Goal: Task Accomplishment & Management: Use online tool/utility

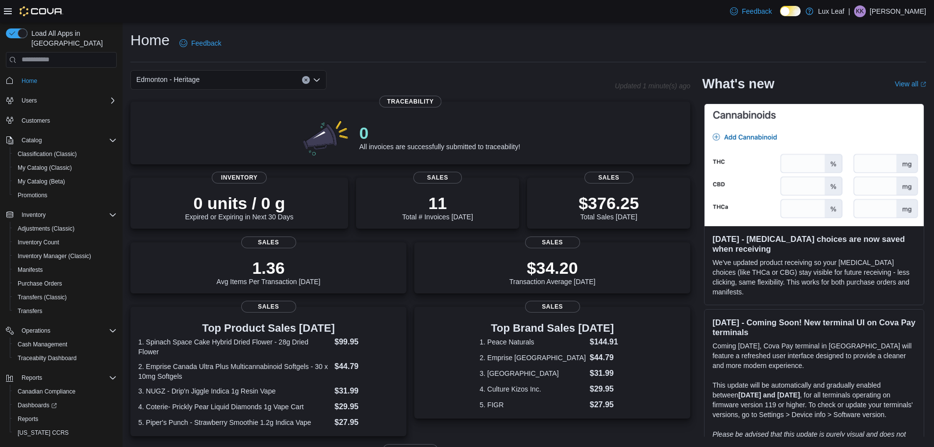
click at [212, 78] on div "Edmonton - Heritage" at bounding box center [228, 80] width 196 height 20
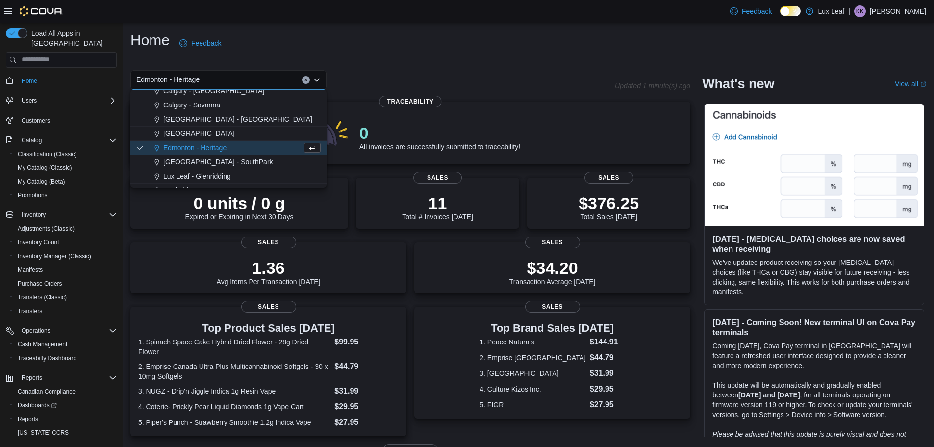
scroll to position [49, 0]
click at [212, 161] on span "Edmonton - SouthPark" at bounding box center [218, 161] width 110 height 10
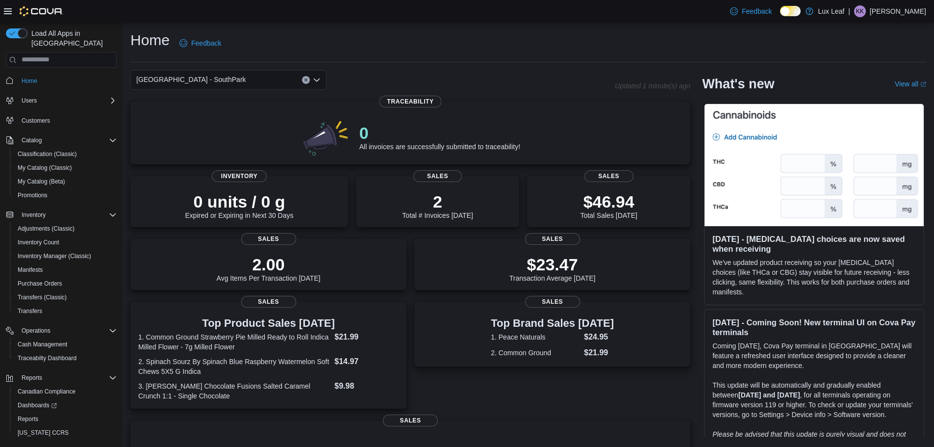
click at [217, 77] on div "Edmonton - SouthPark Combo box. Selected. Edmonton - SouthPark. Press Backspace…" at bounding box center [228, 80] width 196 height 20
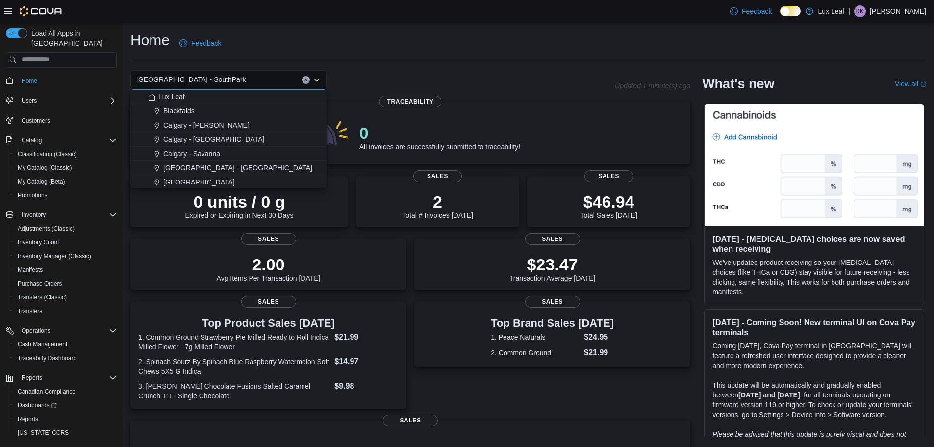
scroll to position [87, 0]
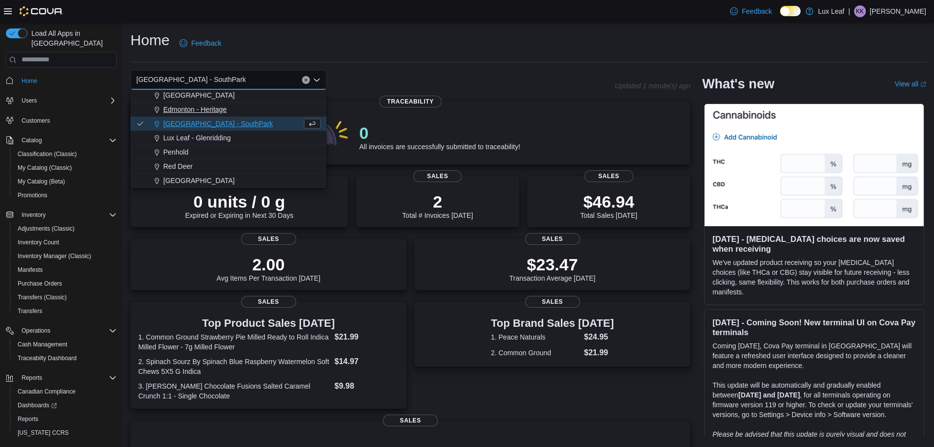
click at [211, 114] on button "Edmonton - Heritage" at bounding box center [228, 110] width 196 height 14
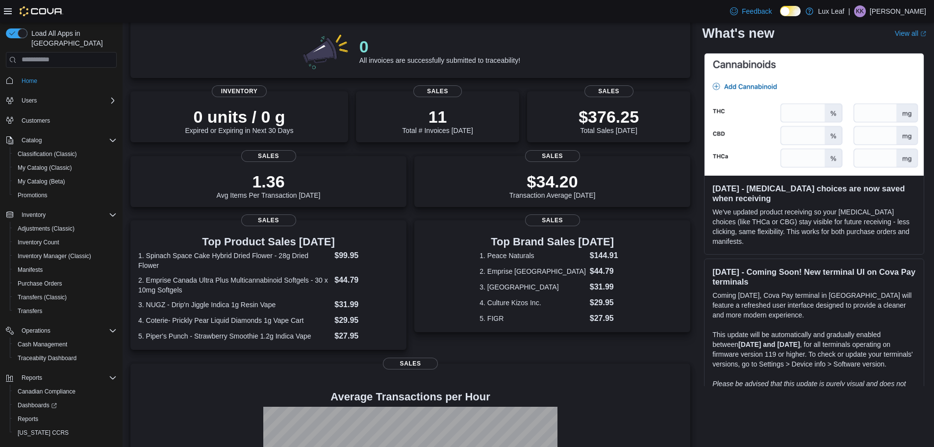
scroll to position [196, 0]
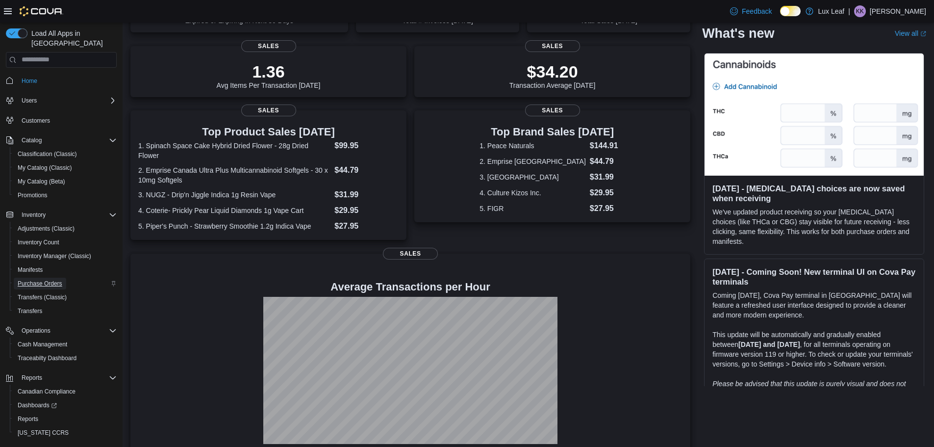
click at [61, 280] on span "Purchase Orders" at bounding box center [40, 284] width 45 height 8
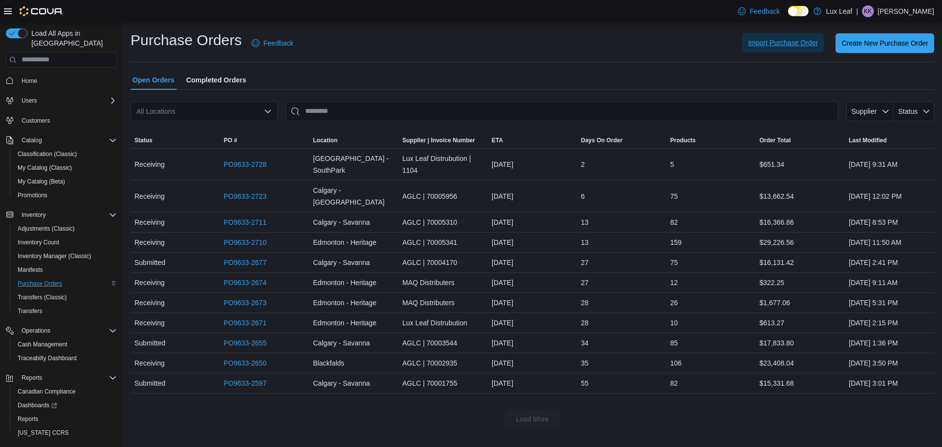
click at [748, 43] on span "Import Purchase Order" at bounding box center [783, 43] width 70 height 10
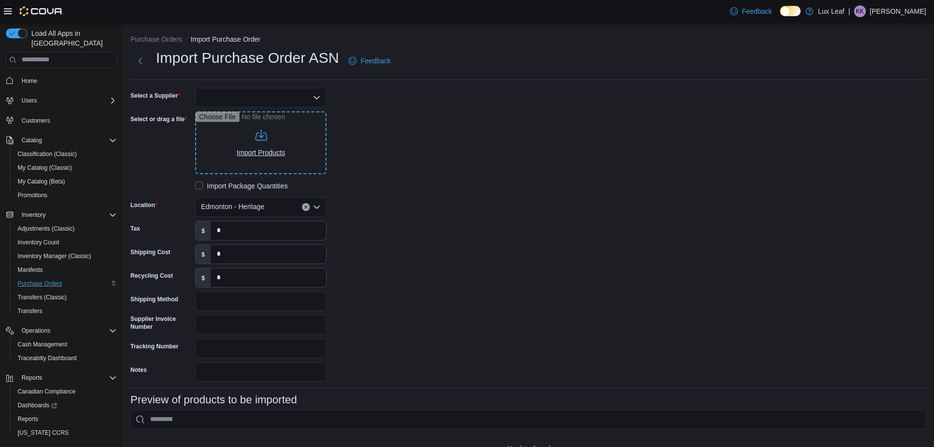
click at [274, 137] on input "Select or drag a file" at bounding box center [260, 142] width 131 height 63
type input "**********"
click at [255, 96] on div at bounding box center [260, 98] width 131 height 20
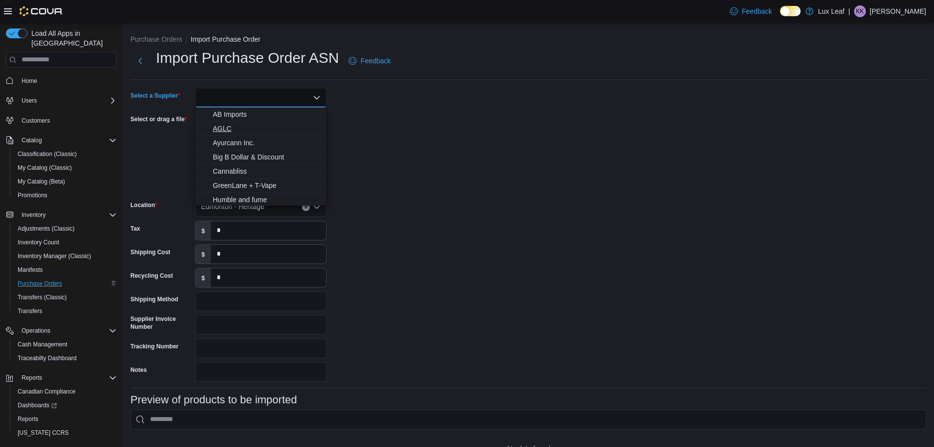
click at [227, 126] on span "AGLC" at bounding box center [267, 129] width 108 height 10
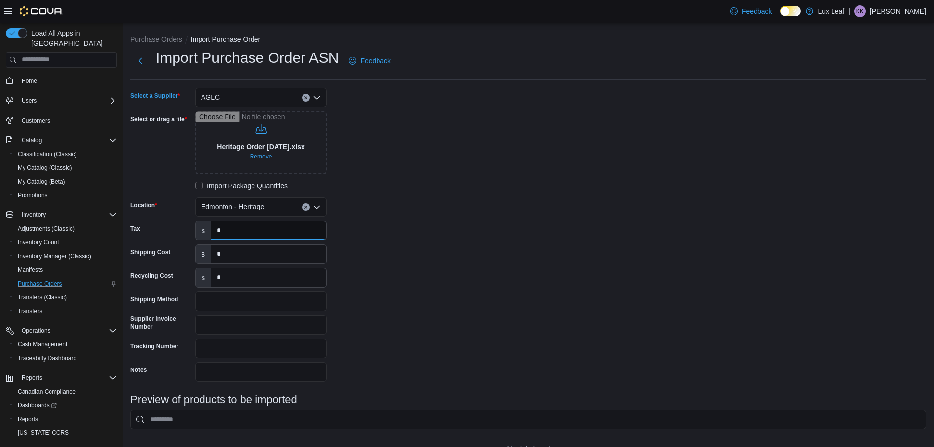
click at [234, 229] on input "*" at bounding box center [268, 230] width 115 height 19
type input "*******"
click at [211, 255] on input "*" at bounding box center [268, 254] width 115 height 19
type input "***"
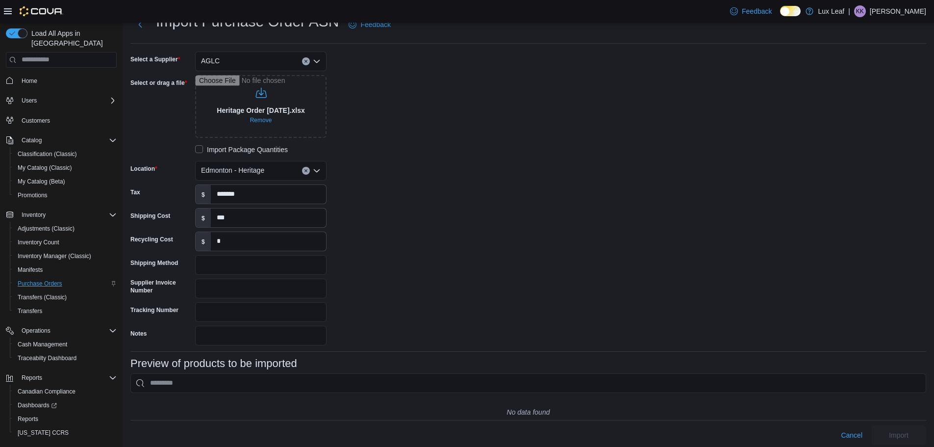
scroll to position [50, 0]
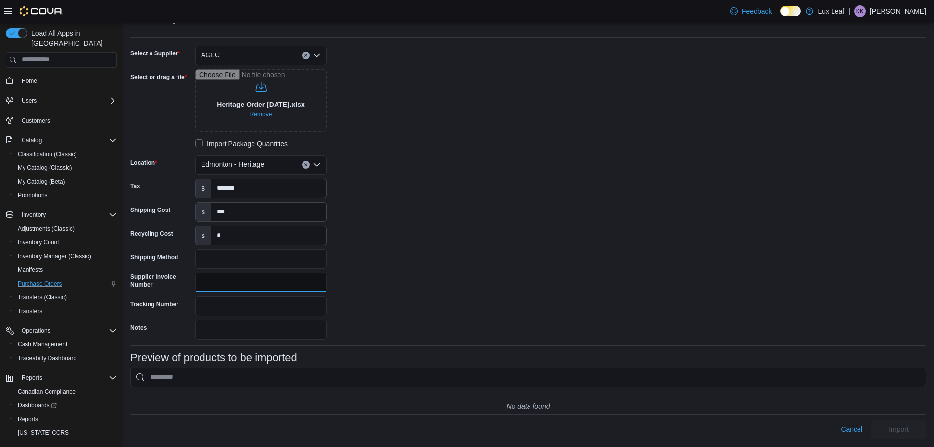
click at [237, 273] on input "Supplier Invoice Number" at bounding box center [260, 283] width 131 height 20
paste input "********"
type input "********"
drag, startPoint x: 637, startPoint y: 259, endPoint x: 652, endPoint y: 257, distance: 15.0
click at [645, 257] on div "Select a Supplier AGLC Select or drag a file Heritage Order September 11th.xlsx…" at bounding box center [528, 193] width 796 height 294
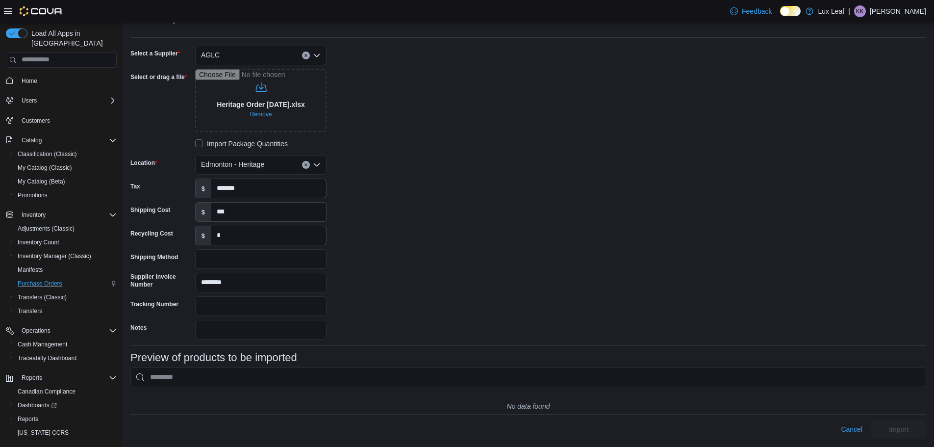
click at [393, 138] on div "Select a Supplier AGLC Select or drag a file Heritage Order September 11th.xlsx…" at bounding box center [277, 193] width 294 height 294
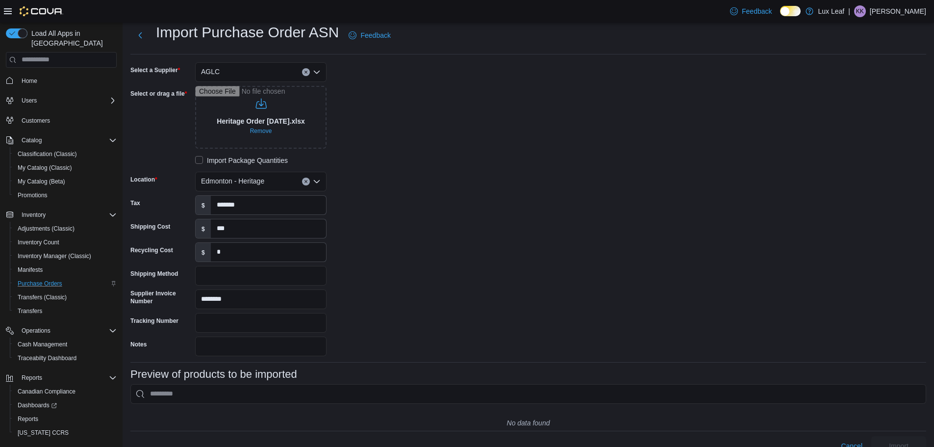
scroll to position [0, 0]
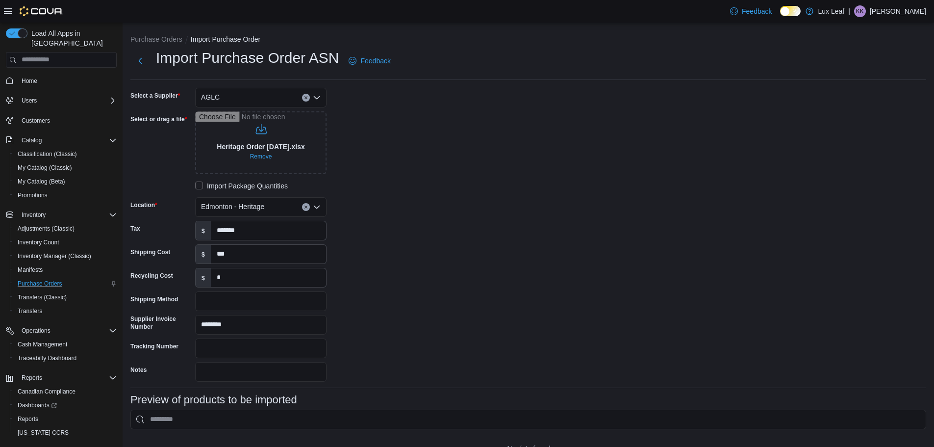
click at [266, 102] on div "AGLC" at bounding box center [260, 98] width 131 height 20
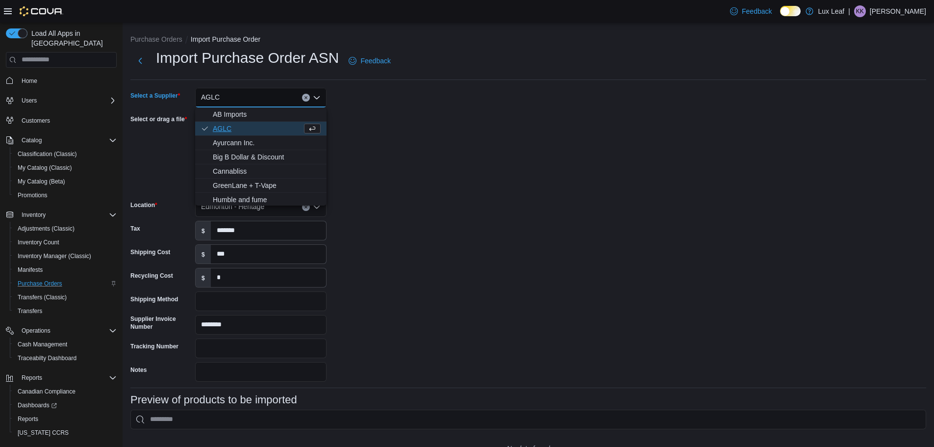
click at [394, 140] on div "Select a Supplier AGLC Combo box. Selected. AGLC. Press Backspace to delete AGL…" at bounding box center [277, 235] width 294 height 294
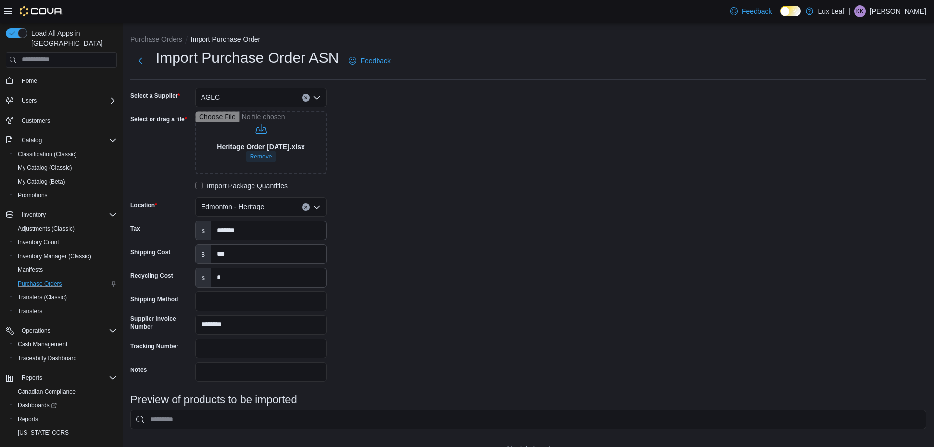
click at [260, 157] on span "Remove" at bounding box center [261, 157] width 22 height 8
click at [254, 139] on input "Select or drag a file" at bounding box center [260, 142] width 131 height 63
type input "**********"
click at [257, 155] on span "Remove" at bounding box center [261, 157] width 22 height 8
click at [266, 148] on input "Select or drag a file" at bounding box center [260, 142] width 131 height 63
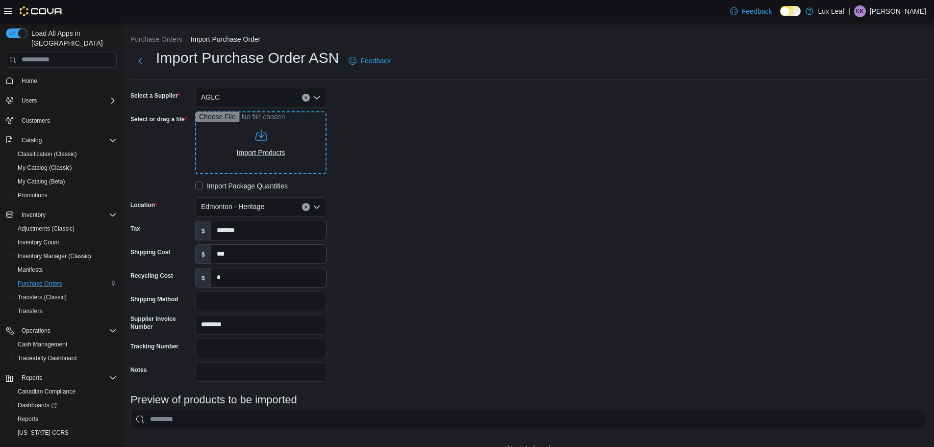
type input "**********"
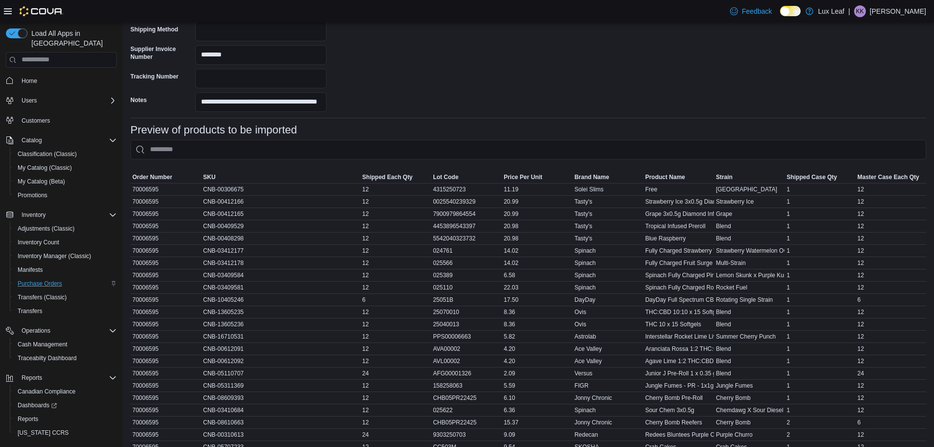
scroll to position [376, 0]
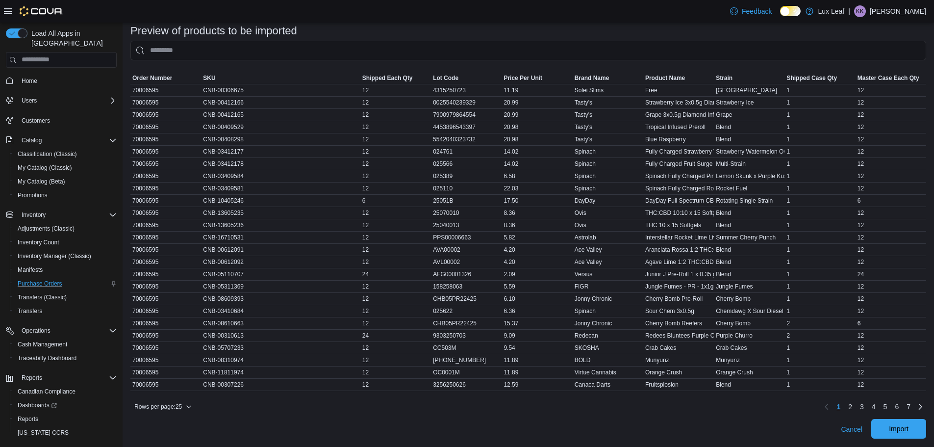
click at [899, 428] on span "Import" at bounding box center [899, 429] width 20 height 10
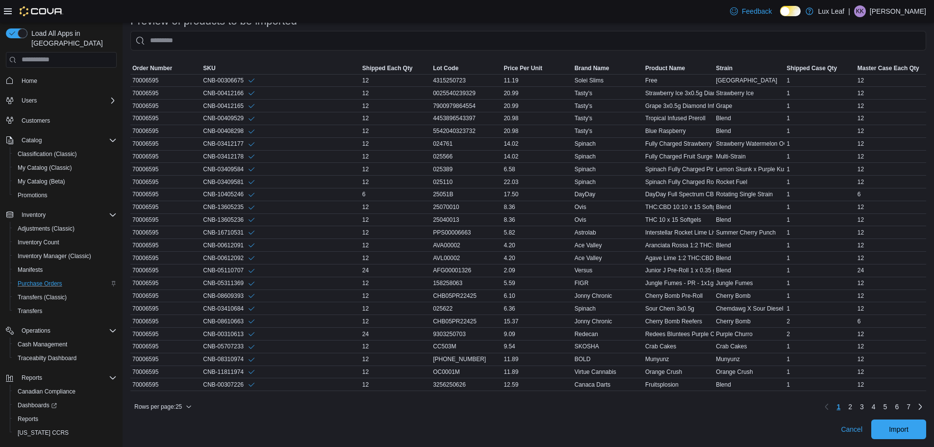
scroll to position [387, 0]
click at [926, 404] on link "Next page" at bounding box center [921, 406] width 12 height 12
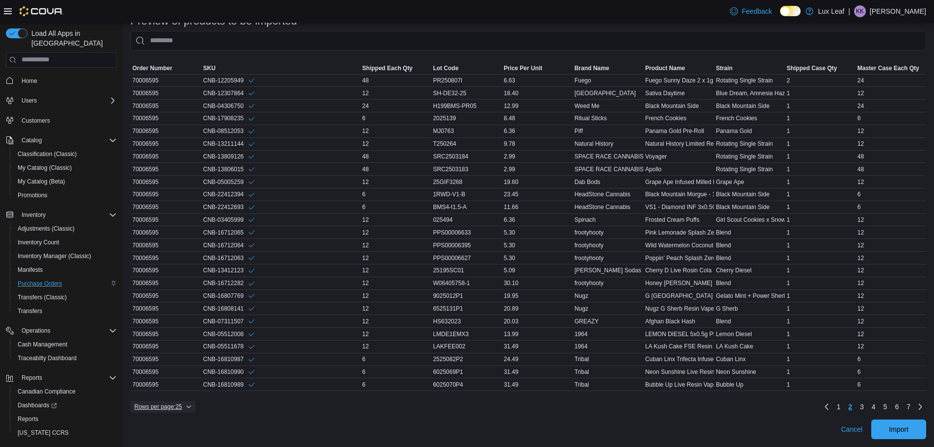
click at [162, 408] on span "Rows per page : 25" at bounding box center [158, 407] width 48 height 8
click at [168, 372] on span "50 rows" at bounding box center [175, 376] width 31 height 8
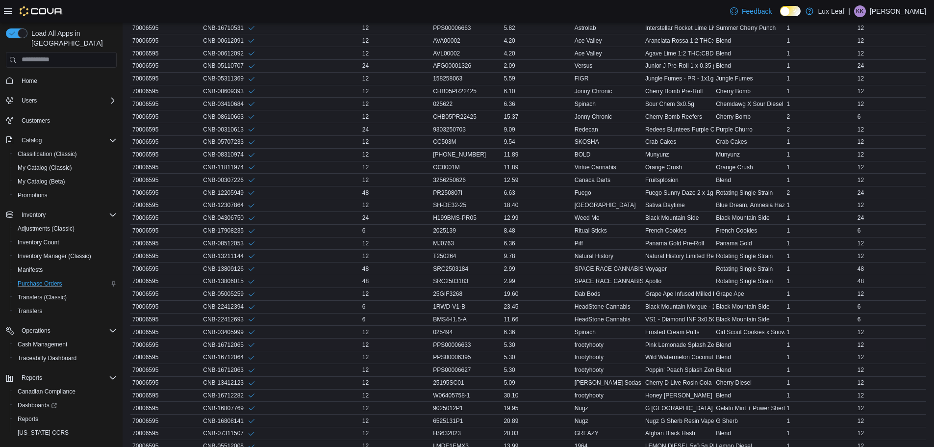
scroll to position [704, 0]
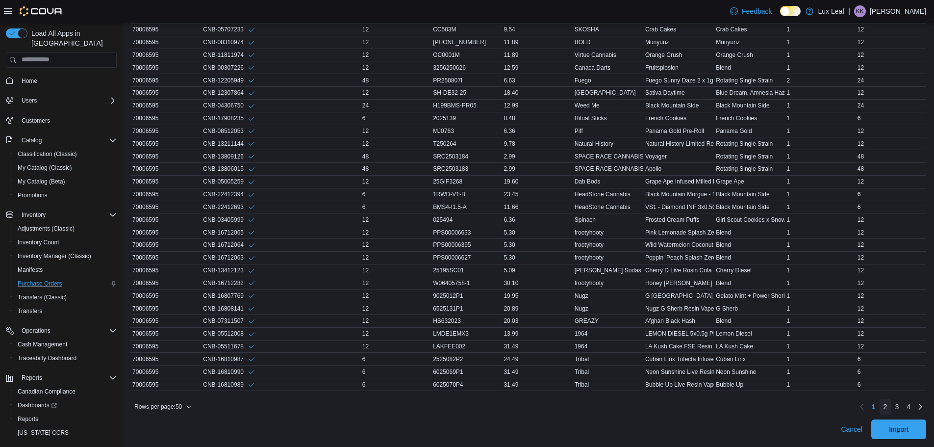
click at [888, 407] on span "2" at bounding box center [886, 407] width 4 height 10
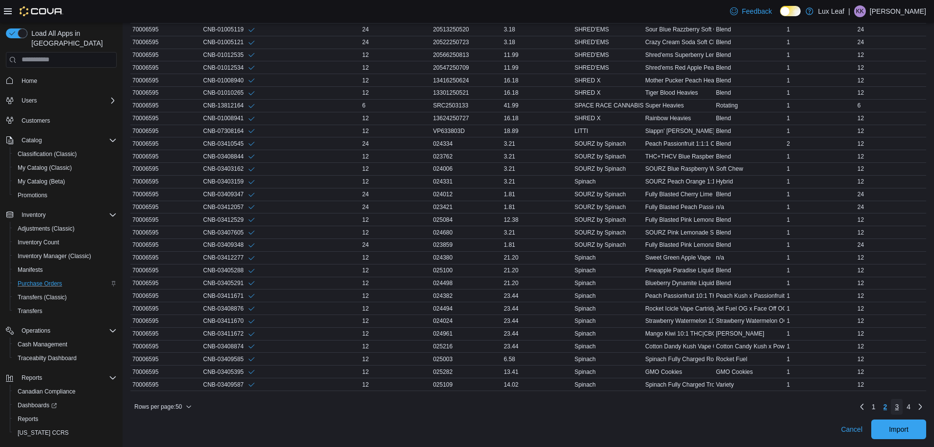
click at [899, 404] on span "3" at bounding box center [897, 407] width 4 height 10
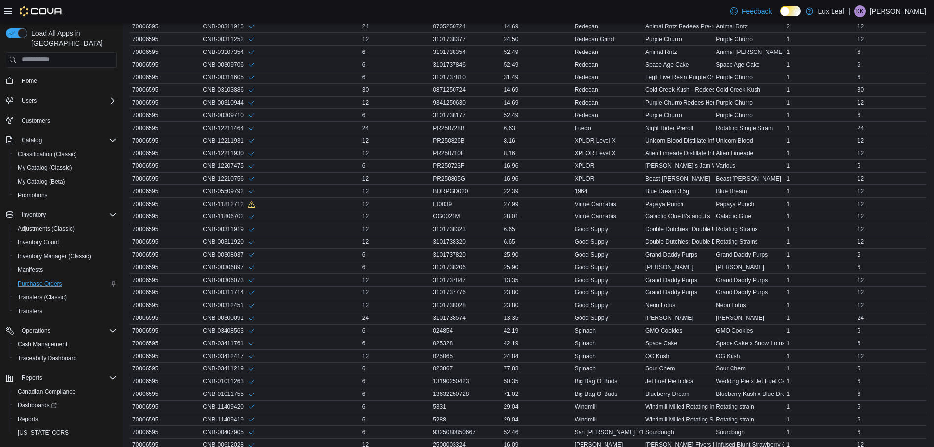
scroll to position [655, 0]
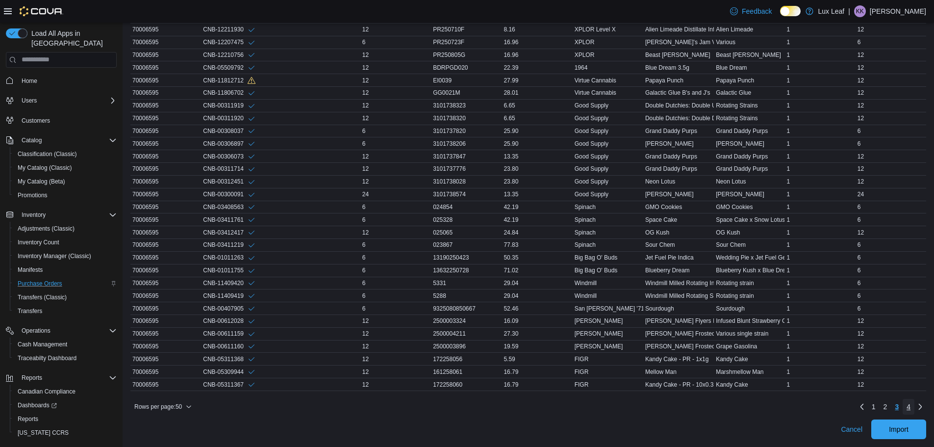
click at [913, 406] on link "4" at bounding box center [909, 407] width 12 height 16
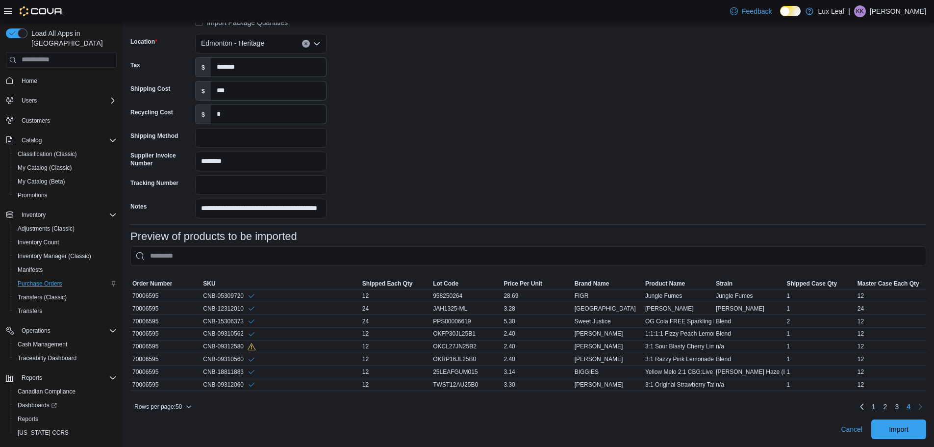
scroll to position [171, 0]
click at [902, 406] on link "3" at bounding box center [897, 407] width 12 height 16
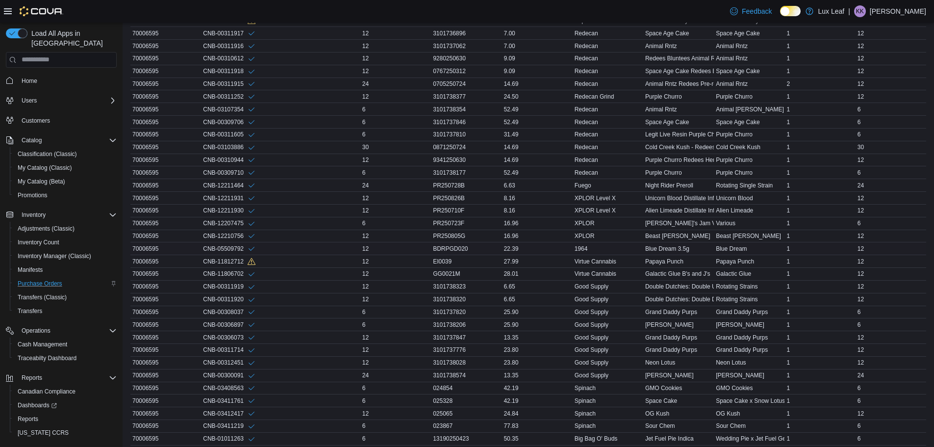
scroll to position [704, 0]
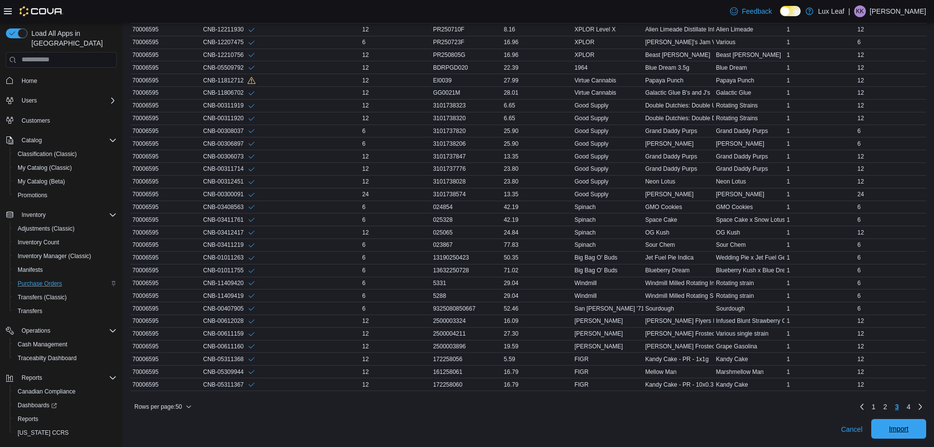
click at [908, 424] on span "Import" at bounding box center [898, 429] width 43 height 20
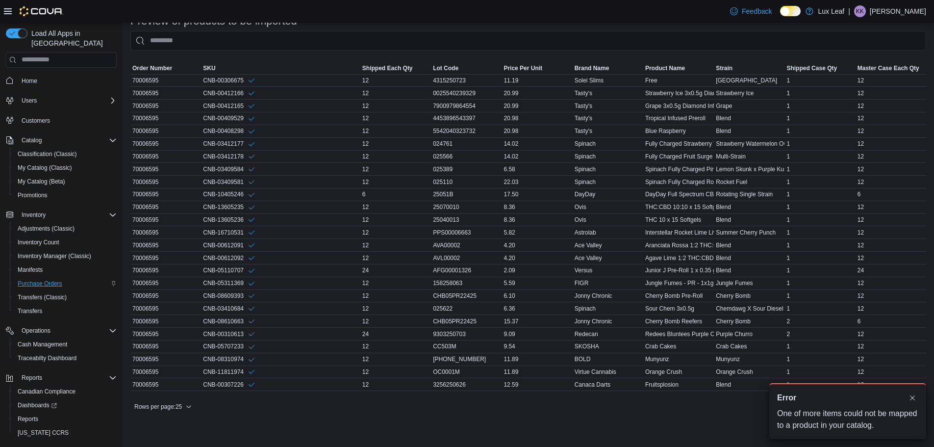
scroll to position [0, 0]
click at [913, 396] on button "Dismiss toast" at bounding box center [913, 397] width 12 height 12
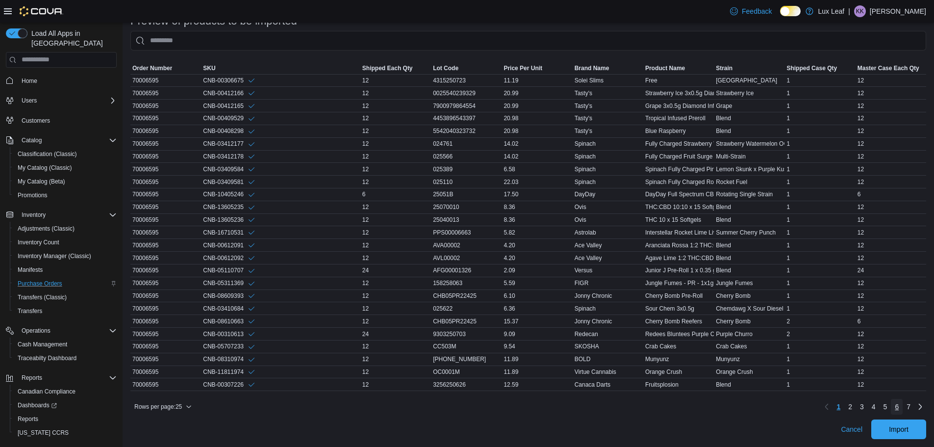
click at [899, 406] on span "6" at bounding box center [897, 407] width 4 height 10
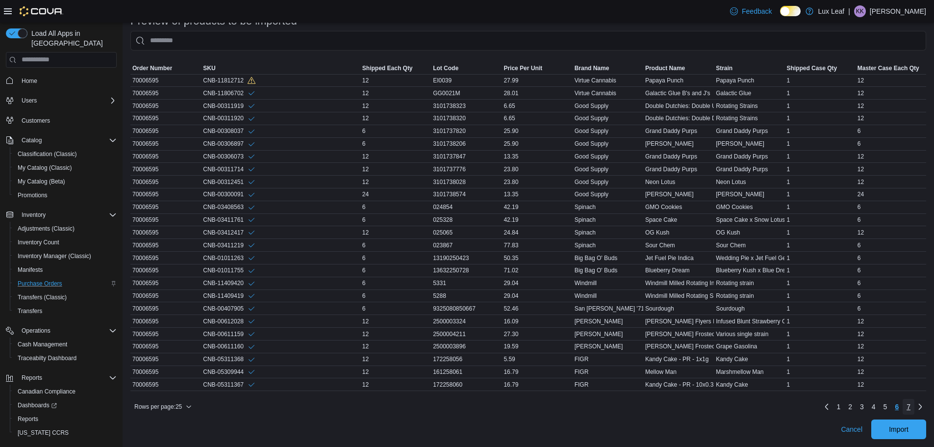
click at [912, 406] on link "7" at bounding box center [909, 407] width 12 height 16
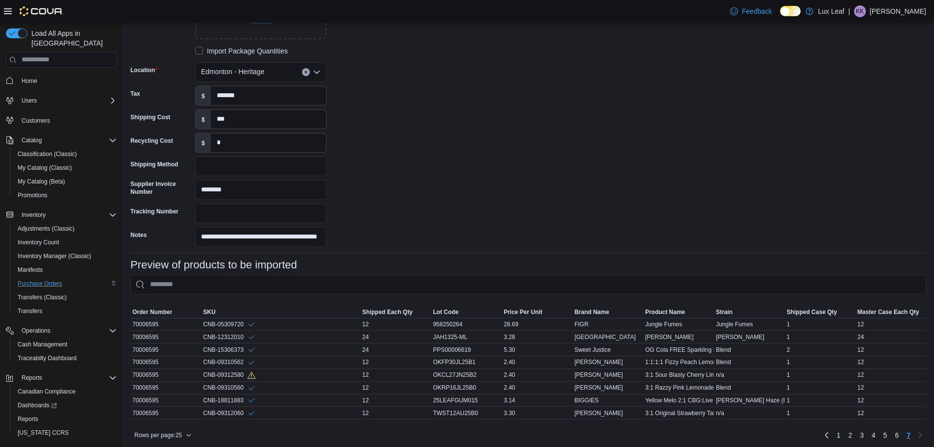
scroll to position [171, 0]
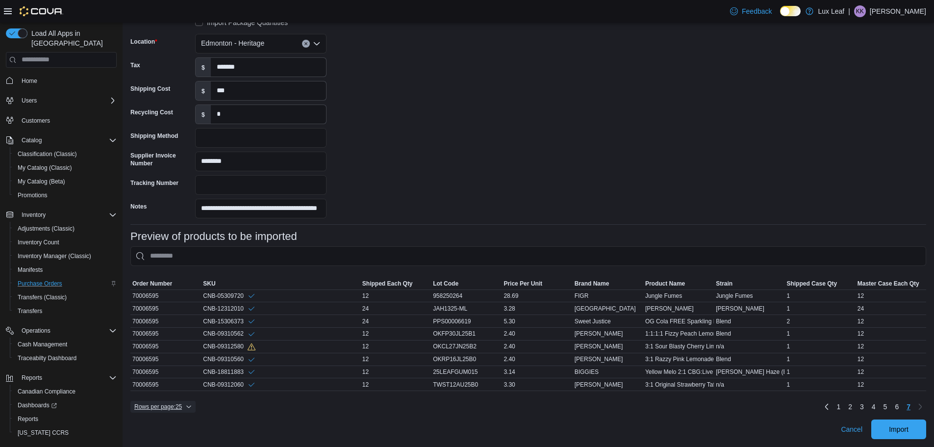
click at [187, 404] on span "Rows per page : 25" at bounding box center [162, 407] width 57 height 12
click at [183, 373] on button "50 rows" at bounding box center [170, 375] width 55 height 20
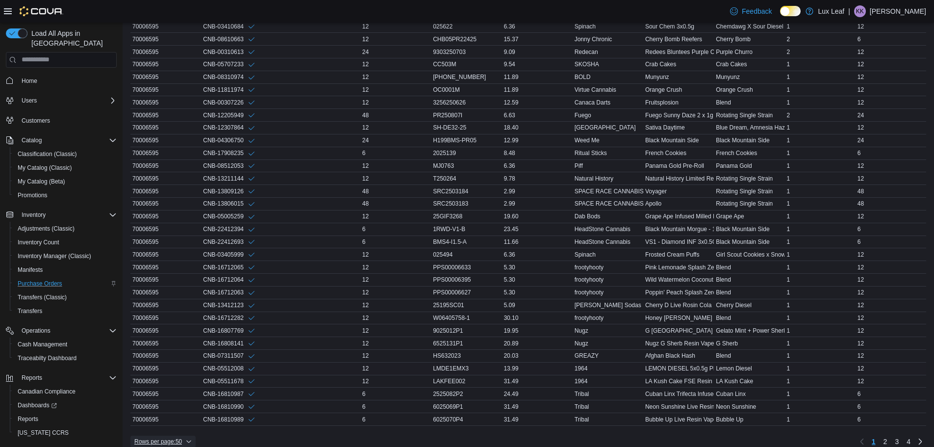
scroll to position [704, 0]
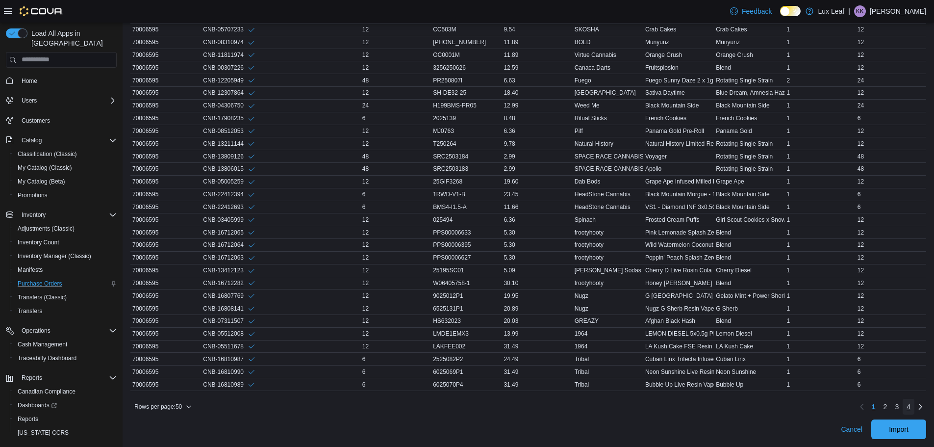
click at [911, 404] on span "4" at bounding box center [909, 407] width 4 height 10
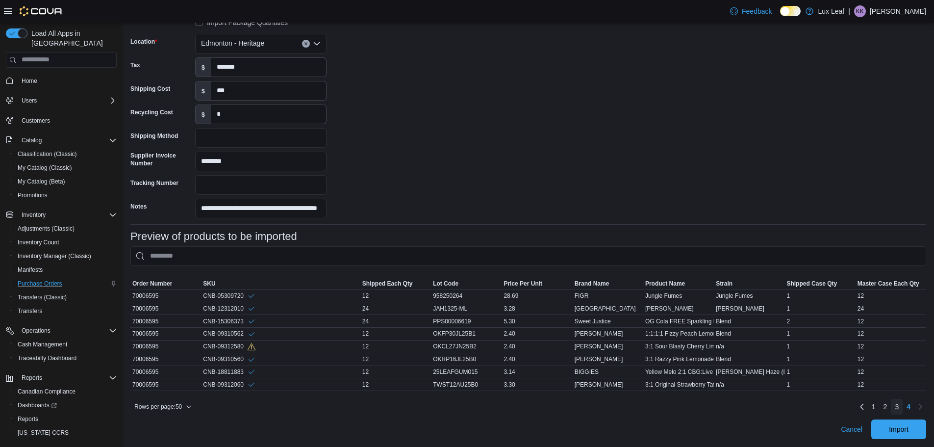
click at [899, 404] on span "3" at bounding box center [897, 407] width 4 height 10
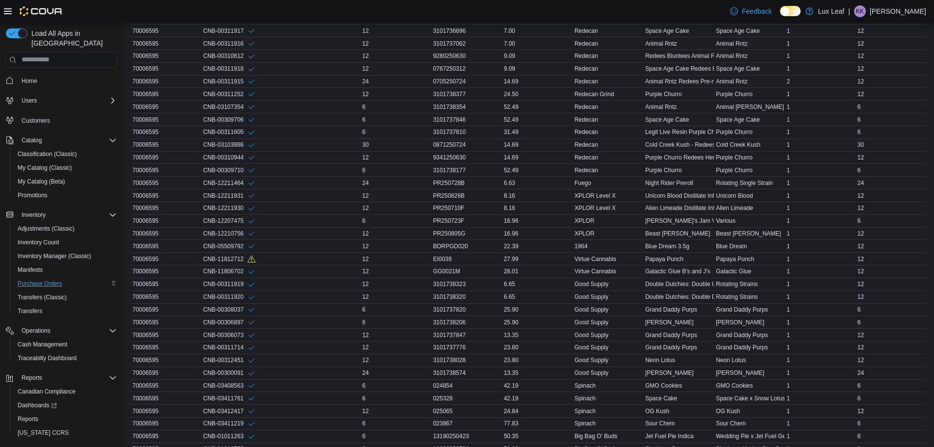
scroll to position [704, 0]
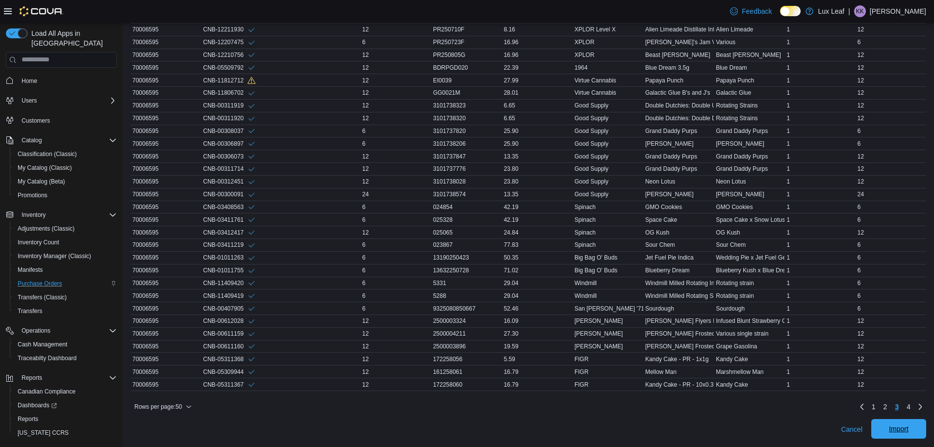
click at [909, 434] on span "Import" at bounding box center [899, 429] width 20 height 10
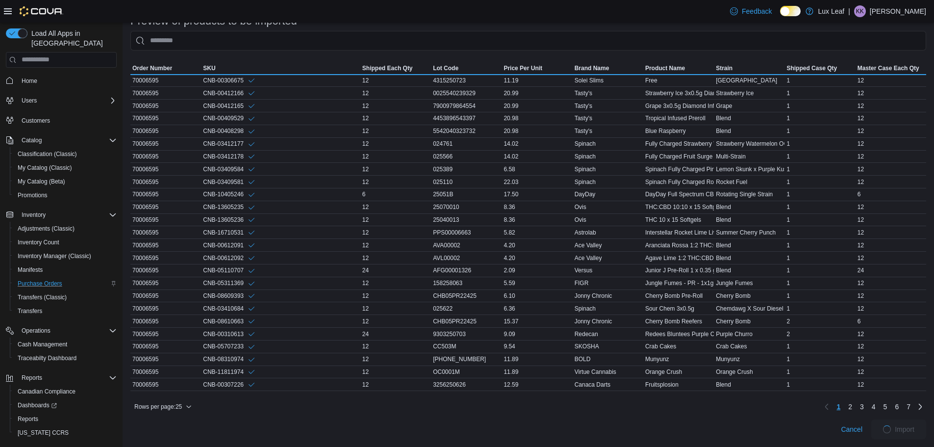
scroll to position [387, 0]
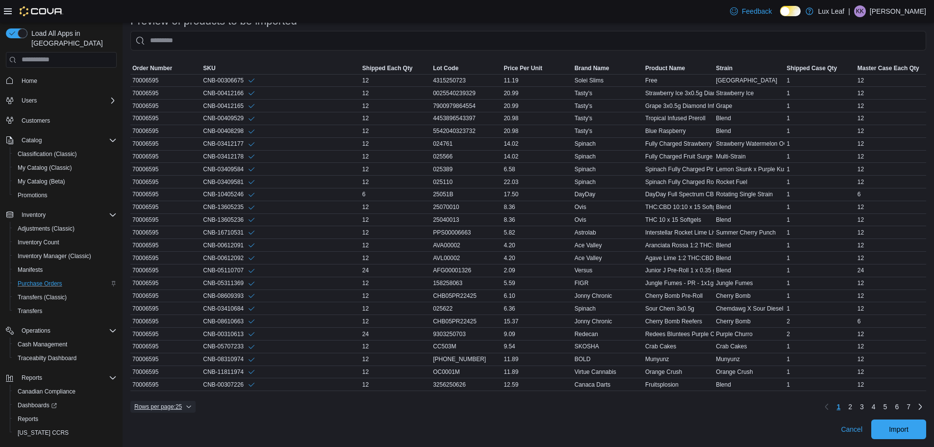
click at [154, 404] on span "Rows per page : 25" at bounding box center [158, 407] width 48 height 8
click at [165, 372] on button "50 rows" at bounding box center [170, 376] width 55 height 20
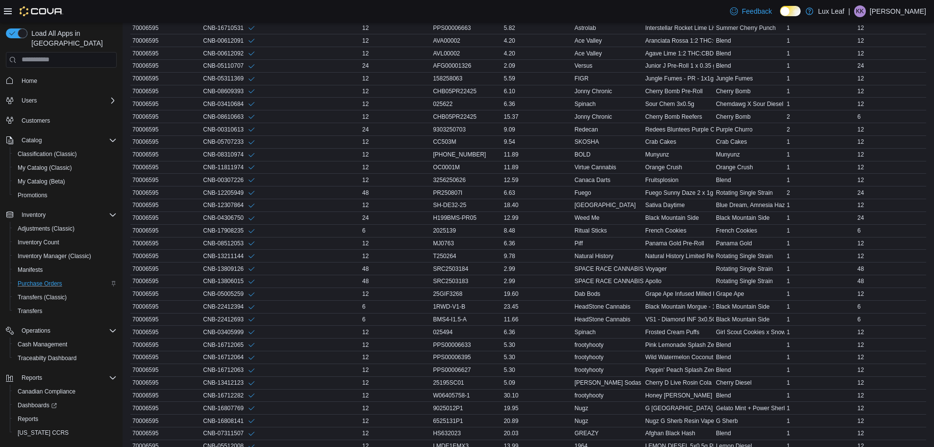
scroll to position [704, 0]
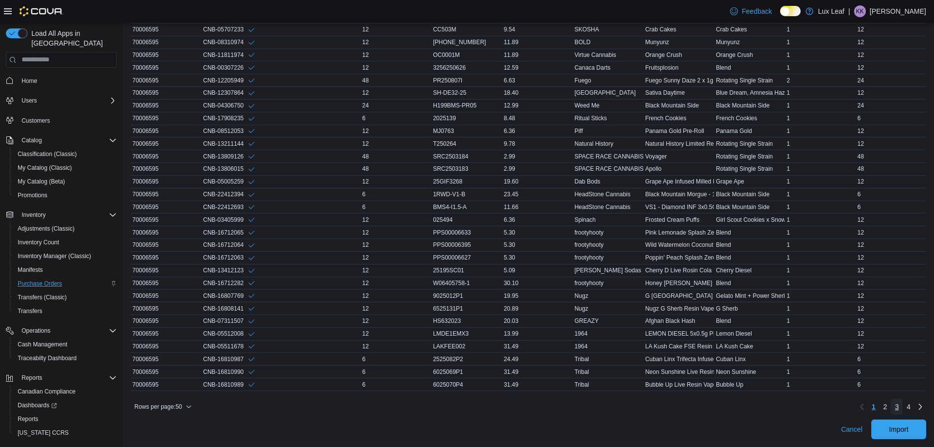
click at [899, 409] on span "3" at bounding box center [897, 407] width 4 height 10
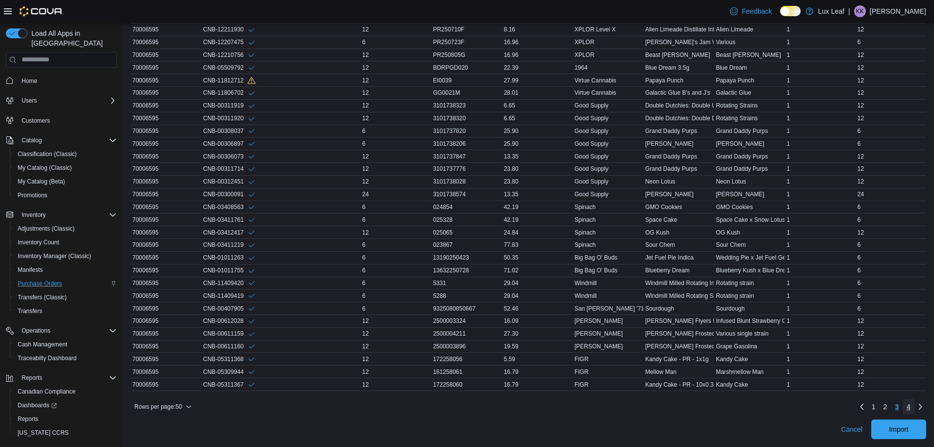
click at [911, 408] on span "4" at bounding box center [909, 407] width 4 height 10
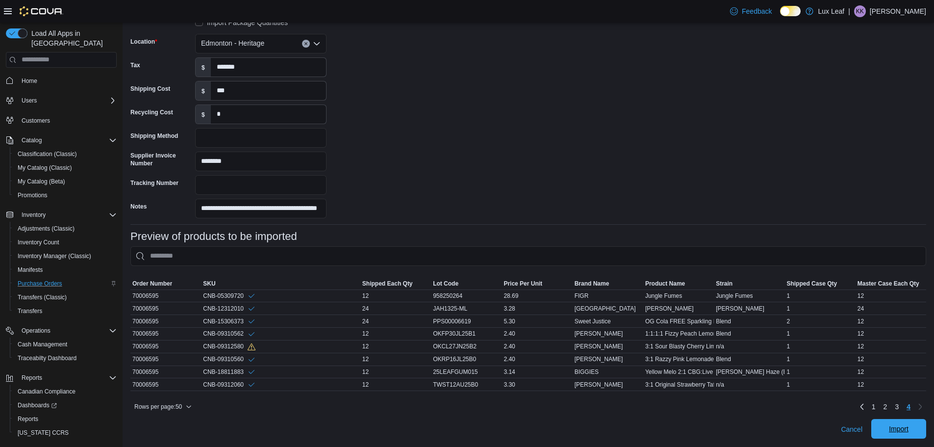
click at [898, 427] on span "Import" at bounding box center [899, 429] width 20 height 10
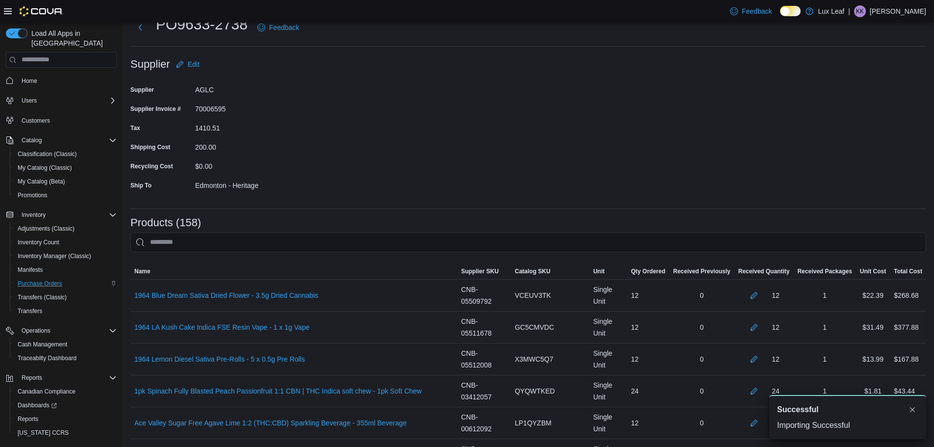
scroll to position [49, 0]
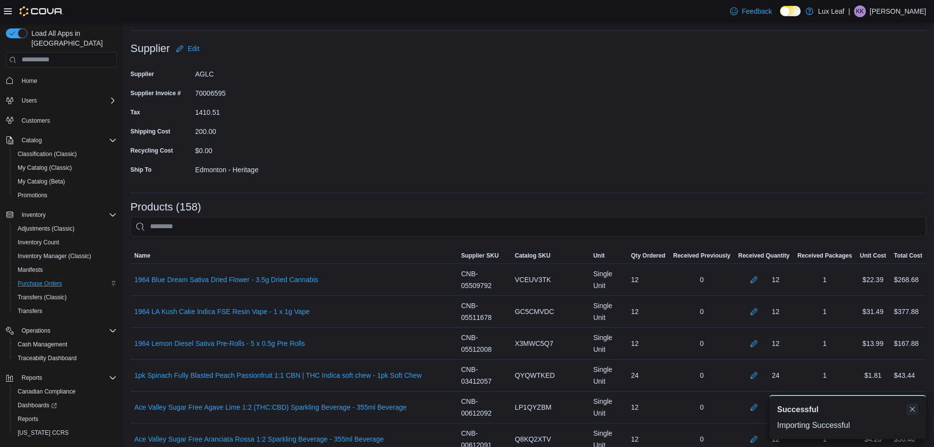
click at [909, 408] on button "Dismiss toast" at bounding box center [913, 409] width 12 height 12
click at [758, 277] on button "button" at bounding box center [754, 279] width 12 height 12
click at [760, 310] on button "button" at bounding box center [754, 311] width 12 height 12
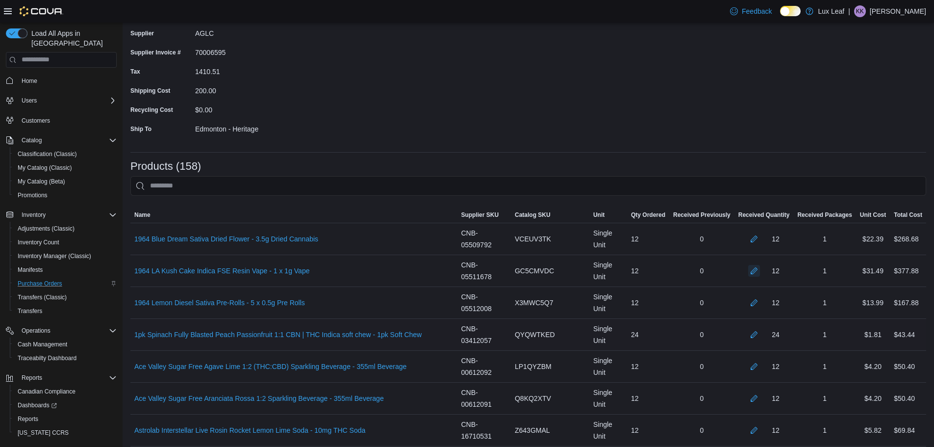
scroll to position [196, 0]
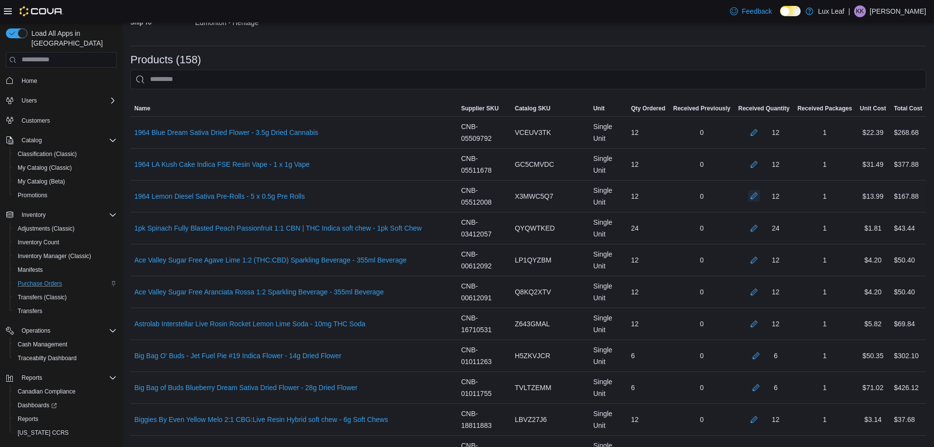
click at [760, 192] on button "button" at bounding box center [754, 196] width 12 height 12
click at [760, 228] on button "button" at bounding box center [754, 228] width 12 height 12
click at [760, 260] on button "button" at bounding box center [754, 260] width 12 height 12
click at [760, 289] on button "button" at bounding box center [754, 291] width 12 height 12
click at [760, 321] on button "button" at bounding box center [754, 323] width 12 height 12
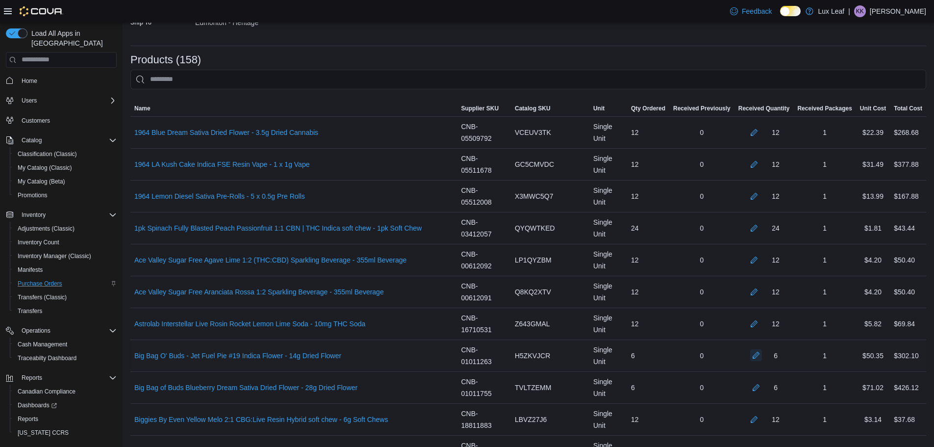
click at [761, 353] on button "button" at bounding box center [756, 355] width 12 height 12
click at [762, 393] on div "6" at bounding box center [764, 388] width 59 height 20
click at [762, 386] on button "button" at bounding box center [756, 387] width 12 height 12
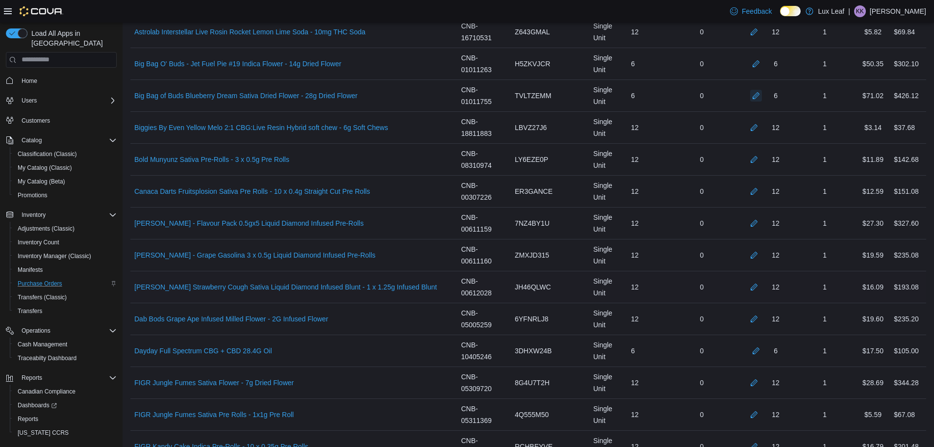
scroll to position [490, 0]
click at [758, 126] on button "button" at bounding box center [754, 125] width 12 height 12
click at [760, 158] on button "button" at bounding box center [754, 157] width 12 height 12
click at [759, 188] on button "button" at bounding box center [754, 188] width 12 height 12
click at [760, 222] on button "button" at bounding box center [754, 220] width 12 height 12
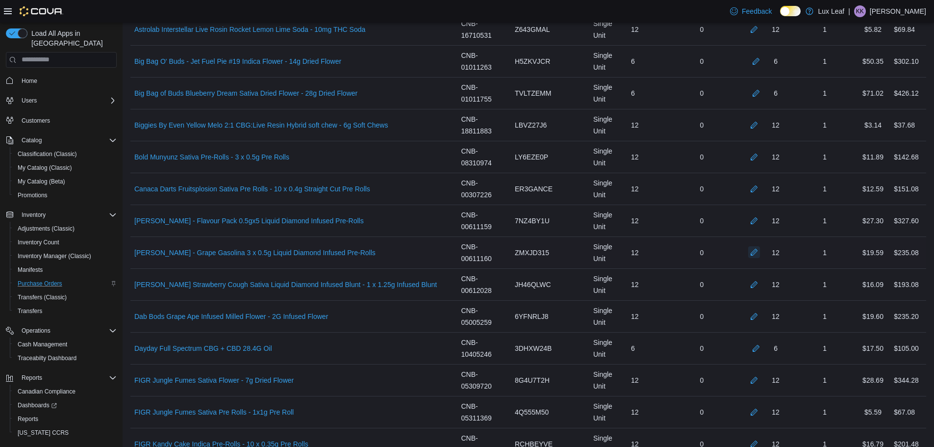
click at [760, 258] on div at bounding box center [754, 253] width 12 height 12
click at [759, 247] on button "button" at bounding box center [754, 252] width 12 height 12
click at [760, 284] on button "button" at bounding box center [754, 284] width 12 height 12
click at [760, 317] on button "button" at bounding box center [754, 316] width 12 height 12
click at [762, 348] on button "button" at bounding box center [756, 348] width 12 height 12
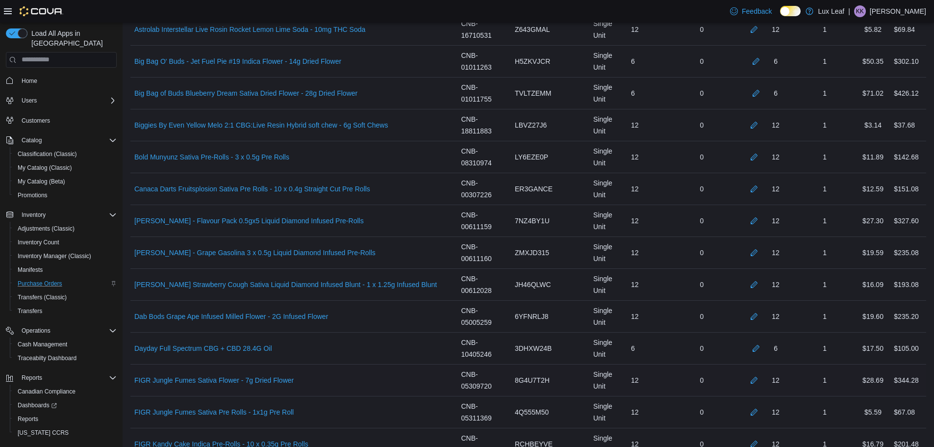
click at [761, 370] on td "Received Quantity 12" at bounding box center [764, 380] width 59 height 32
click at [760, 374] on div at bounding box center [754, 380] width 12 height 12
click at [760, 376] on button "button" at bounding box center [754, 380] width 12 height 12
click at [760, 416] on button "button" at bounding box center [754, 412] width 12 height 12
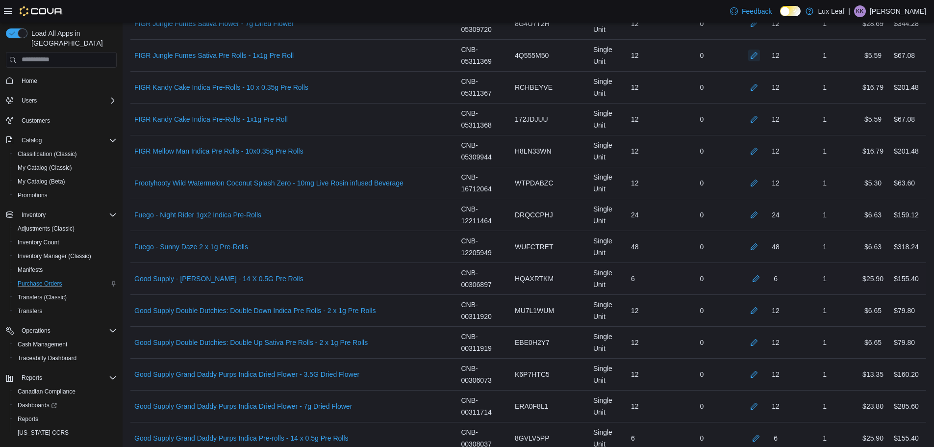
scroll to position [883, 0]
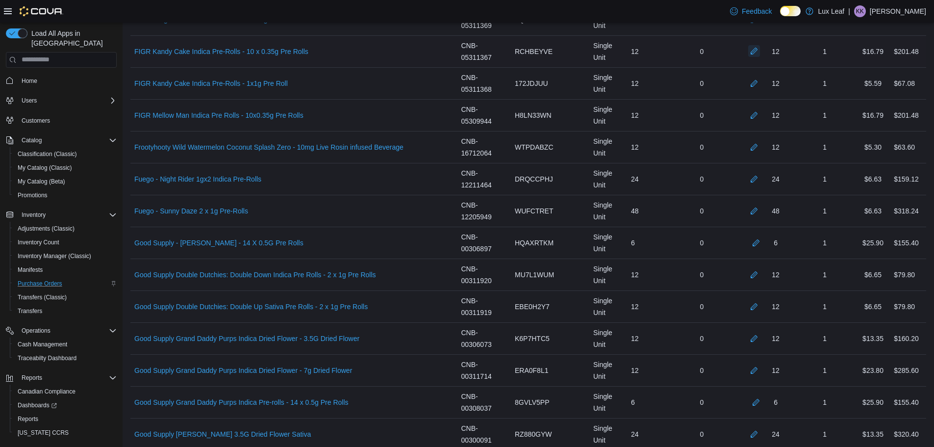
click at [759, 48] on button "button" at bounding box center [754, 51] width 12 height 12
click at [760, 85] on button "button" at bounding box center [754, 83] width 12 height 12
click at [760, 117] on button "button" at bounding box center [754, 115] width 12 height 12
click at [761, 153] on div "12" at bounding box center [764, 147] width 59 height 20
click at [760, 148] on button "button" at bounding box center [754, 147] width 12 height 12
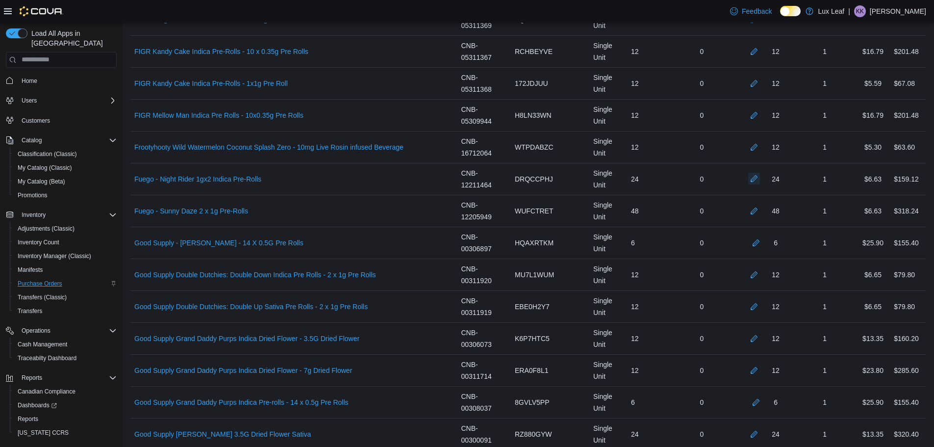
click at [759, 181] on button "button" at bounding box center [754, 179] width 12 height 12
click at [759, 210] on button "button" at bounding box center [754, 211] width 12 height 12
click at [762, 243] on button "button" at bounding box center [756, 242] width 12 height 12
click at [760, 274] on button "button" at bounding box center [754, 274] width 12 height 12
click at [757, 309] on button "button" at bounding box center [754, 306] width 12 height 12
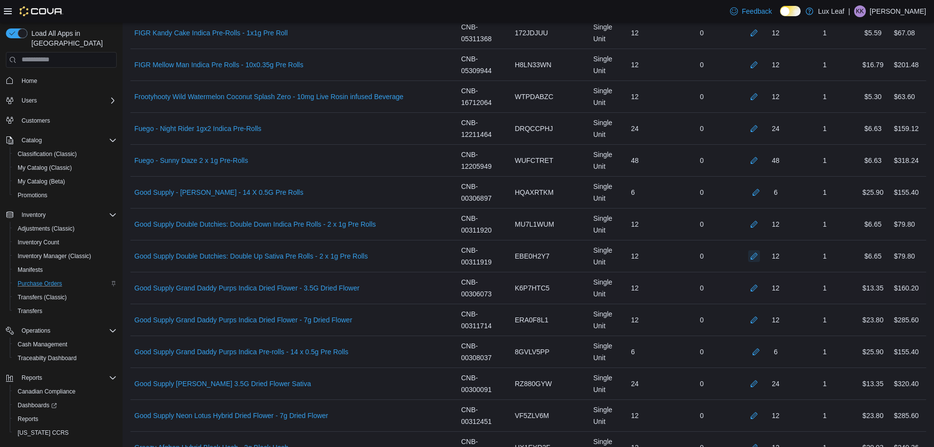
scroll to position [1030, 0]
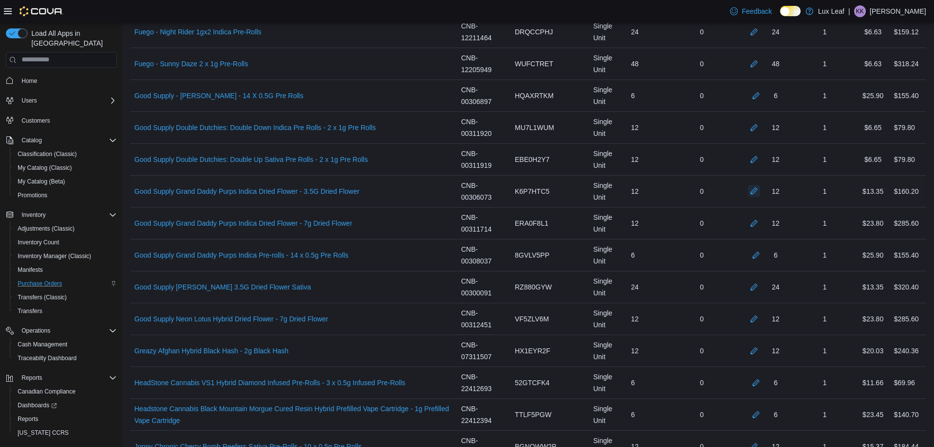
click at [759, 194] on button "button" at bounding box center [754, 191] width 12 height 12
click at [759, 222] on button "button" at bounding box center [754, 223] width 12 height 12
click at [762, 251] on button "button" at bounding box center [756, 255] width 12 height 12
click at [760, 285] on button "button" at bounding box center [754, 287] width 12 height 12
click at [760, 321] on button "button" at bounding box center [754, 318] width 12 height 12
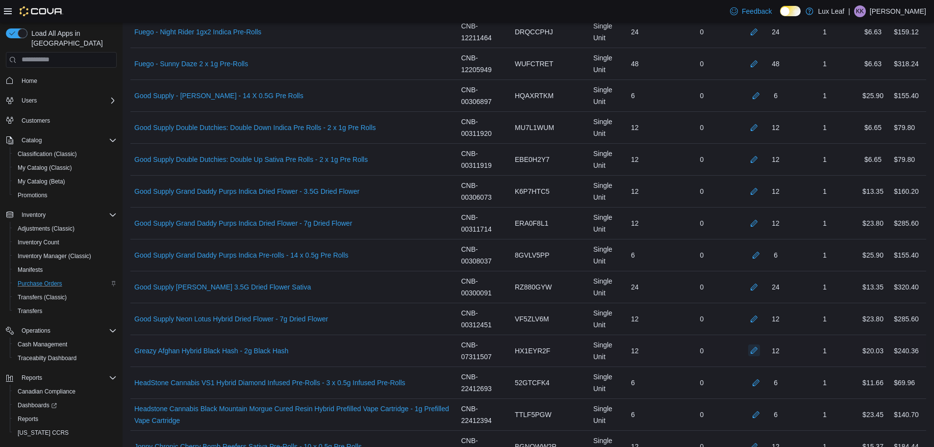
click at [760, 349] on button "button" at bounding box center [754, 350] width 12 height 12
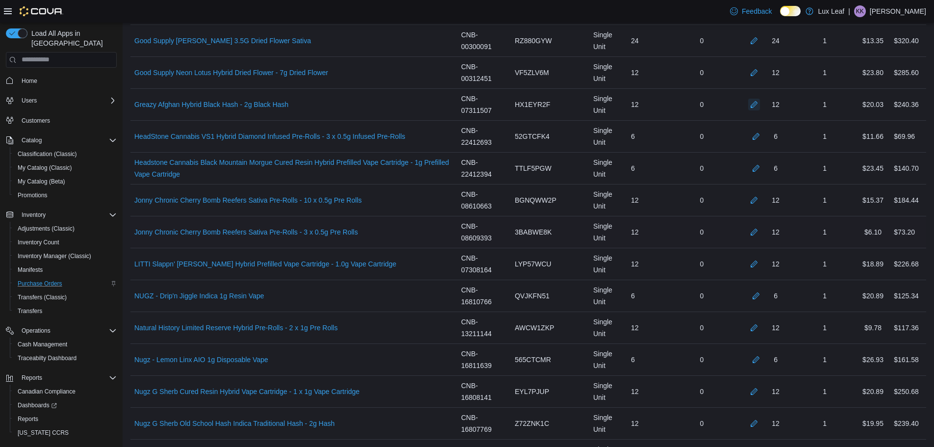
scroll to position [1324, 0]
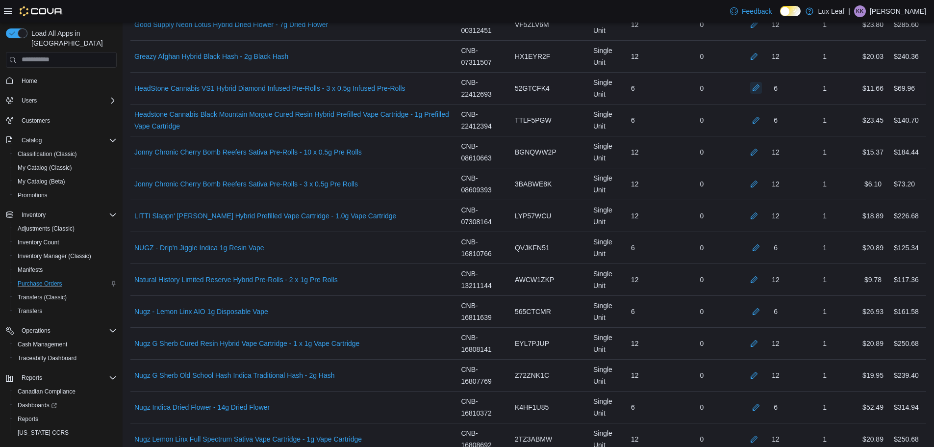
click at [761, 89] on button "button" at bounding box center [756, 88] width 12 height 12
click at [762, 116] on button "button" at bounding box center [756, 120] width 12 height 12
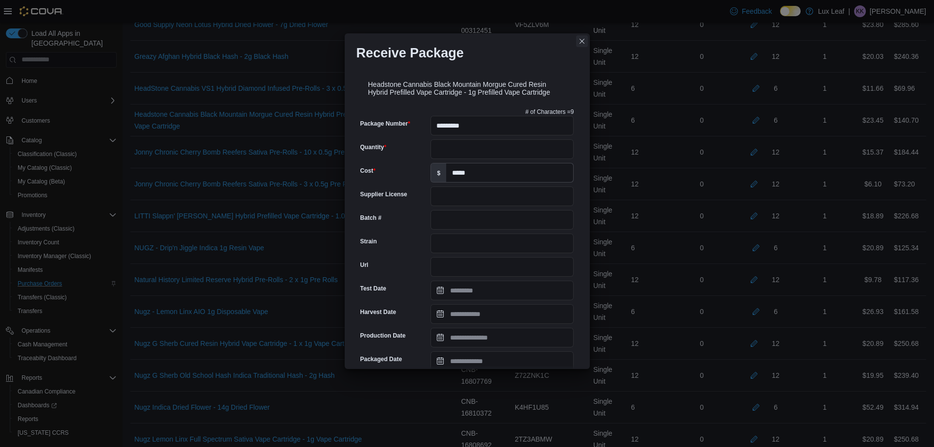
drag, startPoint x: 586, startPoint y: 43, endPoint x: 941, endPoint y: 184, distance: 382.1
click at [586, 43] on button "Closes this modal window" at bounding box center [582, 41] width 12 height 12
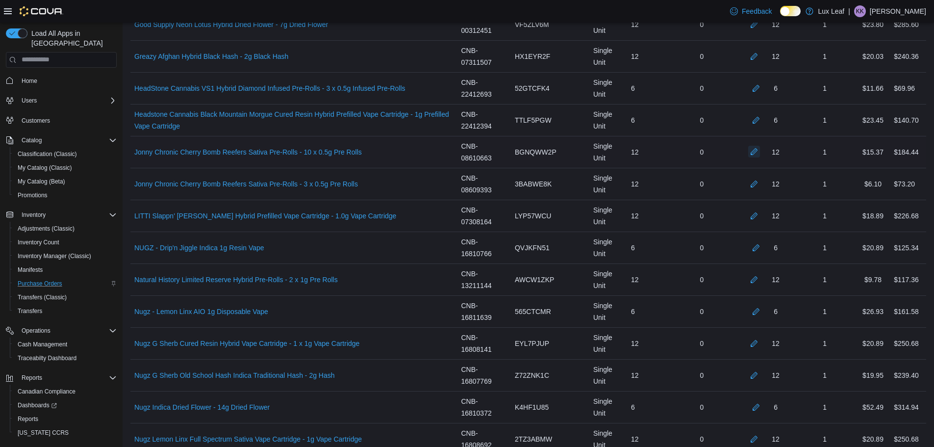
click at [760, 155] on button "button" at bounding box center [754, 152] width 12 height 12
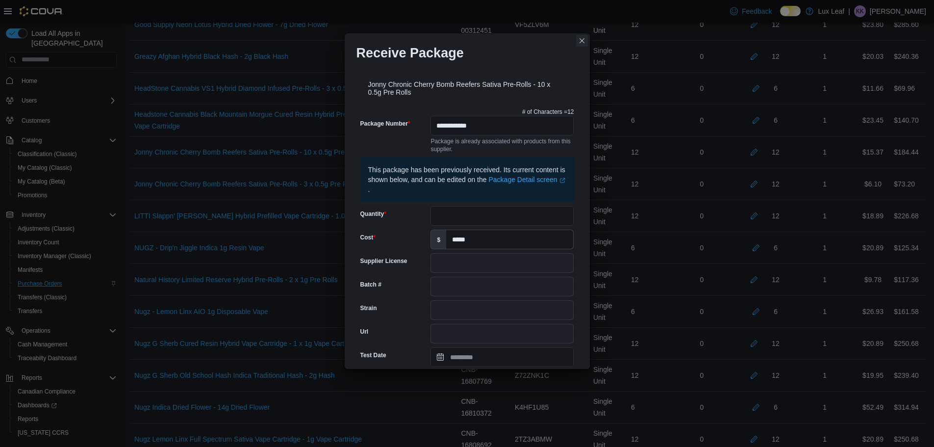
click at [585, 40] on button "Closes this modal window" at bounding box center [582, 41] width 12 height 12
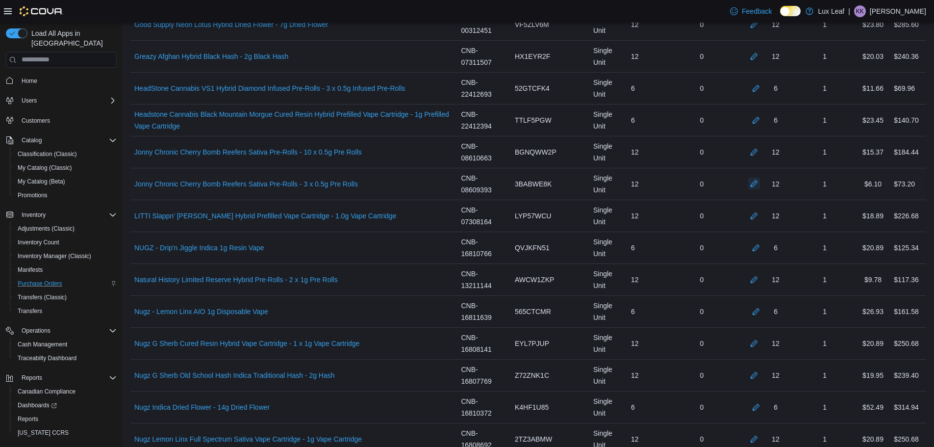
click at [756, 183] on button "button" at bounding box center [754, 184] width 12 height 12
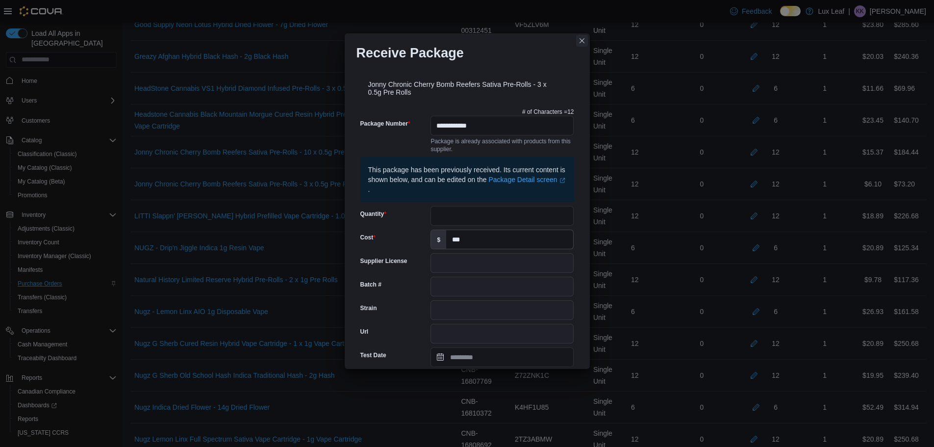
click at [581, 38] on button "Closes this modal window" at bounding box center [582, 41] width 12 height 12
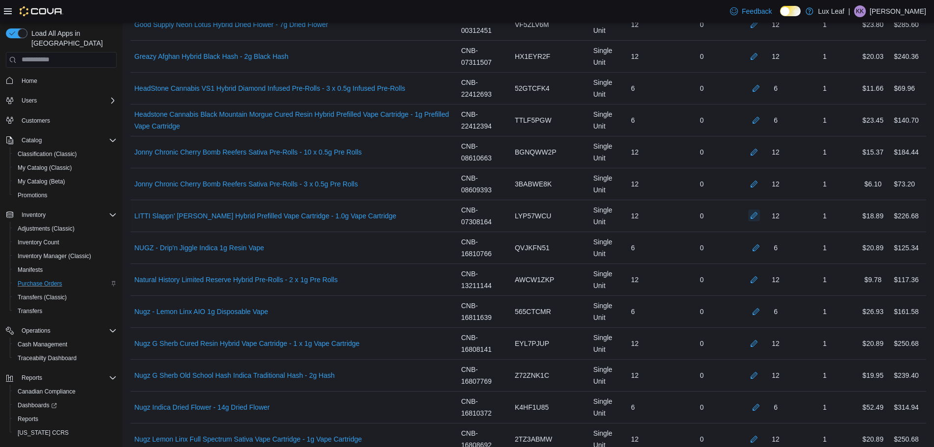
click at [760, 218] on button "button" at bounding box center [754, 215] width 12 height 12
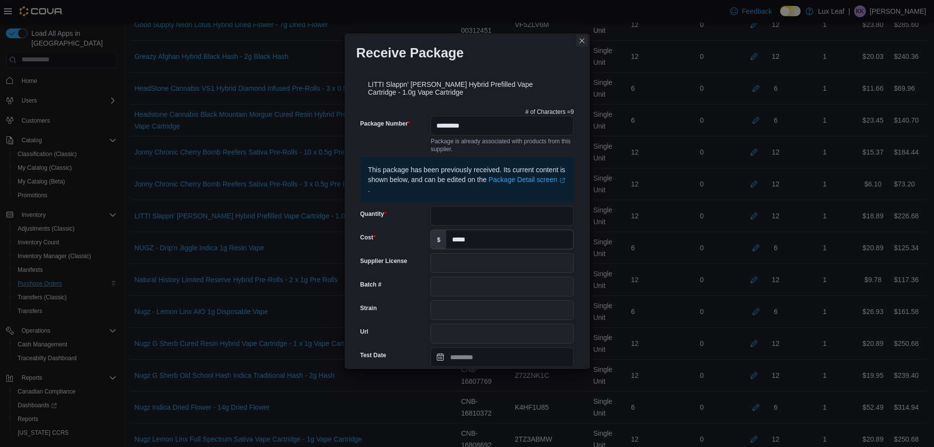
click at [587, 41] on button "Closes this modal window" at bounding box center [582, 41] width 12 height 12
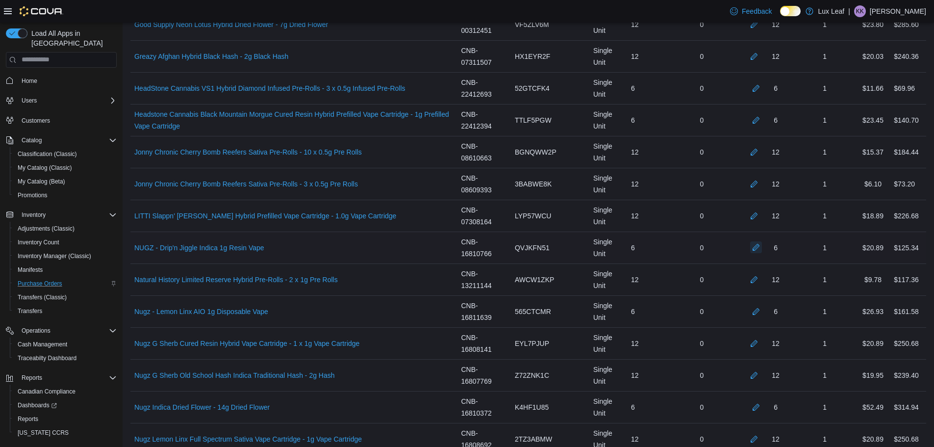
click at [762, 248] on button "button" at bounding box center [756, 247] width 12 height 12
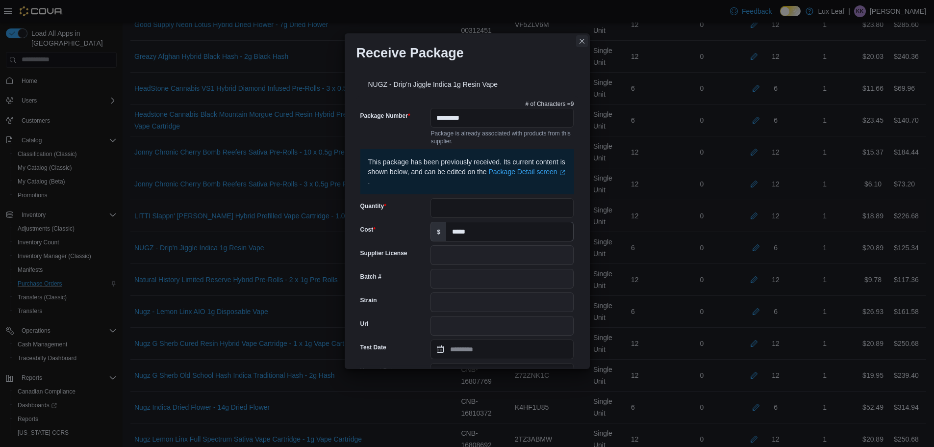
drag, startPoint x: 582, startPoint y: 41, endPoint x: 800, endPoint y: 207, distance: 274.3
click at [582, 40] on button "Closes this modal window" at bounding box center [582, 41] width 12 height 12
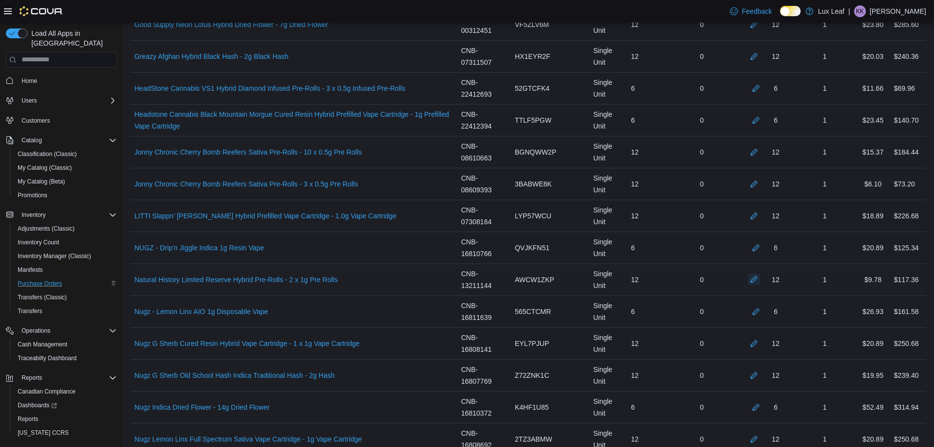
click at [760, 282] on button "button" at bounding box center [754, 279] width 12 height 12
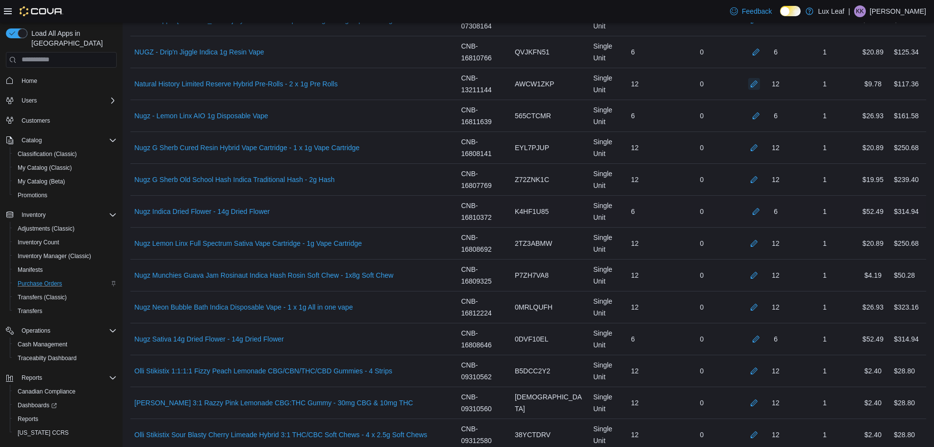
scroll to position [1520, 0]
click at [762, 112] on button "button" at bounding box center [756, 115] width 12 height 12
click at [757, 150] on button "button" at bounding box center [754, 147] width 12 height 12
click at [760, 180] on button "button" at bounding box center [754, 179] width 12 height 12
click at [761, 211] on button "button" at bounding box center [756, 211] width 12 height 12
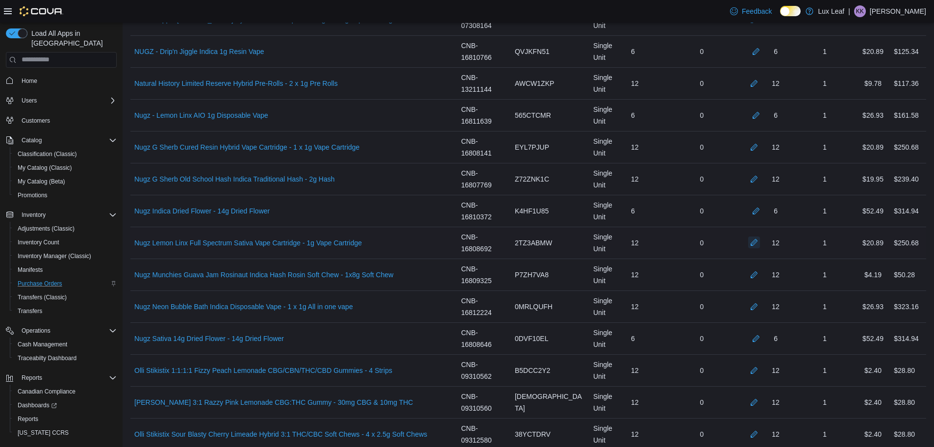
click at [760, 242] on button "button" at bounding box center [754, 242] width 12 height 12
click at [760, 277] on button "button" at bounding box center [754, 274] width 12 height 12
click at [760, 308] on button "button" at bounding box center [754, 306] width 12 height 12
click at [762, 338] on button "button" at bounding box center [756, 338] width 12 height 12
click at [760, 376] on div at bounding box center [754, 370] width 12 height 12
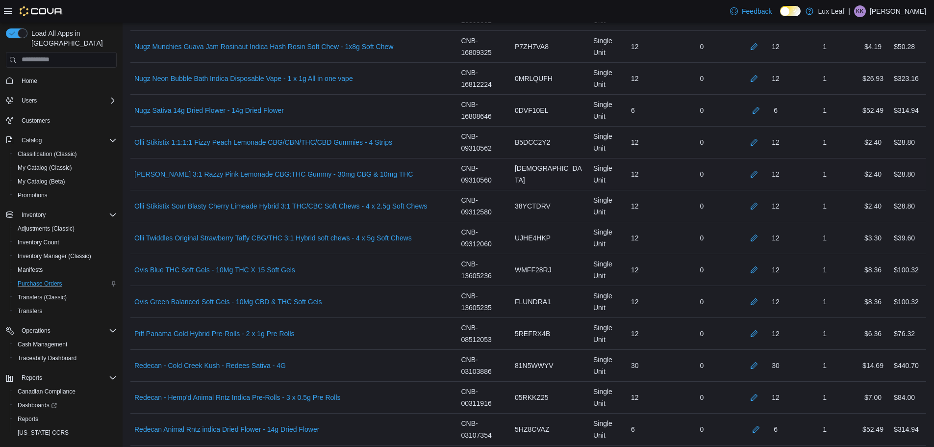
scroll to position [1766, 0]
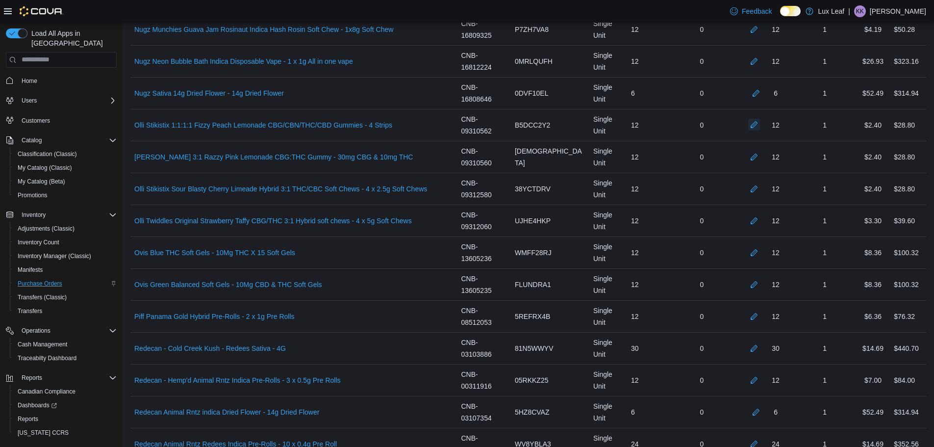
click at [758, 126] on button "button" at bounding box center [754, 125] width 12 height 12
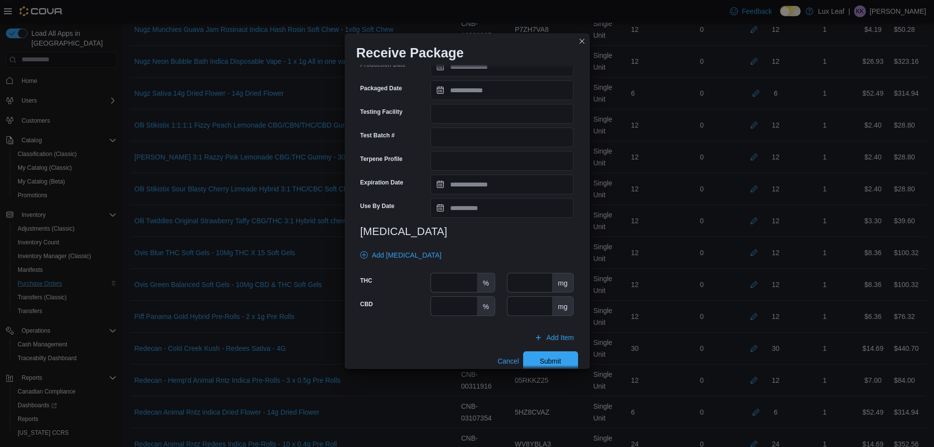
scroll to position [284, 0]
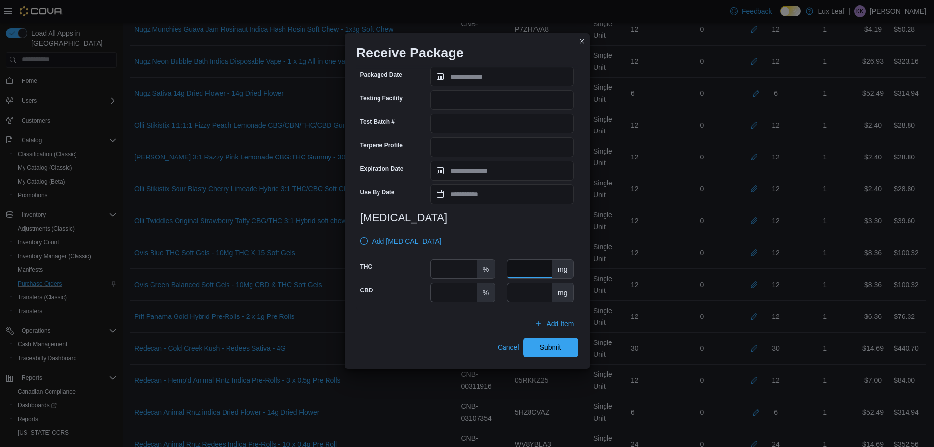
click at [511, 265] on input "number" at bounding box center [530, 268] width 45 height 19
type input "**"
click at [529, 286] on input "number" at bounding box center [530, 292] width 45 height 19
type input "**"
click at [567, 351] on button "Submit" at bounding box center [550, 347] width 55 height 20
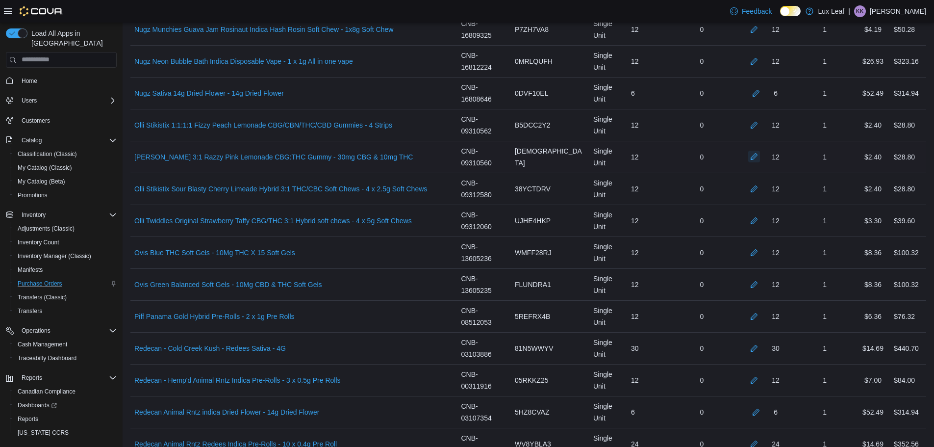
click at [760, 159] on button "button" at bounding box center [754, 157] width 12 height 12
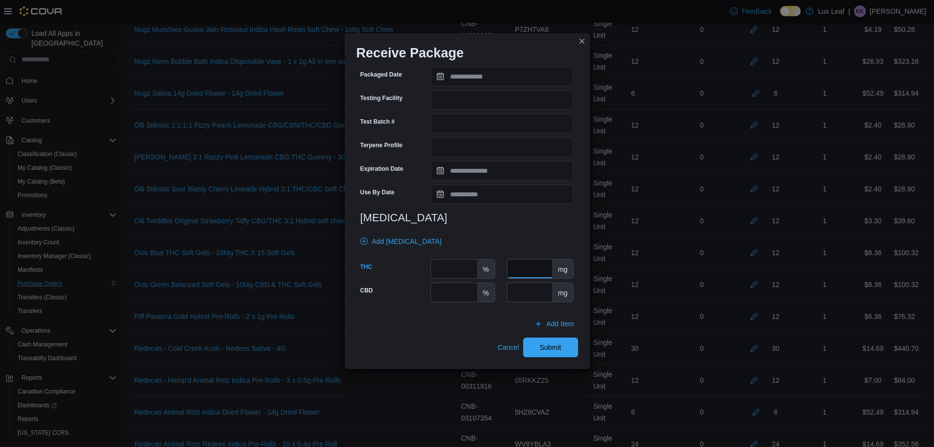
click at [540, 272] on input "number" at bounding box center [530, 268] width 45 height 19
type input "**"
click at [550, 340] on span "Submit" at bounding box center [550, 347] width 43 height 20
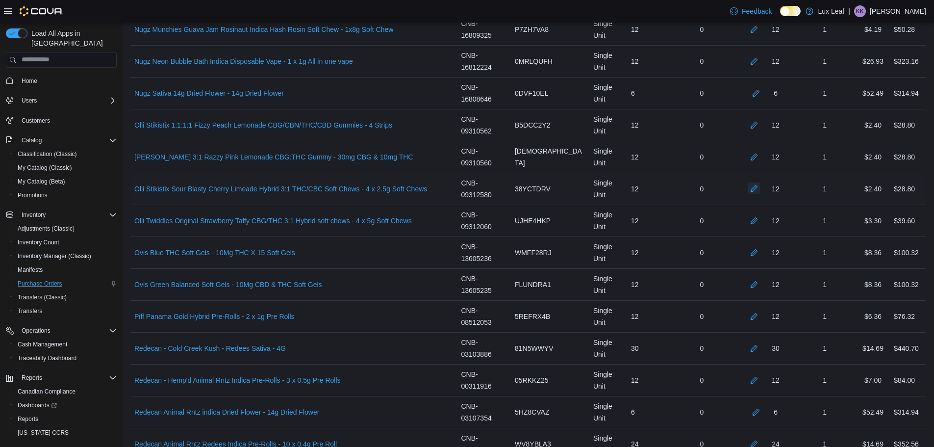
click at [758, 188] on button "button" at bounding box center [754, 188] width 12 height 12
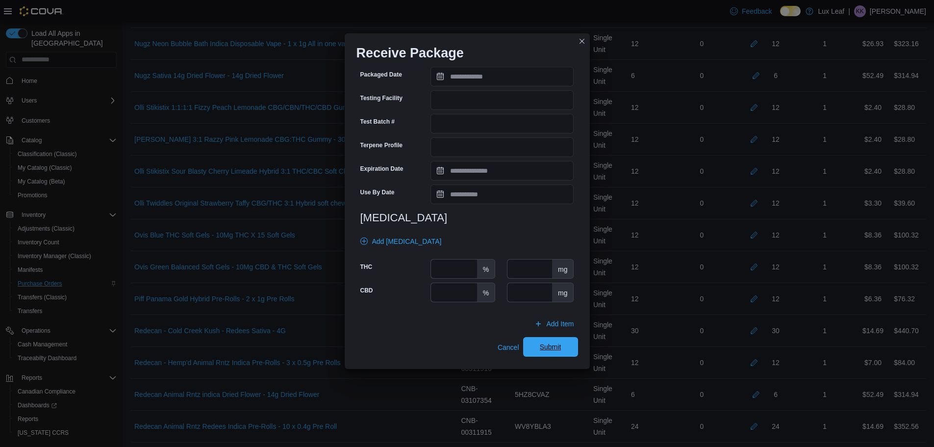
scroll to position [1815, 0]
click at [532, 270] on input "number" at bounding box center [530, 268] width 45 height 19
type input "**"
drag, startPoint x: 559, startPoint y: 352, endPoint x: 573, endPoint y: 228, distance: 124.9
click at [559, 351] on span "Submit" at bounding box center [550, 347] width 43 height 20
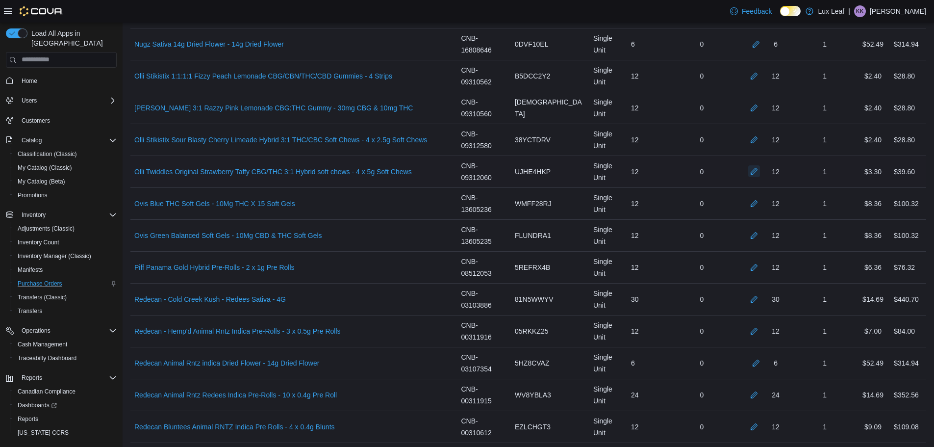
click at [760, 172] on button "button" at bounding box center [754, 171] width 12 height 12
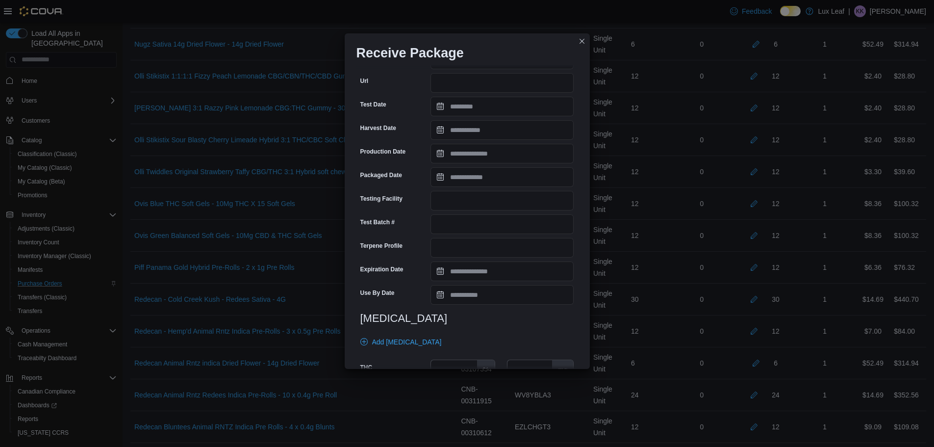
scroll to position [284, 0]
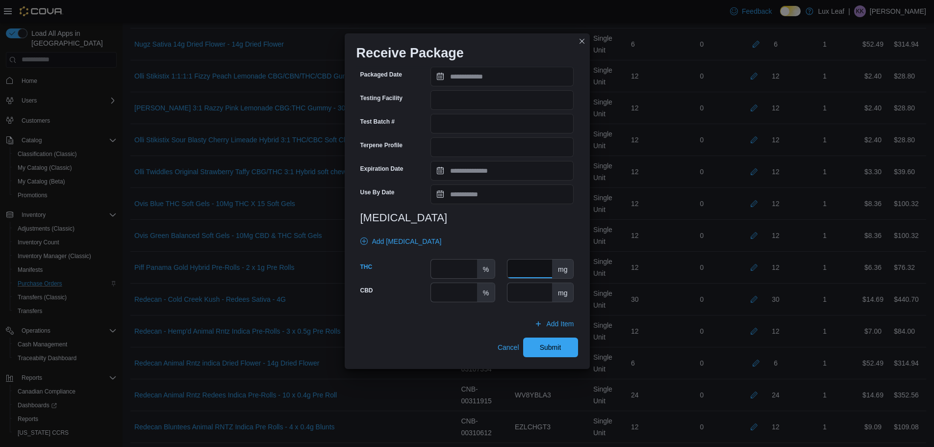
click at [525, 267] on input "number" at bounding box center [530, 268] width 45 height 19
type input "**"
drag, startPoint x: 544, startPoint y: 338, endPoint x: 552, endPoint y: 319, distance: 20.7
click at [545, 340] on span "Submit" at bounding box center [550, 347] width 43 height 20
click at [547, 344] on td "Catalog SKU 05RKKZ25" at bounding box center [550, 331] width 78 height 32
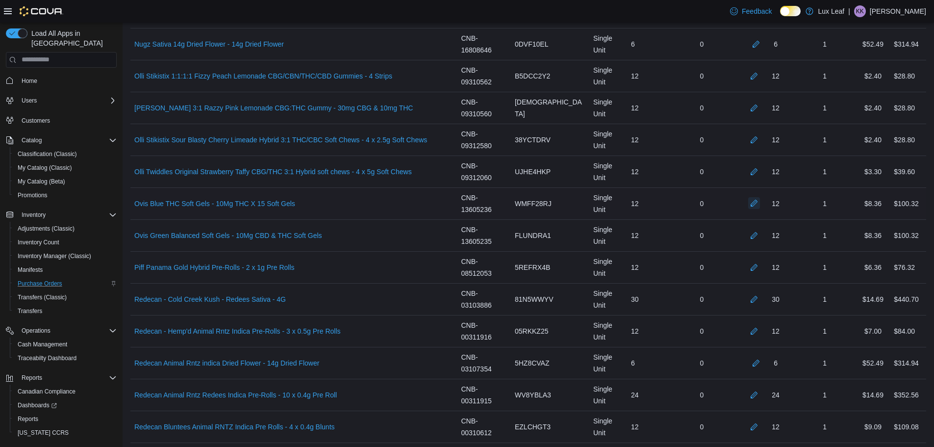
click at [760, 206] on button "button" at bounding box center [754, 203] width 12 height 12
click at [760, 232] on button "button" at bounding box center [754, 235] width 12 height 12
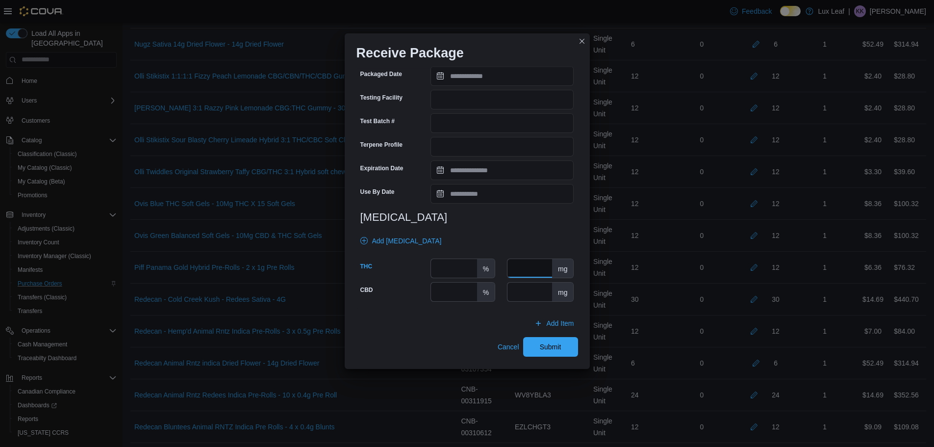
click at [528, 265] on input "number" at bounding box center [530, 268] width 45 height 19
type input "**"
click at [535, 297] on input "number" at bounding box center [530, 292] width 45 height 19
type input "**"
drag, startPoint x: 560, startPoint y: 354, endPoint x: 787, endPoint y: 245, distance: 251.2
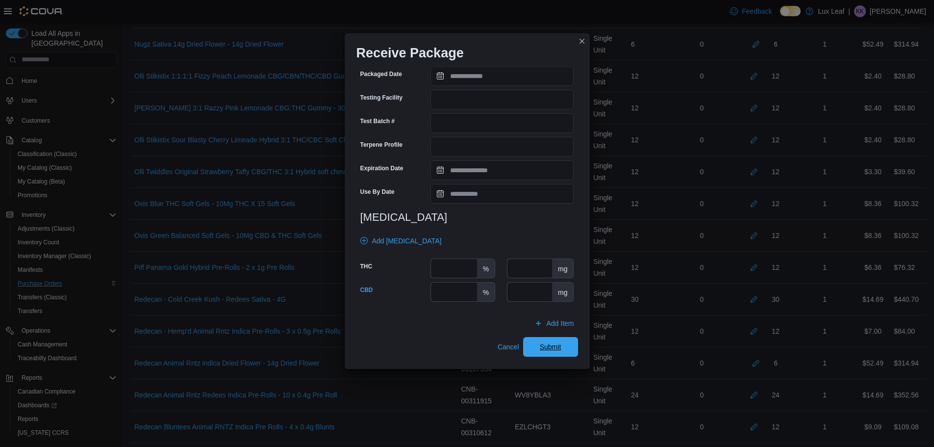
click at [560, 354] on span "Submit" at bounding box center [550, 347] width 43 height 20
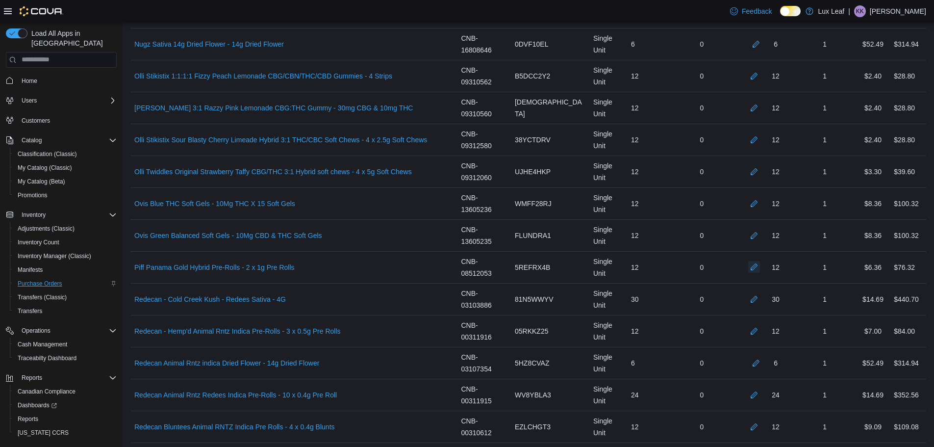
click at [760, 264] on button "button" at bounding box center [754, 267] width 12 height 12
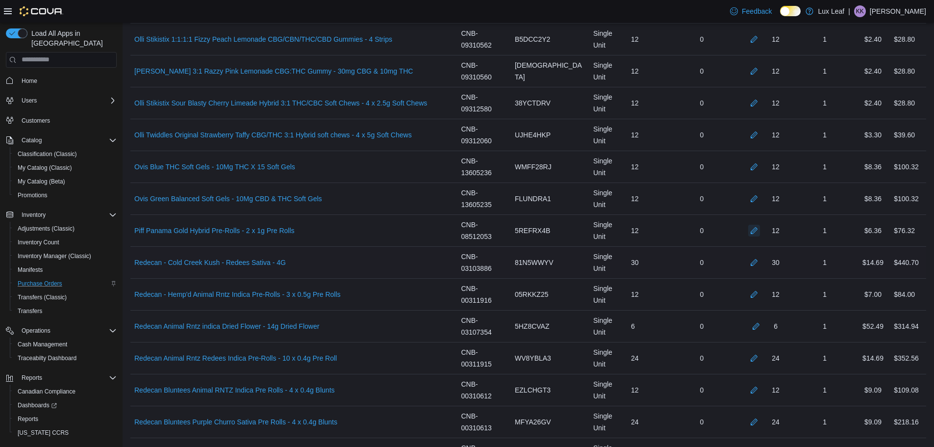
scroll to position [1913, 0]
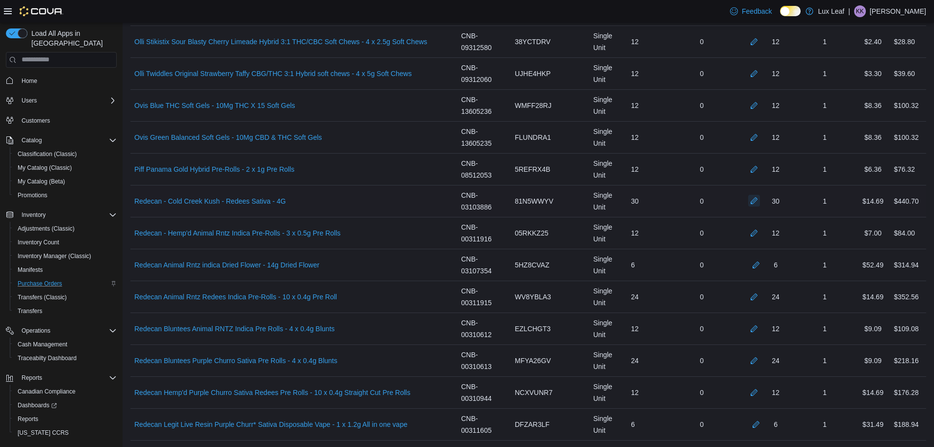
click at [760, 203] on button "button" at bounding box center [754, 201] width 12 height 12
click at [760, 230] on button "button" at bounding box center [754, 233] width 12 height 12
click at [762, 265] on button "button" at bounding box center [756, 264] width 12 height 12
click at [760, 295] on button "button" at bounding box center [754, 296] width 12 height 12
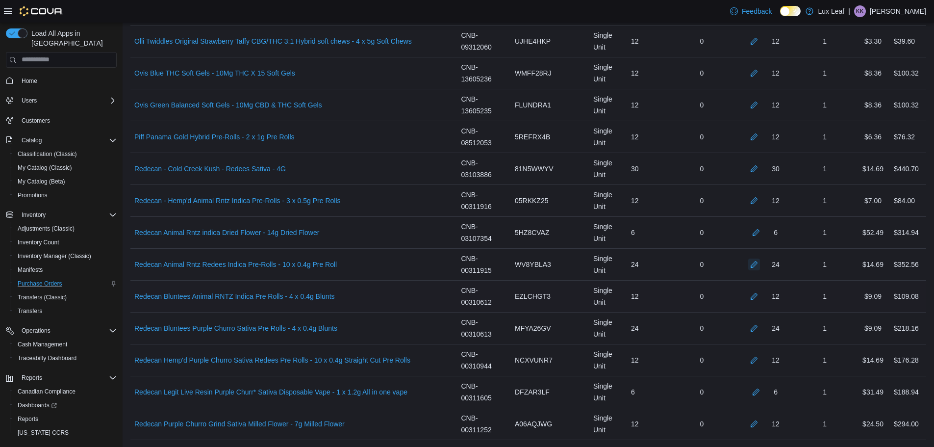
scroll to position [2109, 0]
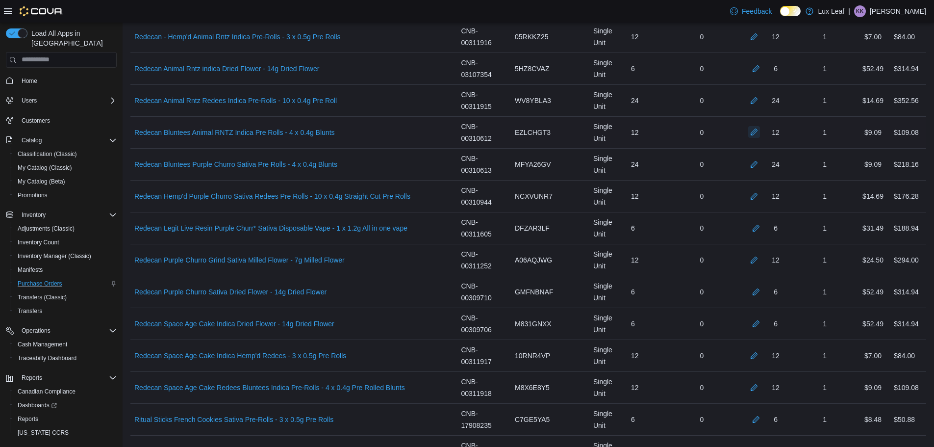
click at [760, 132] on button "button" at bounding box center [754, 132] width 12 height 12
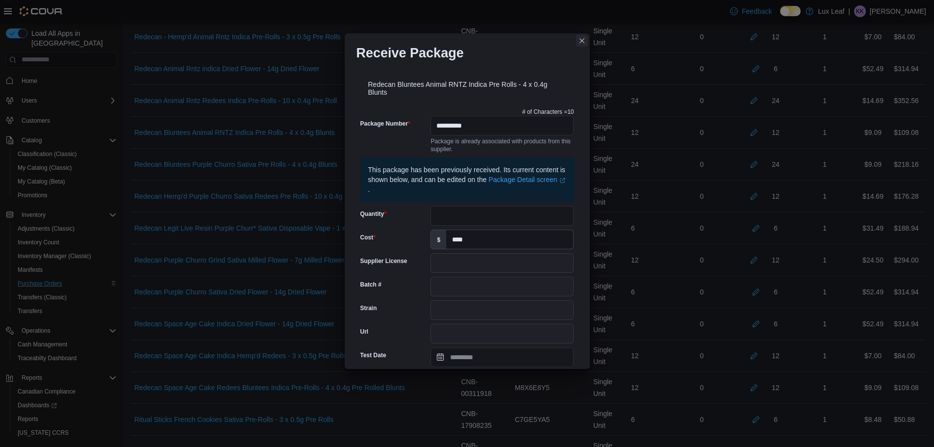
click at [587, 41] on button "Closes this modal window" at bounding box center [582, 41] width 12 height 12
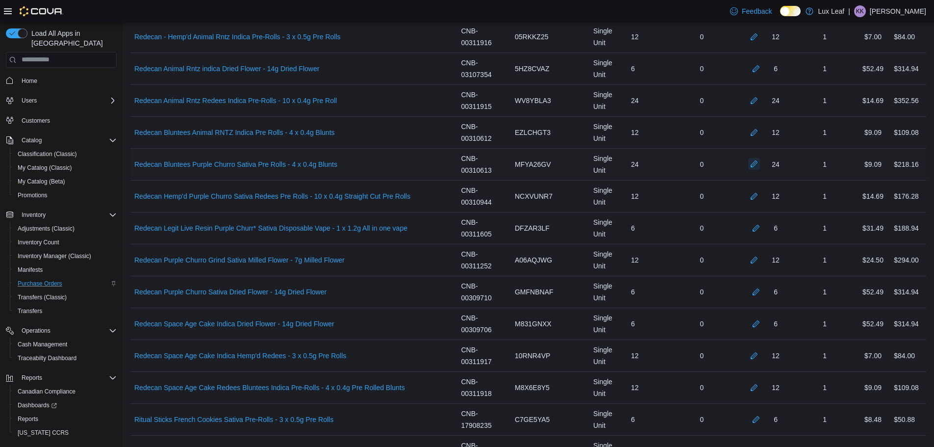
click at [760, 169] on button "button" at bounding box center [754, 164] width 12 height 12
click at [760, 194] on button "button" at bounding box center [754, 196] width 12 height 12
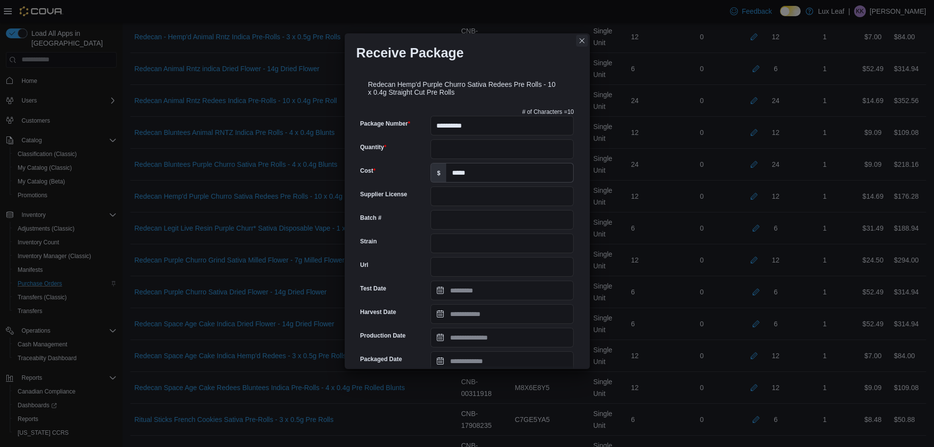
click at [582, 42] on button "Closes this modal window" at bounding box center [582, 41] width 12 height 12
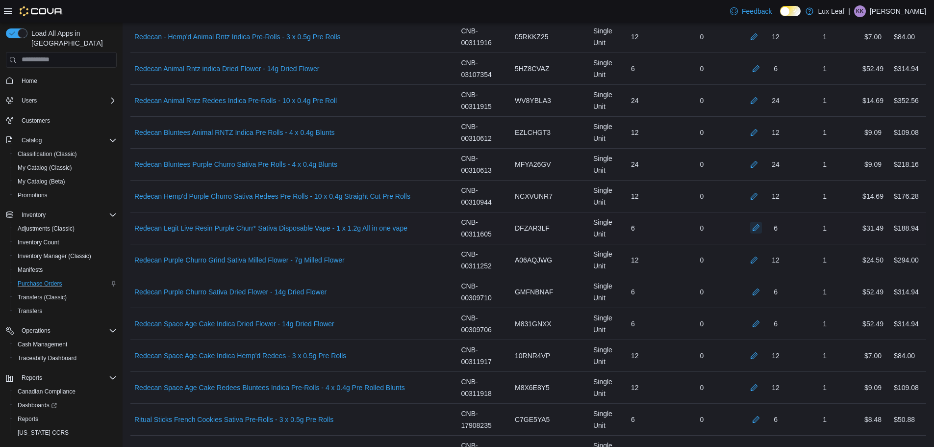
click at [762, 227] on button "button" at bounding box center [756, 228] width 12 height 12
click at [759, 255] on button "button" at bounding box center [754, 260] width 12 height 12
click at [759, 290] on button "button" at bounding box center [756, 291] width 12 height 12
click at [764, 318] on div "6" at bounding box center [764, 324] width 59 height 20
click at [762, 322] on button "button" at bounding box center [756, 323] width 12 height 12
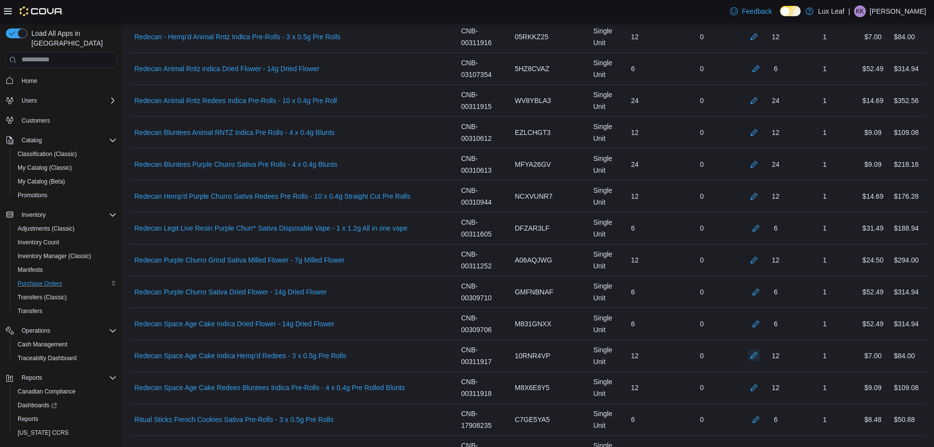
click at [760, 359] on button "button" at bounding box center [754, 355] width 12 height 12
click at [757, 379] on div "12" at bounding box center [764, 388] width 59 height 20
click at [757, 380] on div "12" at bounding box center [764, 388] width 59 height 20
click at [759, 384] on button "button" at bounding box center [754, 387] width 12 height 12
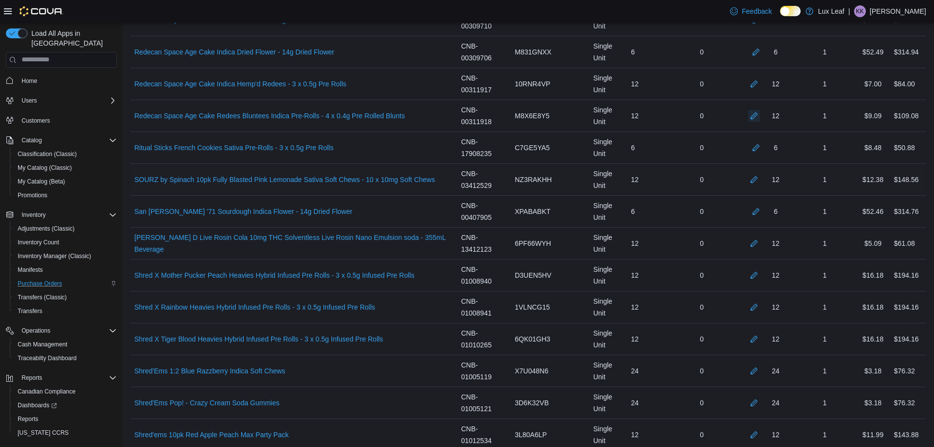
scroll to position [2403, 0]
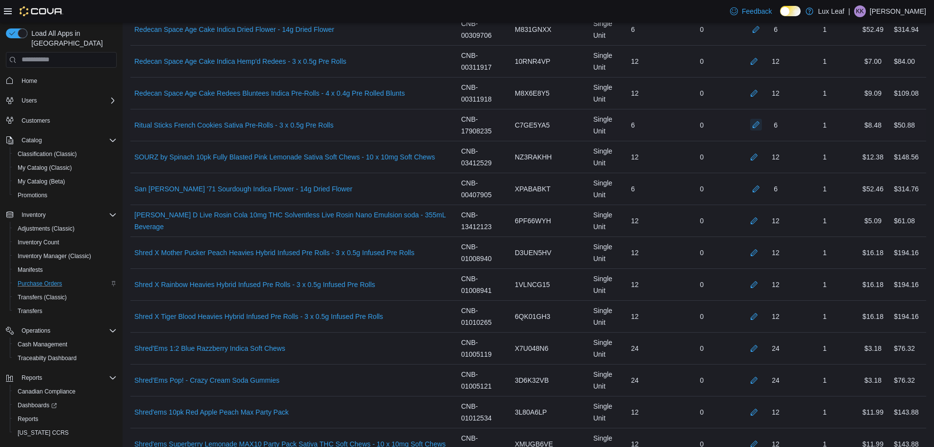
click at [762, 127] on button "button" at bounding box center [756, 125] width 12 height 12
click at [758, 158] on button "button" at bounding box center [754, 157] width 12 height 12
click at [762, 187] on button "button" at bounding box center [756, 188] width 12 height 12
click at [759, 223] on button "button" at bounding box center [754, 220] width 12 height 12
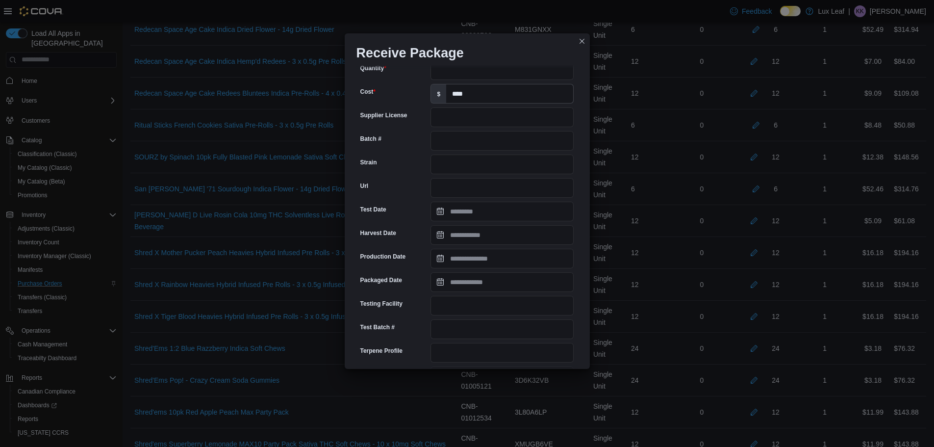
scroll to position [245, 0]
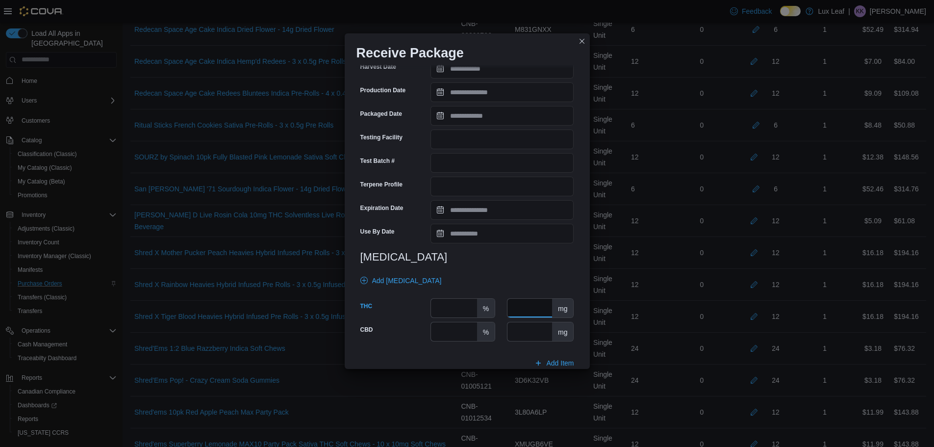
click at [531, 301] on input "number" at bounding box center [530, 308] width 45 height 19
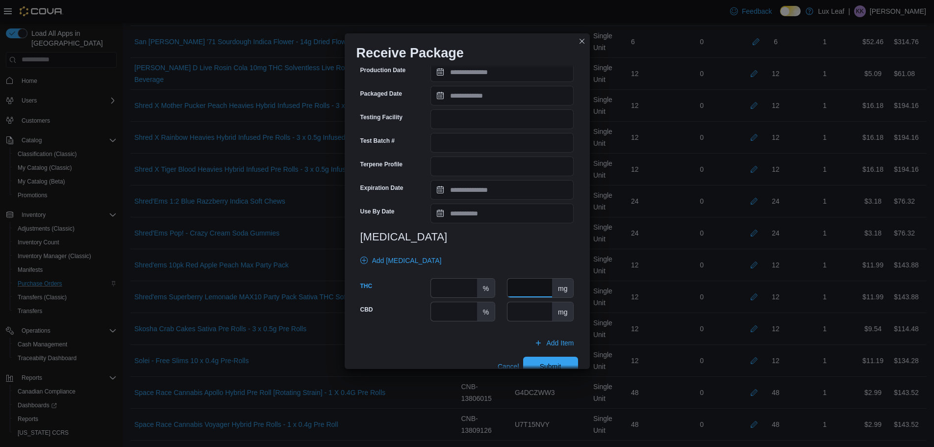
scroll to position [284, 0]
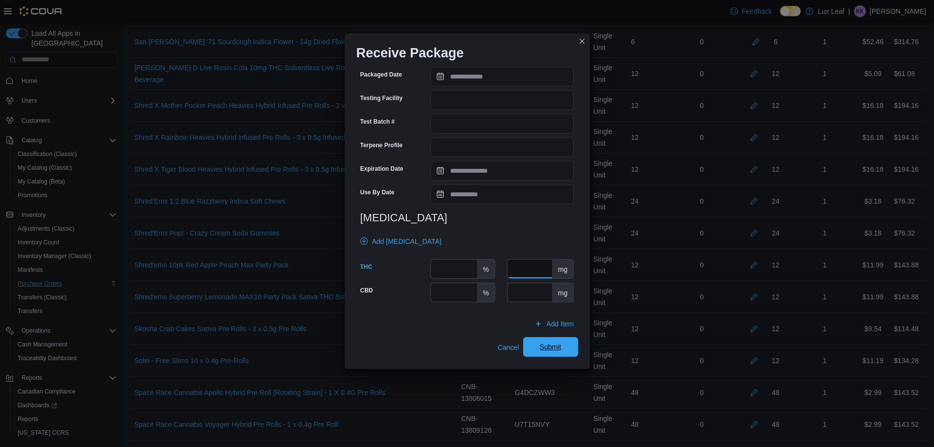
type input "**"
drag, startPoint x: 560, startPoint y: 352, endPoint x: 771, endPoint y: 222, distance: 247.7
click at [561, 352] on span "Submit" at bounding box center [550, 347] width 43 height 20
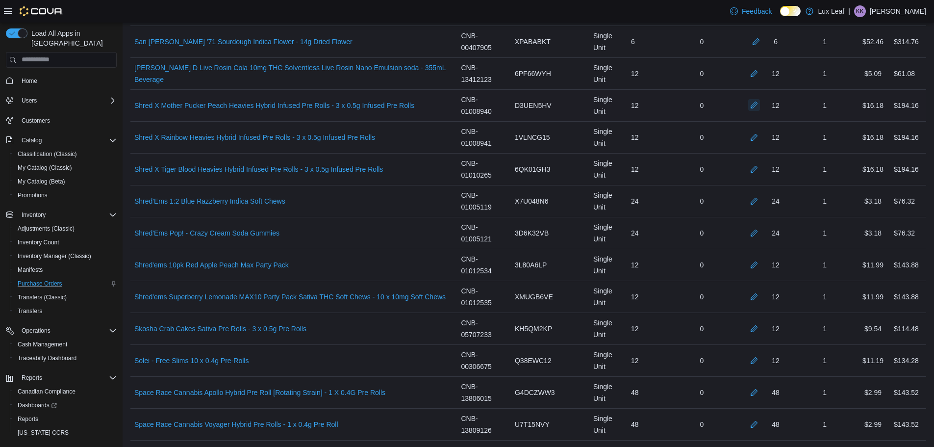
click at [760, 102] on button "button" at bounding box center [754, 105] width 12 height 12
click at [759, 137] on button "button" at bounding box center [754, 137] width 12 height 12
click at [760, 164] on button "button" at bounding box center [754, 169] width 12 height 12
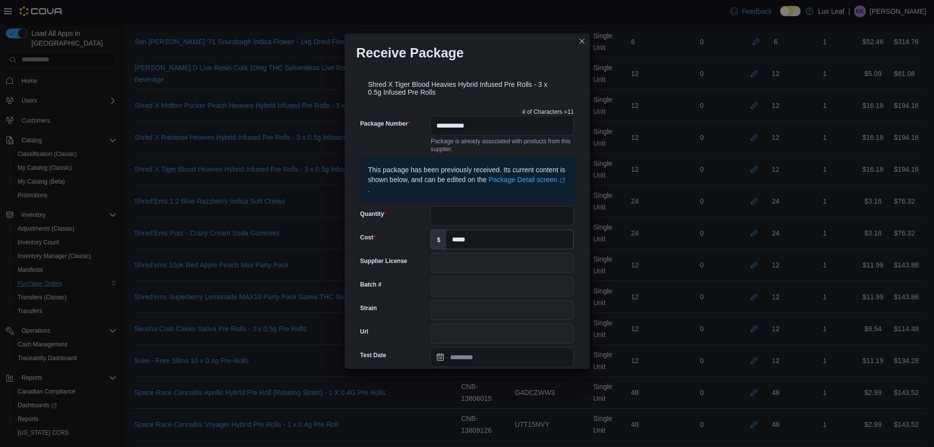
click at [765, 197] on div "**********" at bounding box center [467, 223] width 934 height 447
click at [584, 36] on button "Closes this modal window" at bounding box center [582, 41] width 12 height 12
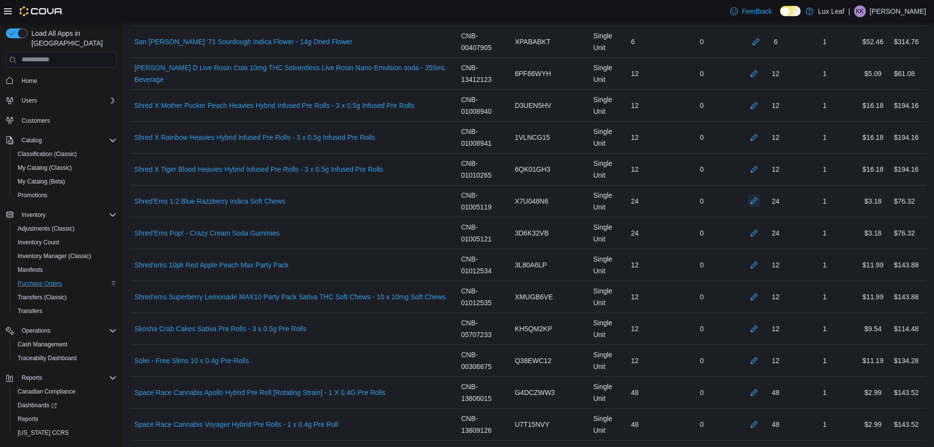
click at [760, 202] on button "button" at bounding box center [754, 201] width 12 height 12
click at [760, 234] on button "button" at bounding box center [754, 233] width 12 height 12
click at [760, 262] on button "button" at bounding box center [754, 264] width 12 height 12
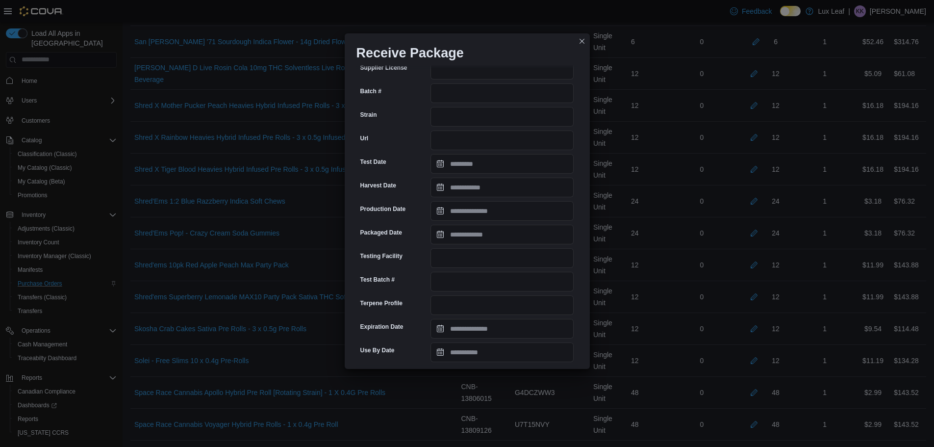
scroll to position [277, 0]
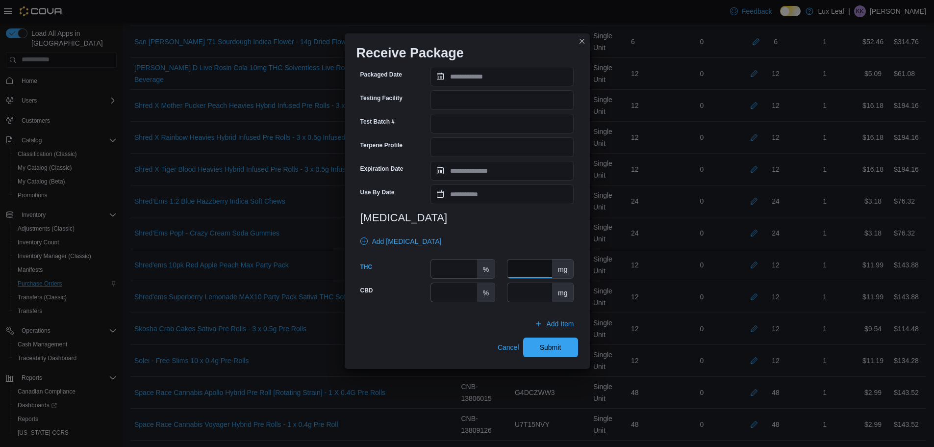
click at [521, 268] on input "number" at bounding box center [530, 268] width 45 height 19
type input "***"
click at [564, 342] on span "Submit" at bounding box center [550, 347] width 43 height 20
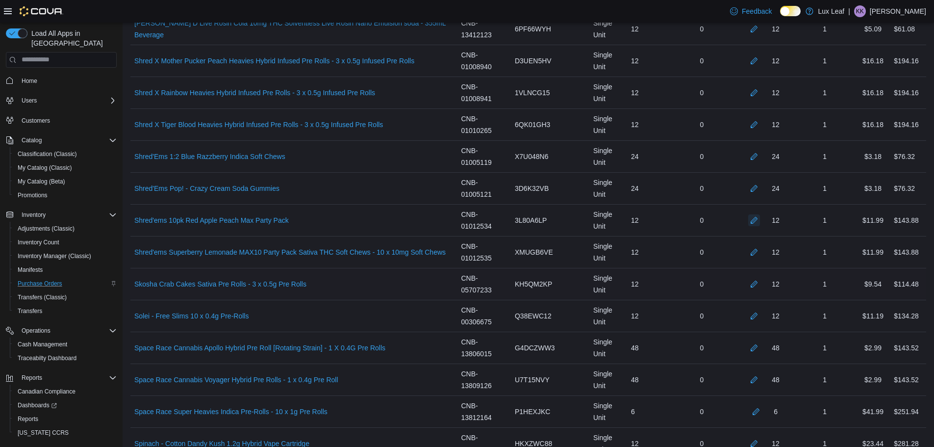
scroll to position [2599, 0]
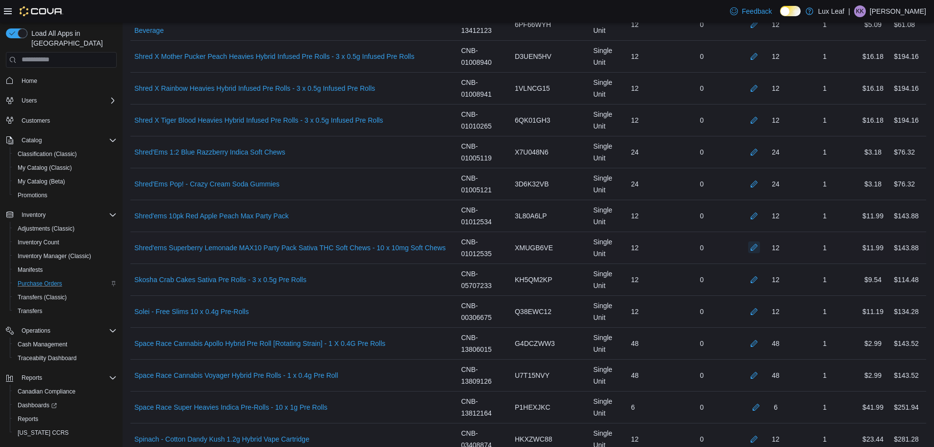
click at [760, 251] on button "button" at bounding box center [754, 247] width 12 height 12
click at [760, 276] on button "button" at bounding box center [754, 279] width 12 height 12
click at [760, 310] on button "button" at bounding box center [754, 311] width 12 height 12
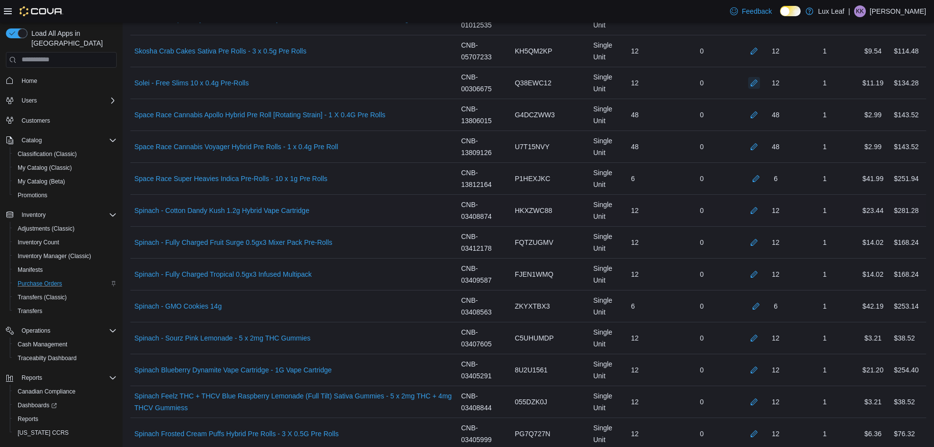
scroll to position [2845, 0]
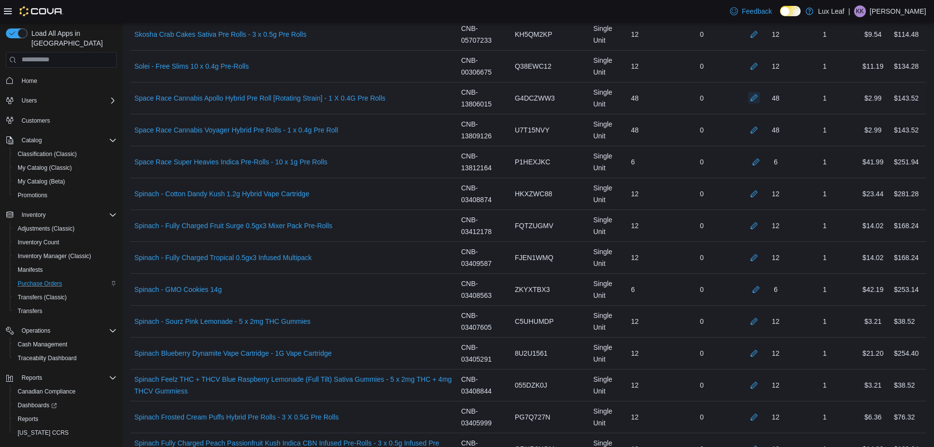
click at [760, 101] on button "button" at bounding box center [754, 98] width 12 height 12
click at [760, 131] on button "button" at bounding box center [754, 130] width 12 height 12
click at [762, 162] on button "button" at bounding box center [756, 161] width 12 height 12
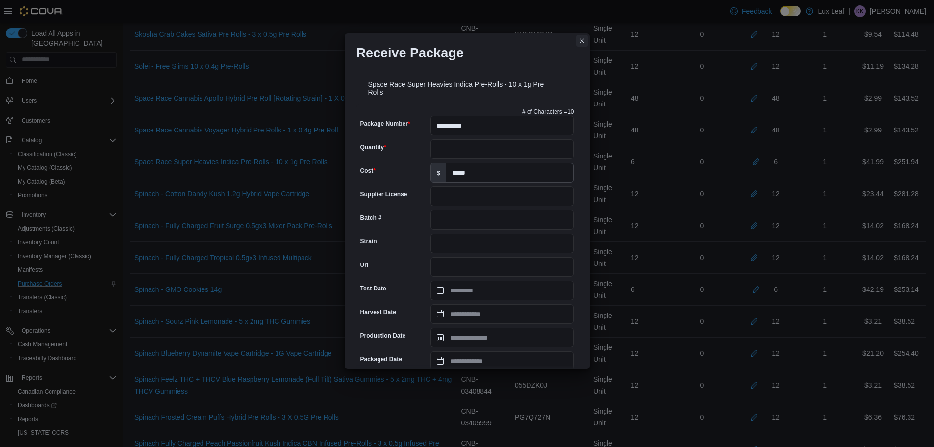
click at [584, 41] on button "Closes this modal window" at bounding box center [582, 41] width 12 height 12
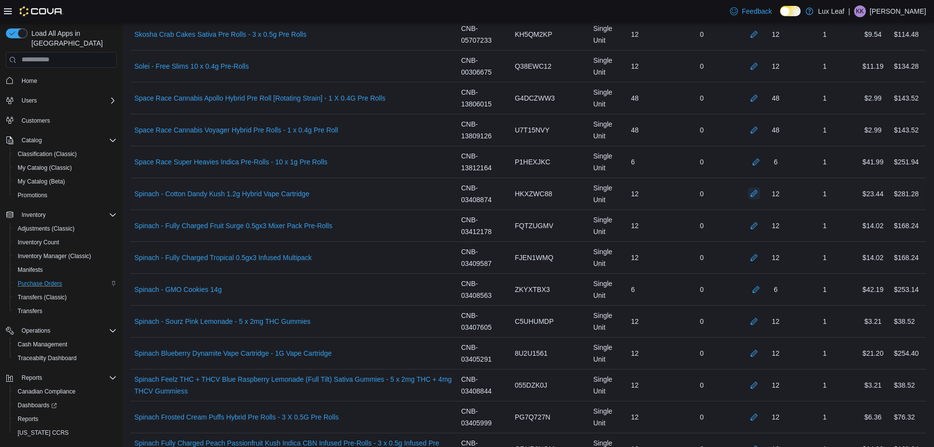
click at [760, 198] on button "button" at bounding box center [754, 193] width 12 height 12
click at [760, 225] on button "button" at bounding box center [754, 225] width 12 height 12
click at [760, 259] on button "button" at bounding box center [754, 257] width 12 height 12
click at [761, 292] on button "button" at bounding box center [756, 289] width 12 height 12
click at [760, 327] on div at bounding box center [754, 321] width 12 height 12
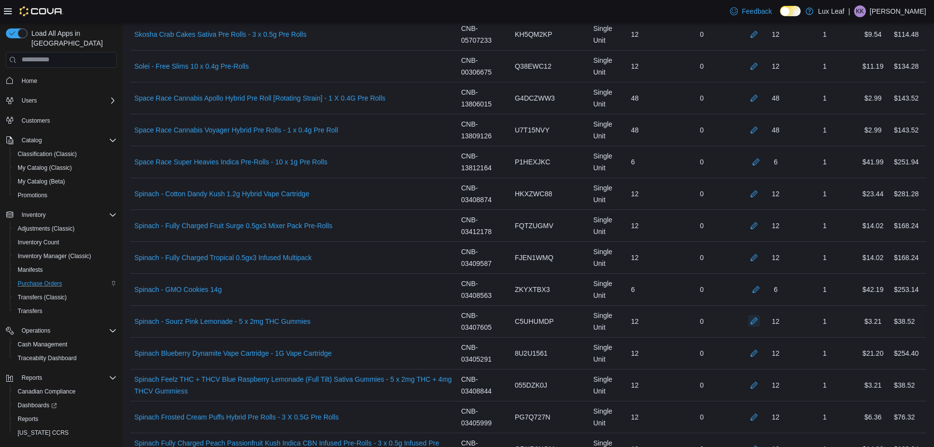
click at [760, 320] on button "button" at bounding box center [754, 321] width 12 height 12
click at [760, 352] on button "button" at bounding box center [754, 353] width 12 height 12
click at [760, 389] on button "button" at bounding box center [754, 385] width 12 height 12
click at [760, 413] on button "button" at bounding box center [754, 417] width 12 height 12
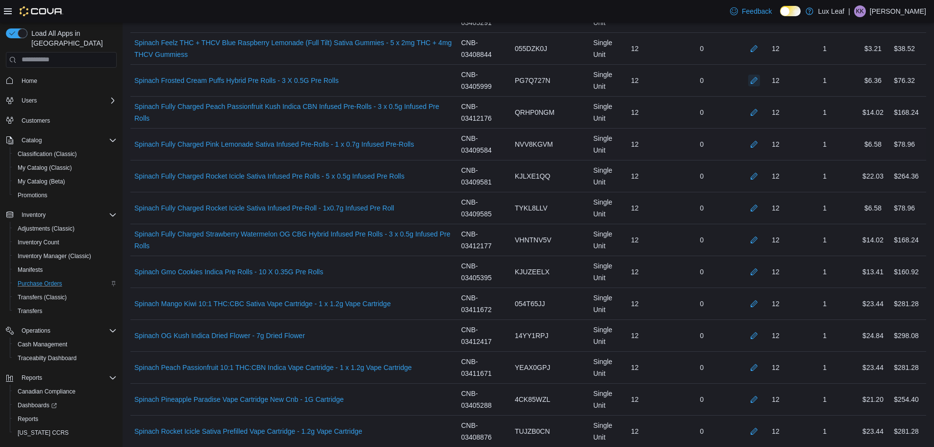
scroll to position [3188, 0]
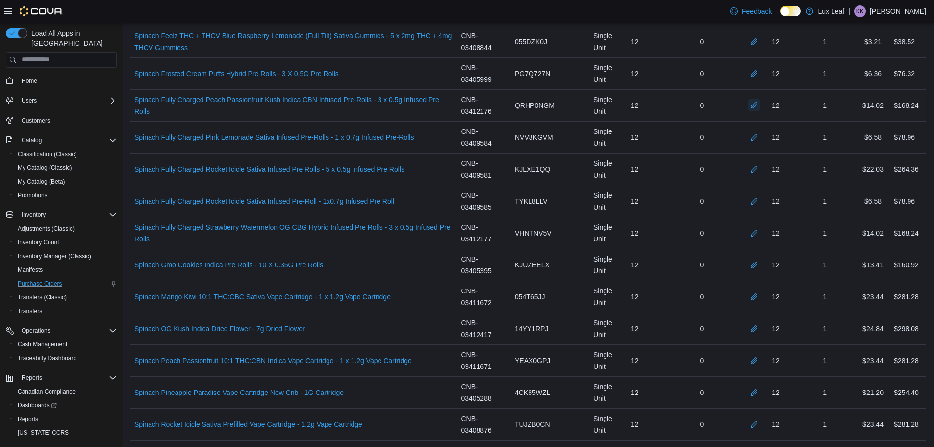
click at [760, 109] on button "button" at bounding box center [754, 105] width 12 height 12
click at [760, 134] on button "button" at bounding box center [754, 137] width 12 height 12
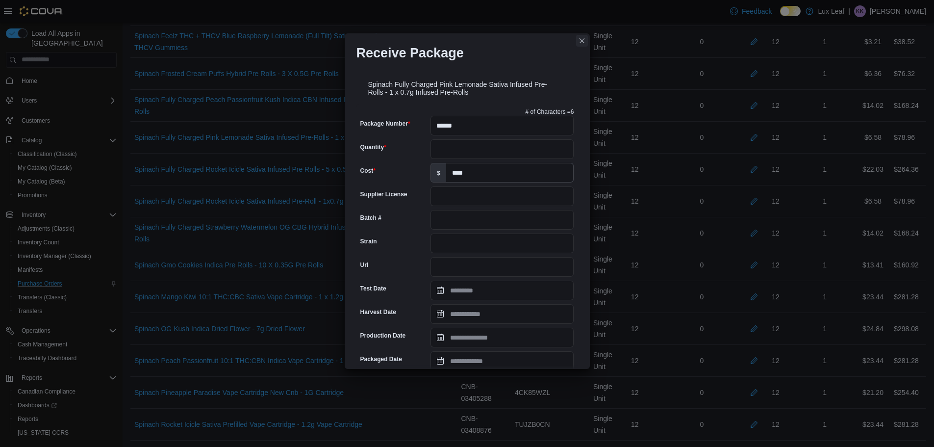
click at [581, 40] on button "Closes this modal window" at bounding box center [582, 41] width 12 height 12
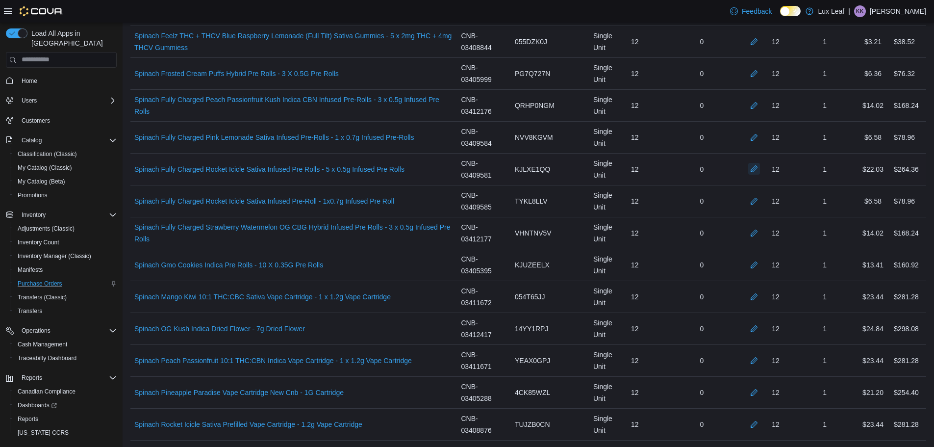
click at [760, 172] on button "button" at bounding box center [754, 169] width 12 height 12
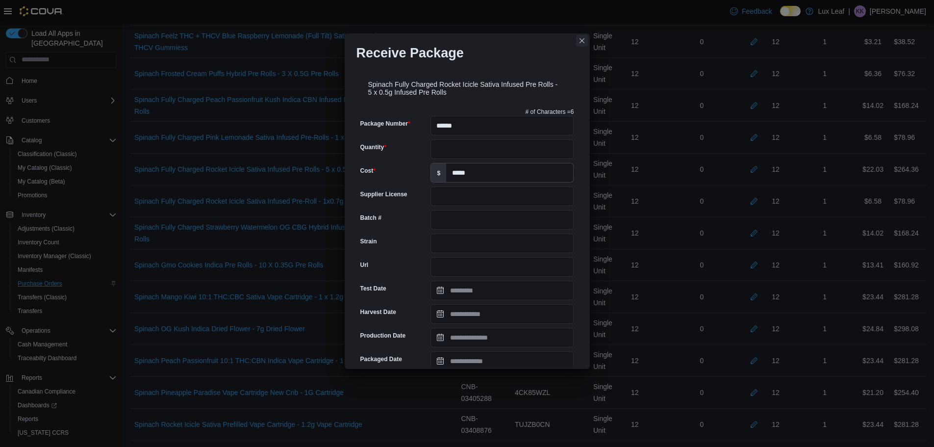
click at [583, 42] on button "Closes this modal window" at bounding box center [582, 41] width 12 height 12
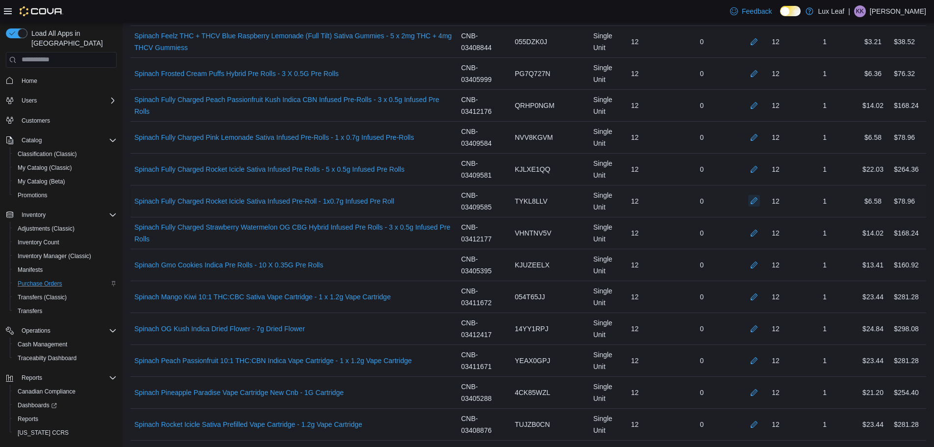
click at [760, 197] on button "button" at bounding box center [754, 201] width 12 height 12
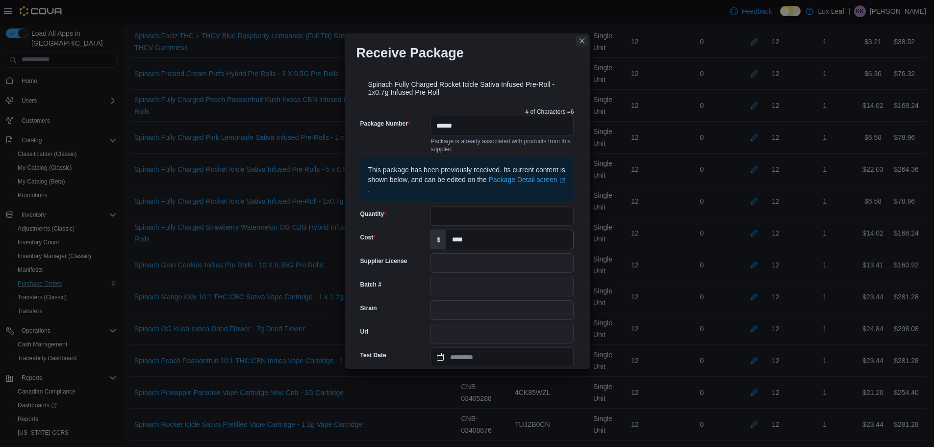
click at [579, 39] on button "Closes this modal window" at bounding box center [582, 41] width 12 height 12
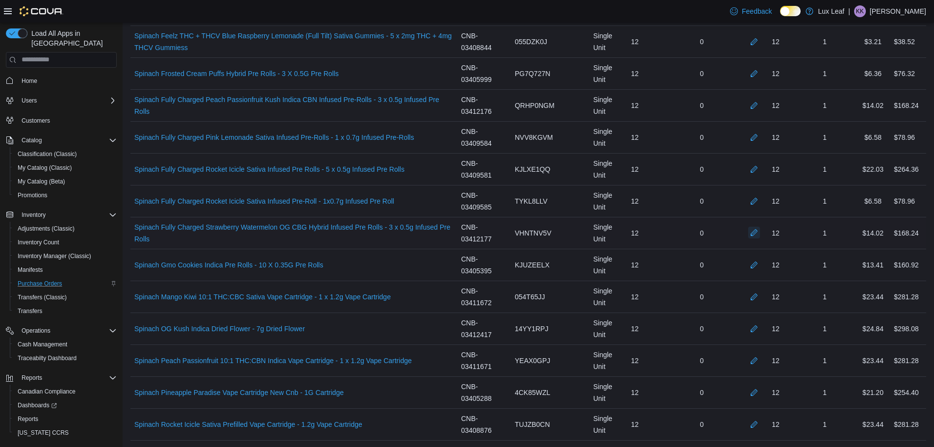
click at [760, 235] on button "button" at bounding box center [754, 233] width 12 height 12
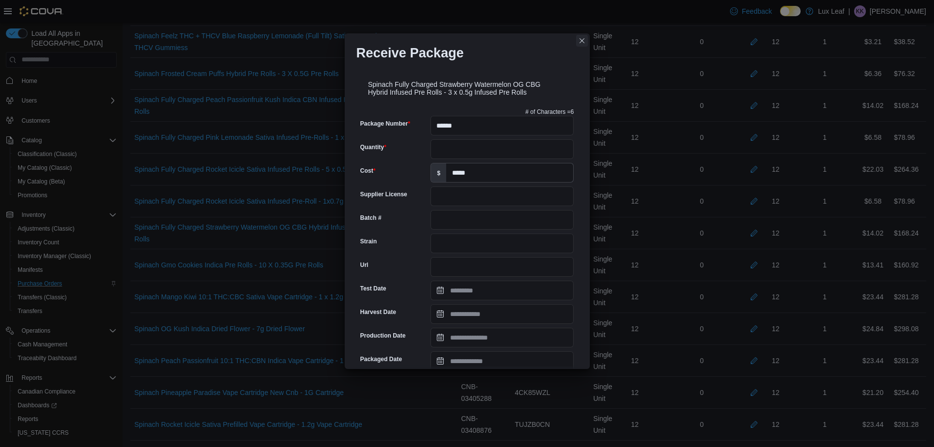
click at [584, 45] on button "Closes this modal window" at bounding box center [582, 41] width 12 height 12
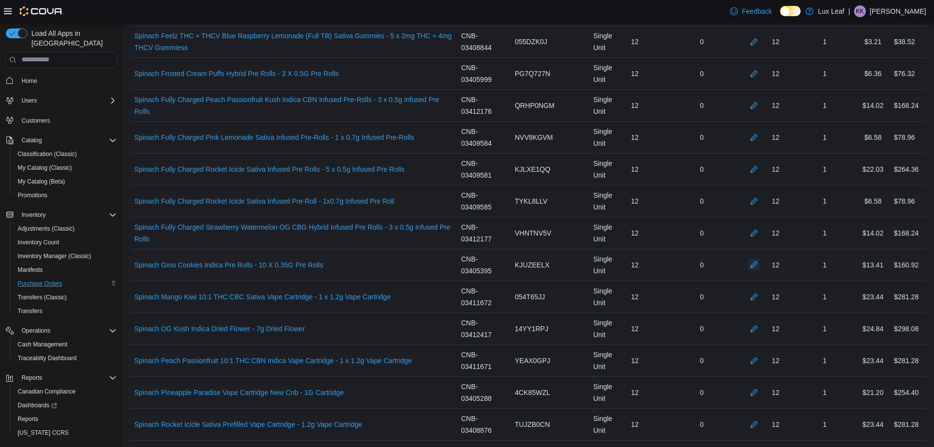
click at [758, 262] on button "button" at bounding box center [754, 264] width 12 height 12
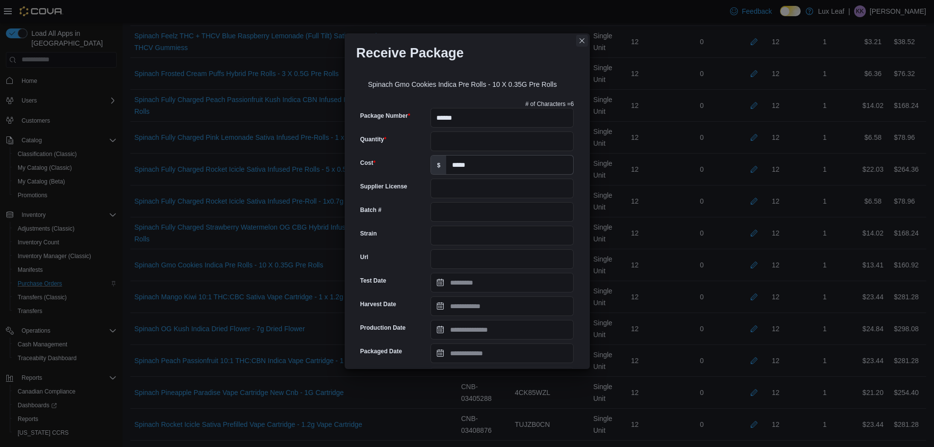
click at [584, 39] on button "Closes this modal window" at bounding box center [582, 41] width 12 height 12
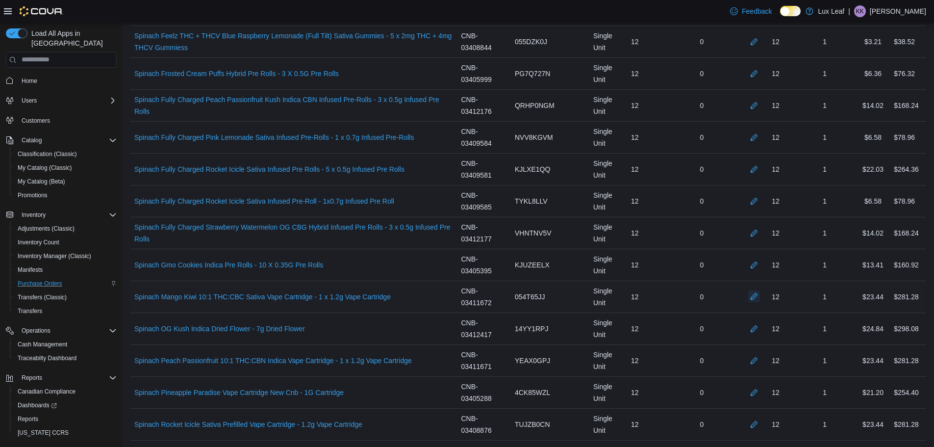
click at [760, 298] on button "button" at bounding box center [754, 296] width 12 height 12
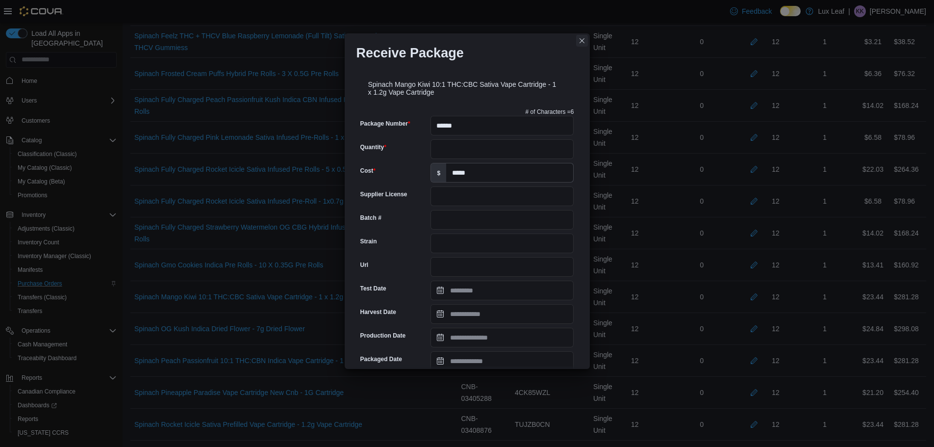
click at [583, 46] on button "Closes this modal window" at bounding box center [582, 41] width 12 height 12
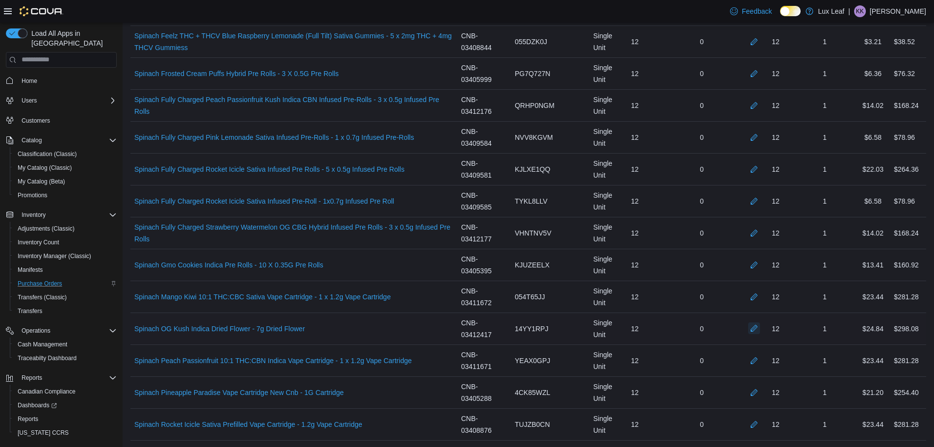
click at [760, 328] on button "button" at bounding box center [754, 328] width 12 height 12
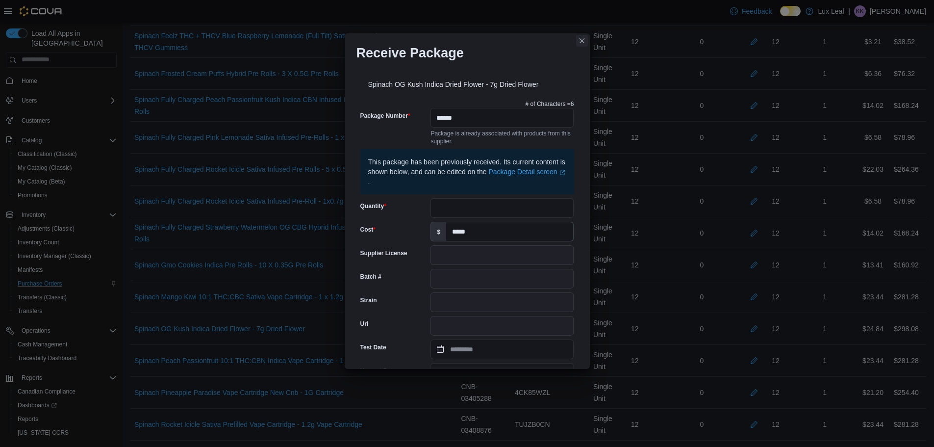
click at [582, 42] on button "Closes this modal window" at bounding box center [582, 41] width 12 height 12
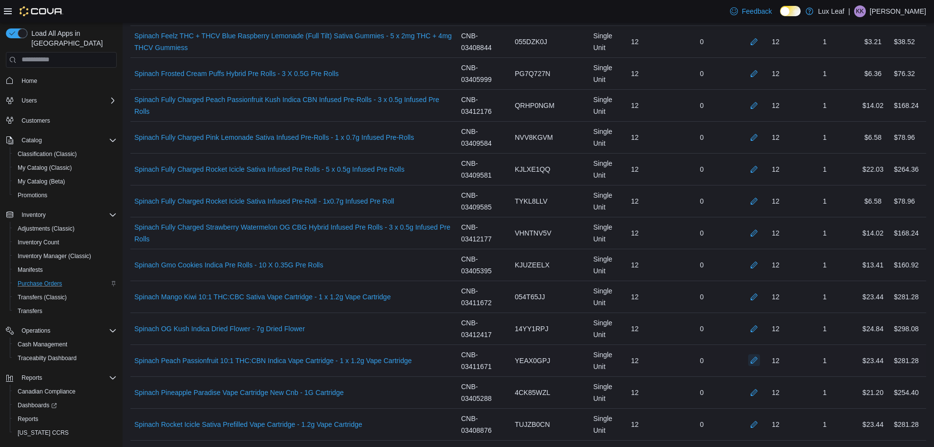
click at [760, 364] on button "button" at bounding box center [754, 360] width 12 height 12
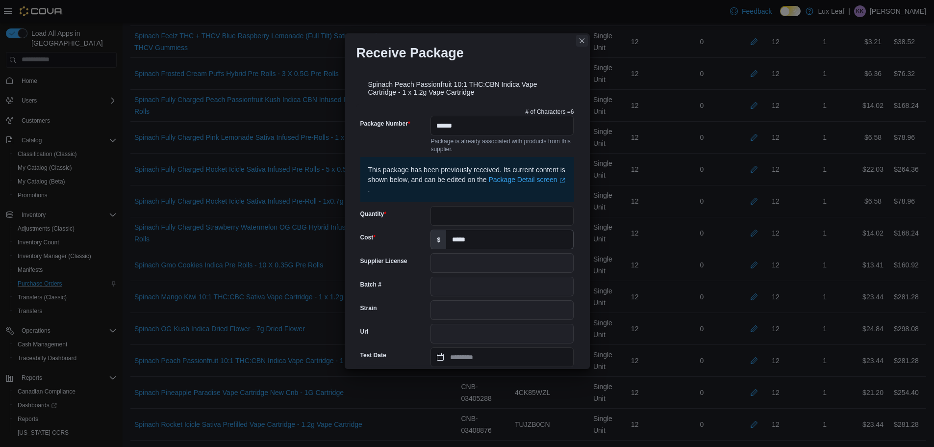
click at [588, 43] on button "Closes this modal window" at bounding box center [582, 41] width 12 height 12
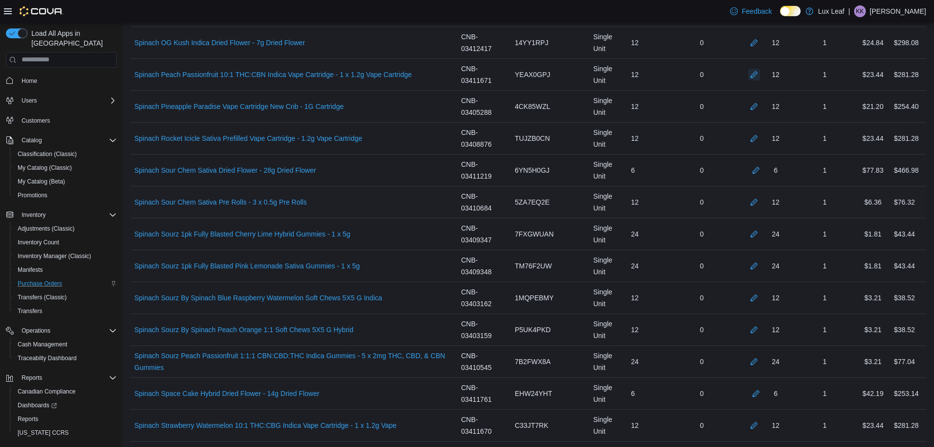
scroll to position [3482, 0]
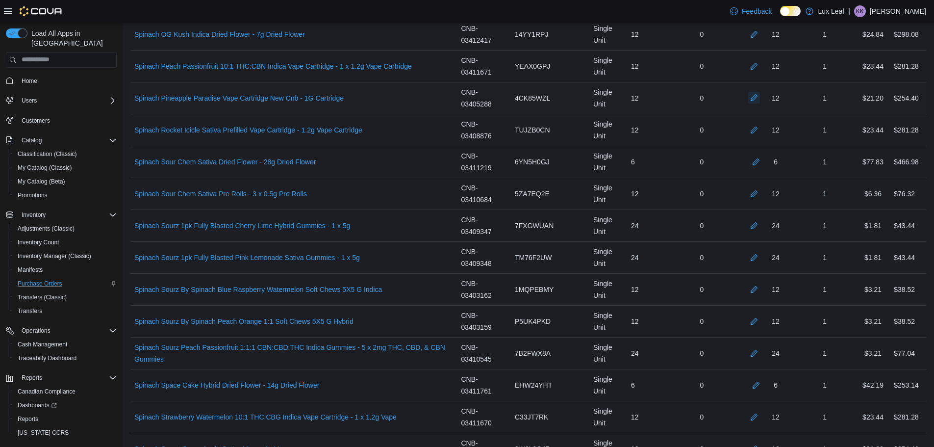
click at [756, 96] on button "button" at bounding box center [754, 98] width 12 height 12
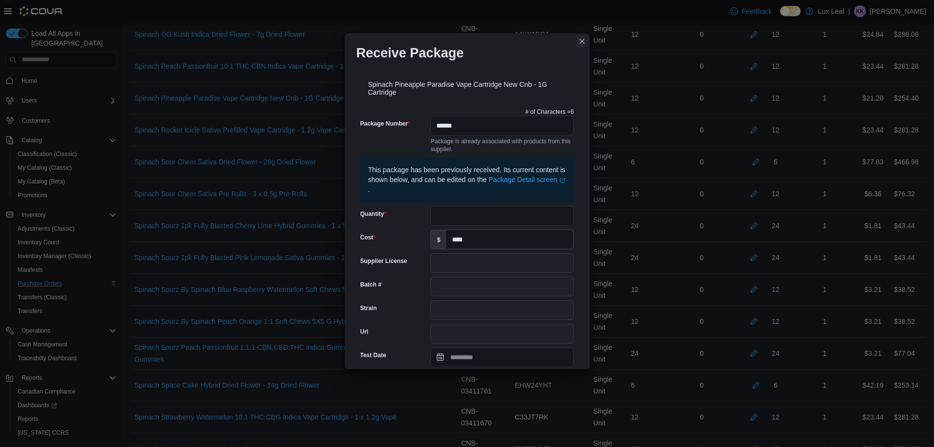
drag, startPoint x: 578, startPoint y: 36, endPoint x: 731, endPoint y: 116, distance: 173.1
click at [577, 36] on button "Closes this modal window" at bounding box center [582, 41] width 12 height 12
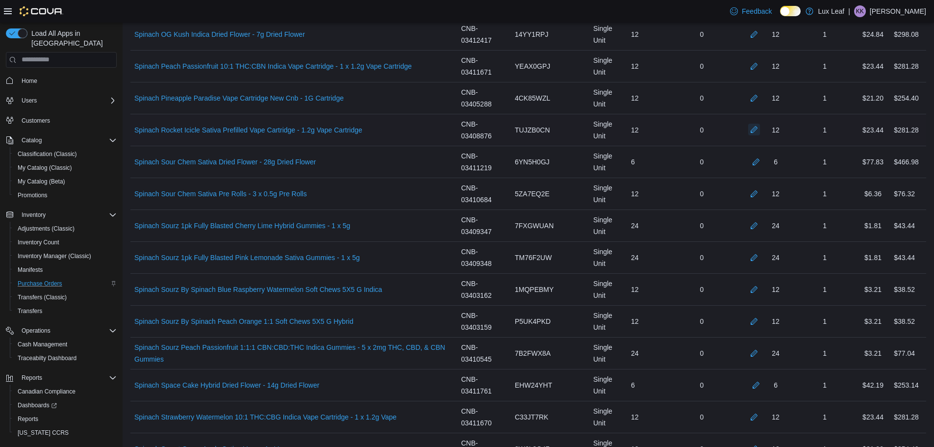
click at [760, 132] on button "button" at bounding box center [754, 130] width 12 height 12
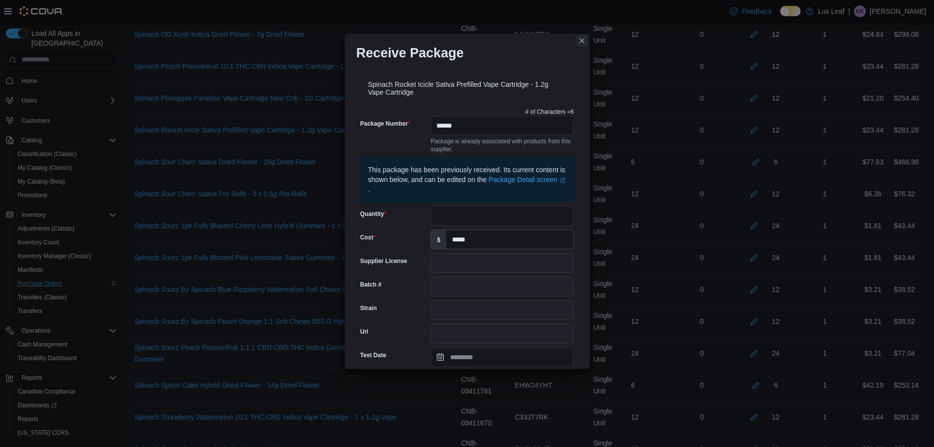
click at [581, 40] on button "Closes this modal window" at bounding box center [582, 41] width 12 height 12
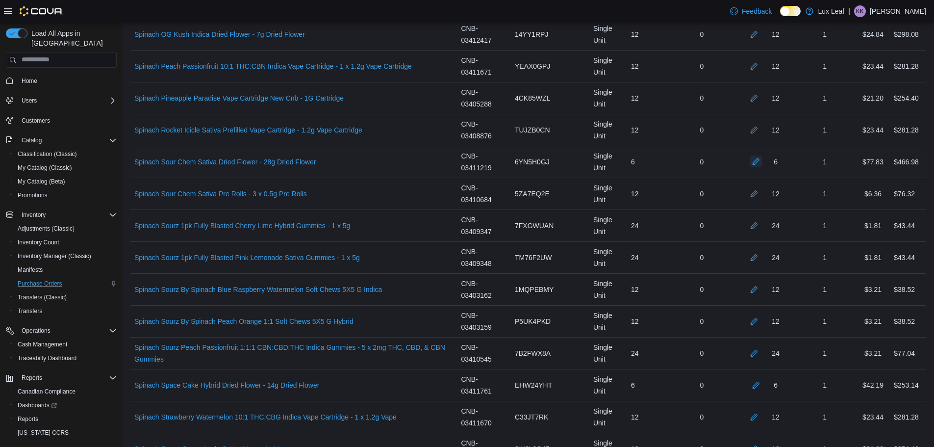
click at [761, 161] on button "button" at bounding box center [756, 161] width 12 height 12
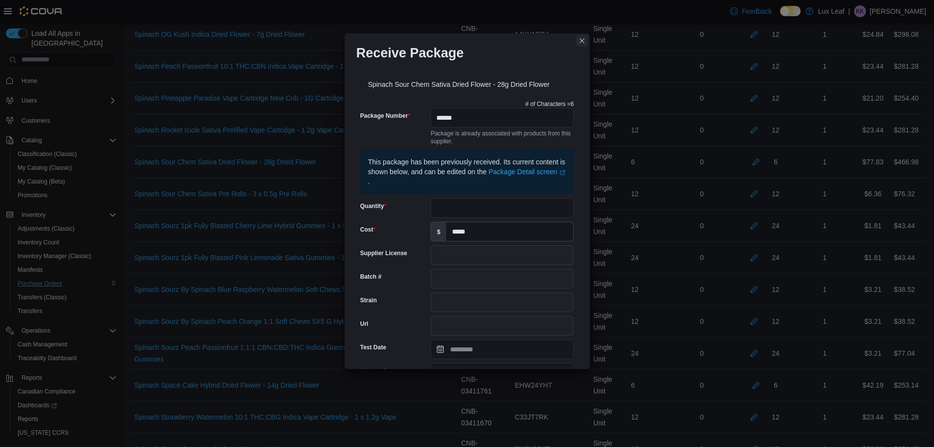
click at [578, 46] on button "Closes this modal window" at bounding box center [582, 41] width 12 height 12
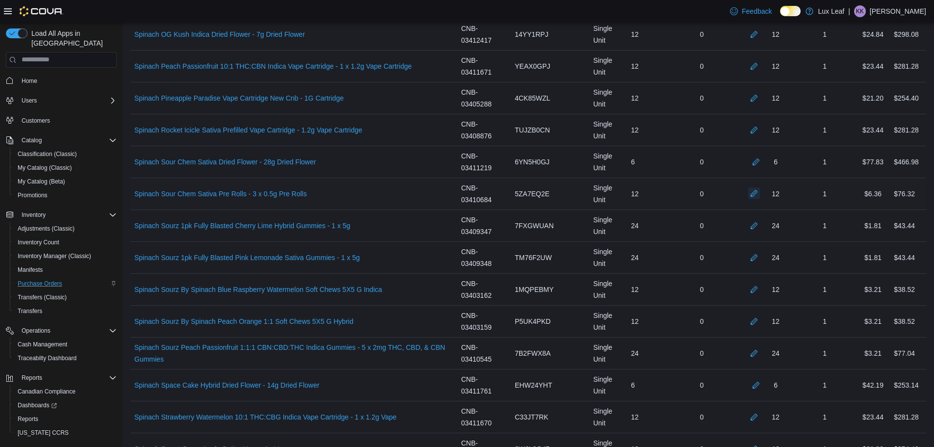
click at [760, 193] on button "button" at bounding box center [754, 193] width 12 height 12
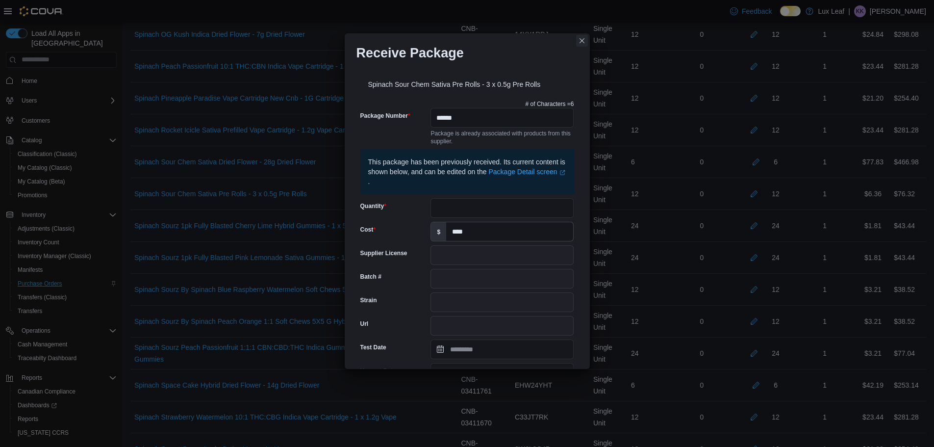
click at [579, 43] on button "Closes this modal window" at bounding box center [582, 41] width 12 height 12
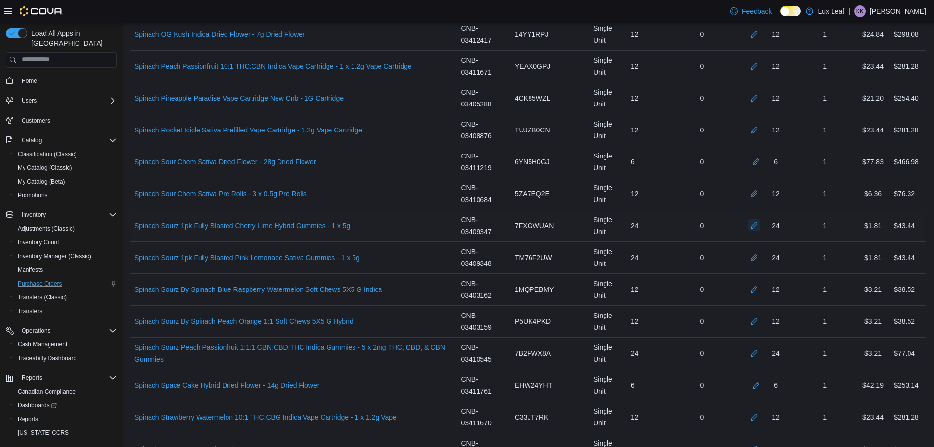
click at [760, 222] on button "button" at bounding box center [754, 225] width 12 height 12
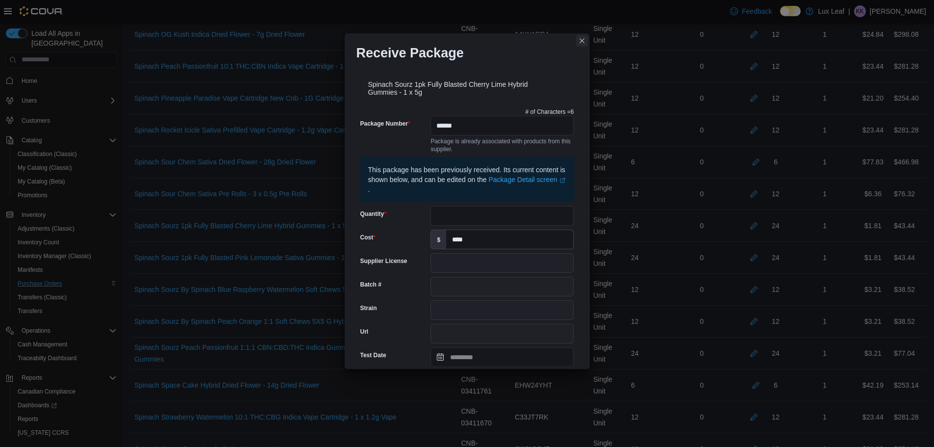
click at [580, 41] on button "Closes this modal window" at bounding box center [582, 41] width 12 height 12
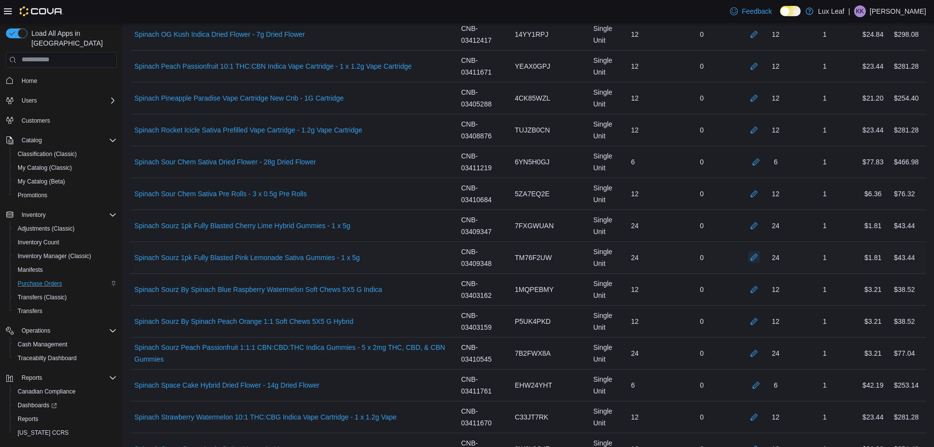
click at [756, 256] on button "button" at bounding box center [754, 257] width 12 height 12
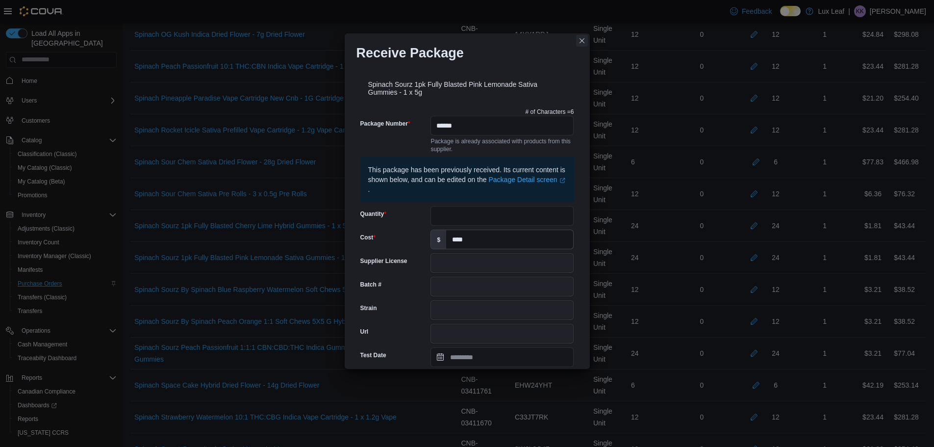
click at [583, 43] on button "Closes this modal window" at bounding box center [582, 41] width 12 height 12
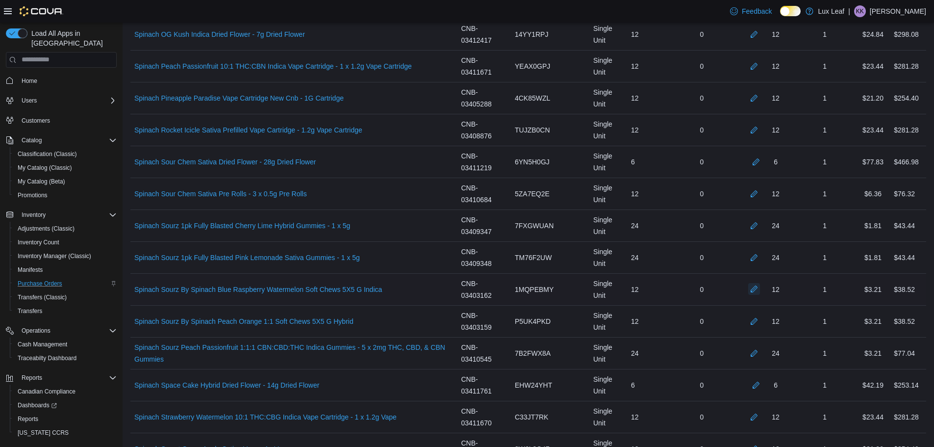
click at [760, 286] on button "button" at bounding box center [754, 289] width 12 height 12
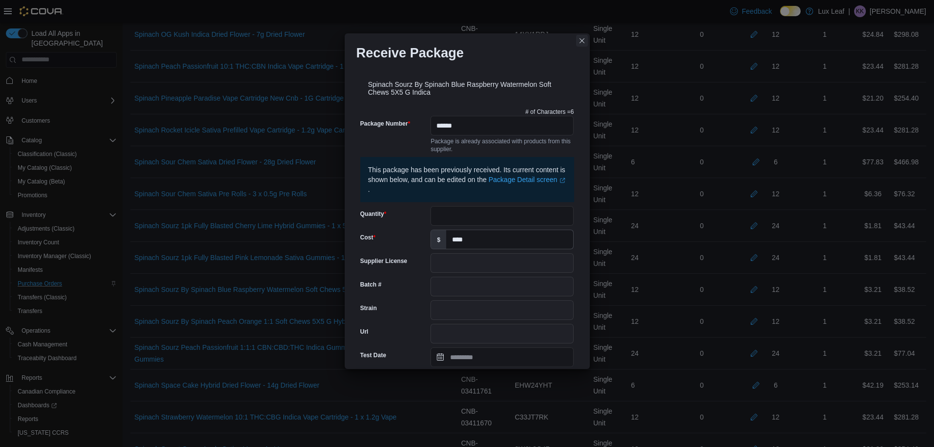
click at [582, 46] on button "Closes this modal window" at bounding box center [582, 41] width 12 height 12
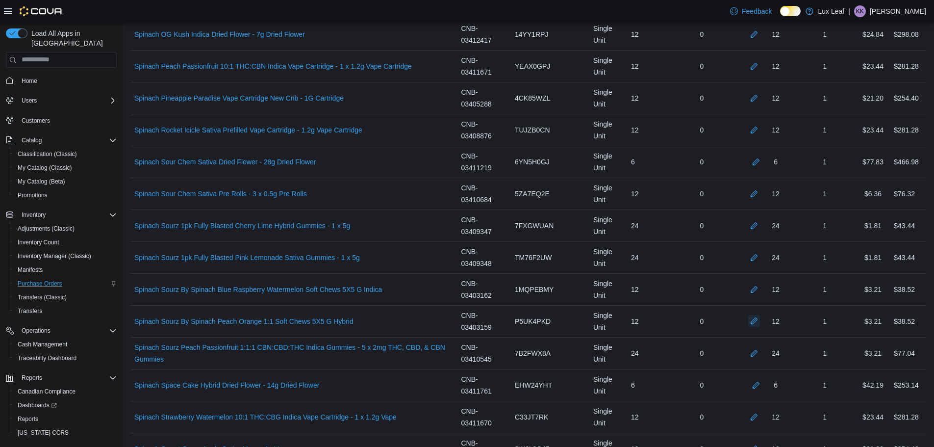
click at [760, 321] on button "button" at bounding box center [754, 321] width 12 height 12
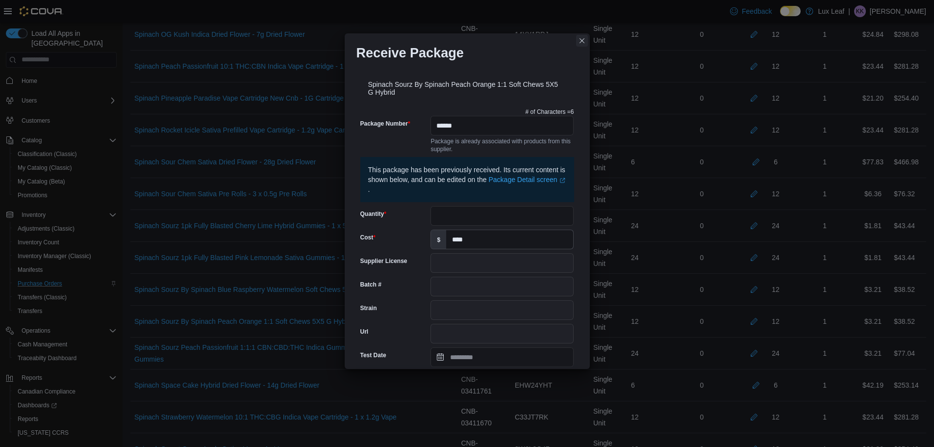
click at [579, 42] on button "Closes this modal window" at bounding box center [582, 41] width 12 height 12
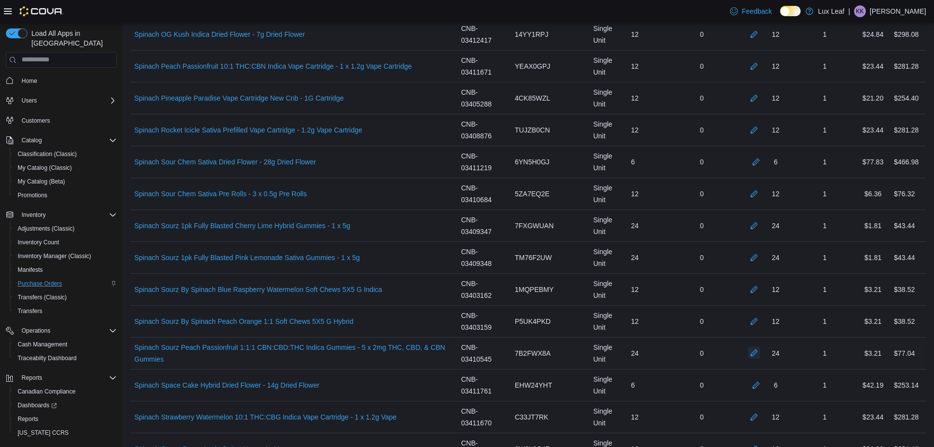
click at [760, 352] on button "button" at bounding box center [754, 353] width 12 height 12
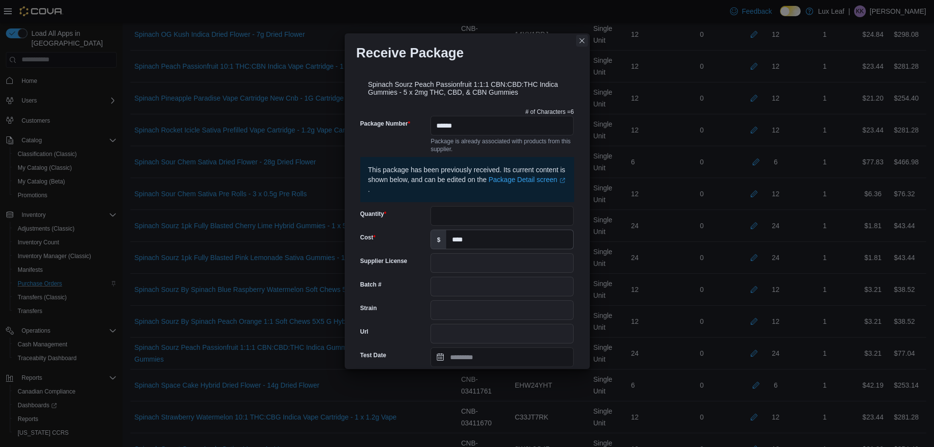
click at [583, 43] on button "Closes this modal window" at bounding box center [582, 41] width 12 height 12
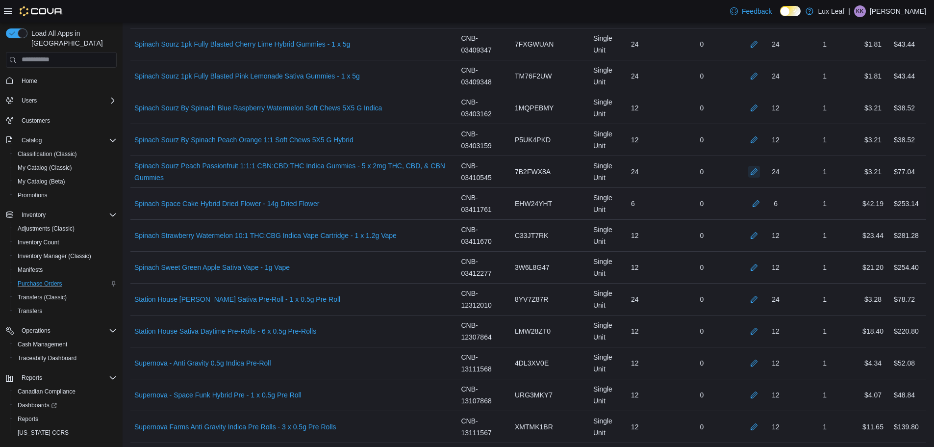
scroll to position [3727, 0]
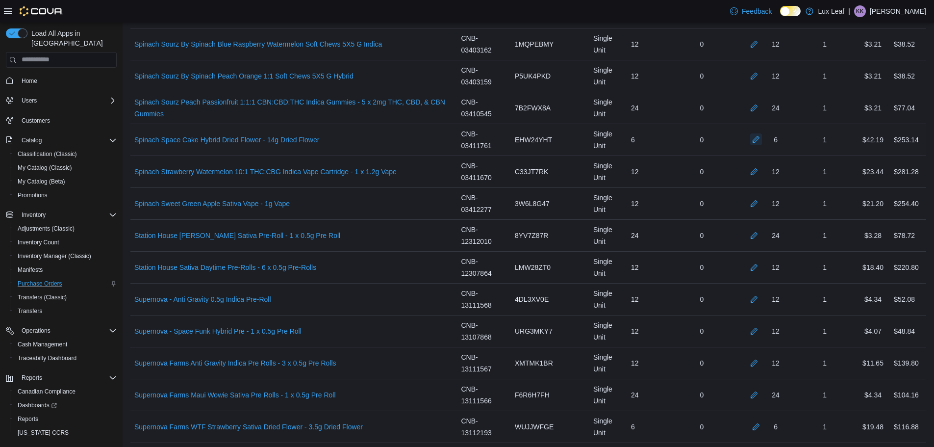
click at [762, 139] on button "button" at bounding box center [756, 139] width 12 height 12
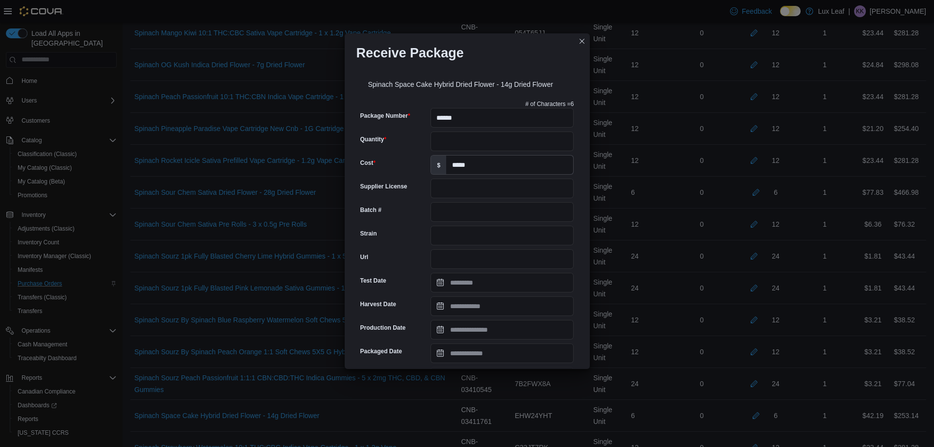
scroll to position [3433, 0]
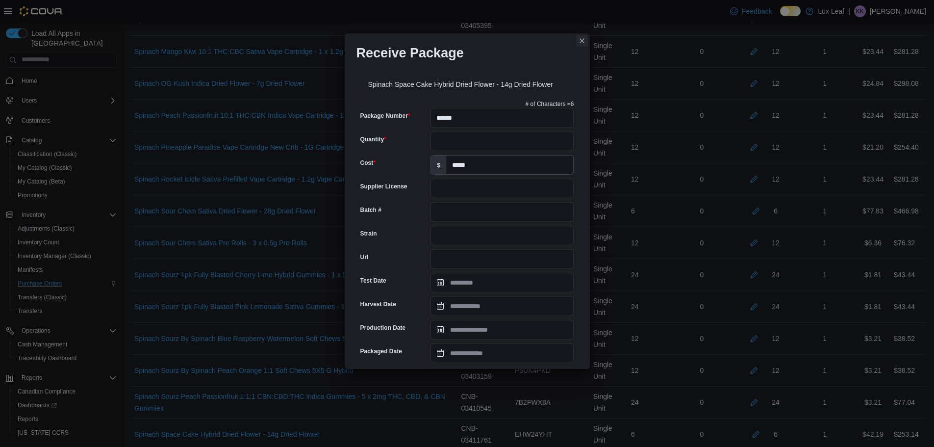
click at [582, 38] on button "Closes this modal window" at bounding box center [582, 41] width 12 height 12
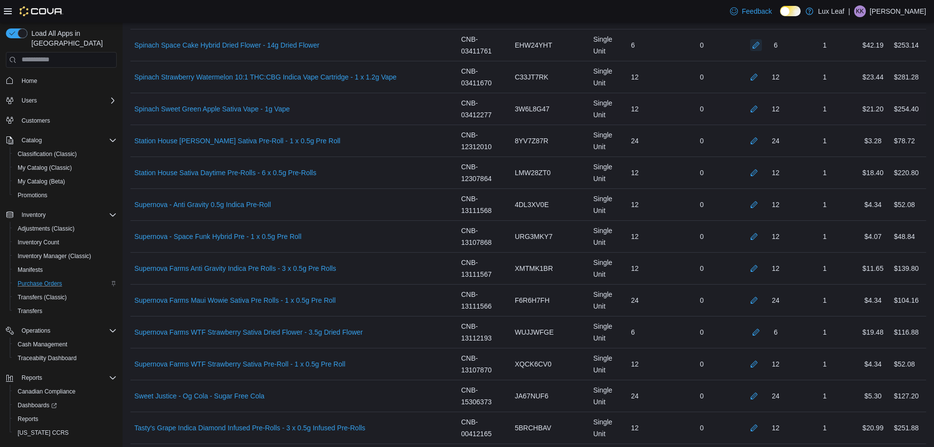
scroll to position [3826, 0]
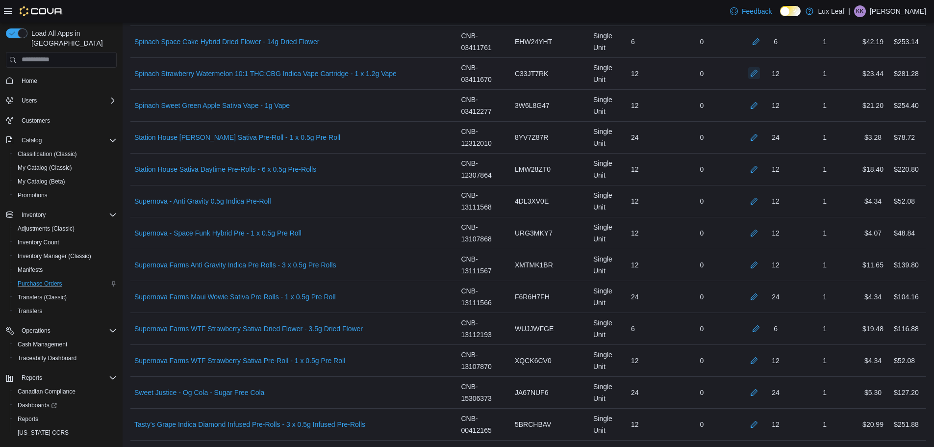
click at [760, 78] on button "button" at bounding box center [754, 73] width 12 height 12
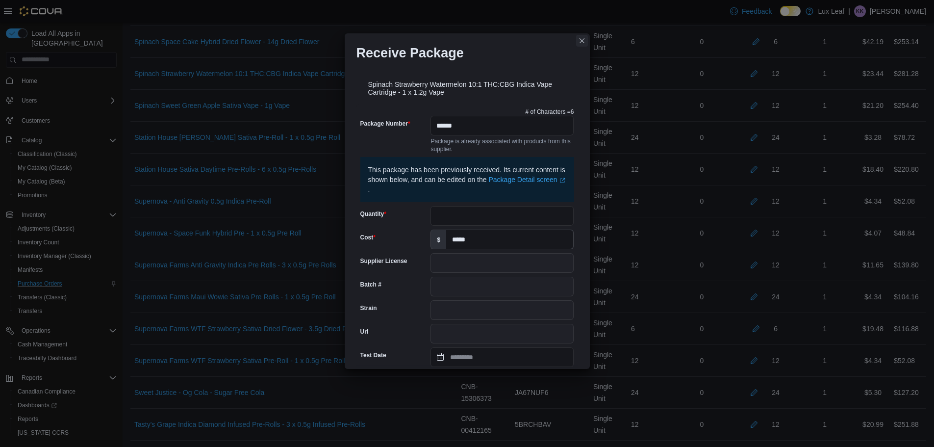
click at [581, 43] on button "Closes this modal window" at bounding box center [582, 41] width 12 height 12
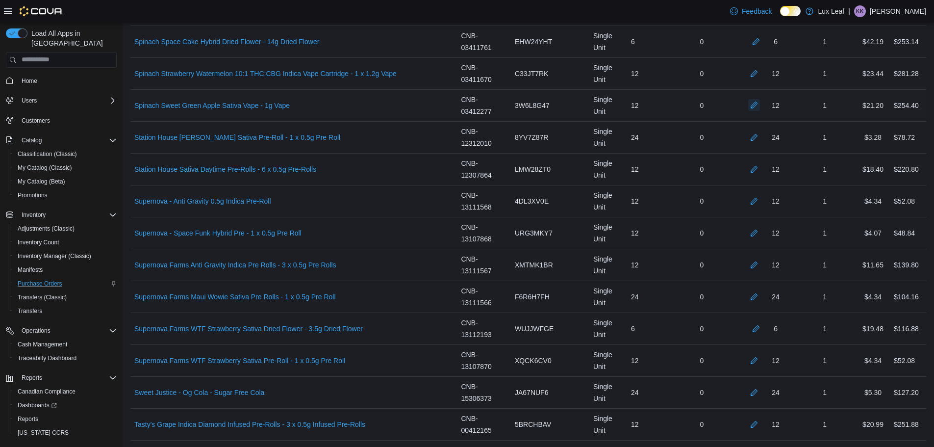
click at [760, 108] on button "button" at bounding box center [754, 105] width 12 height 12
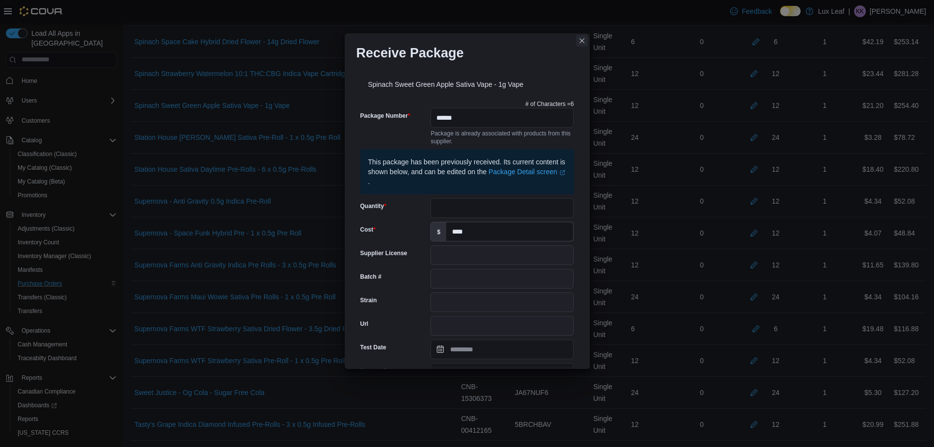
click at [580, 40] on button "Closes this modal window" at bounding box center [582, 41] width 12 height 12
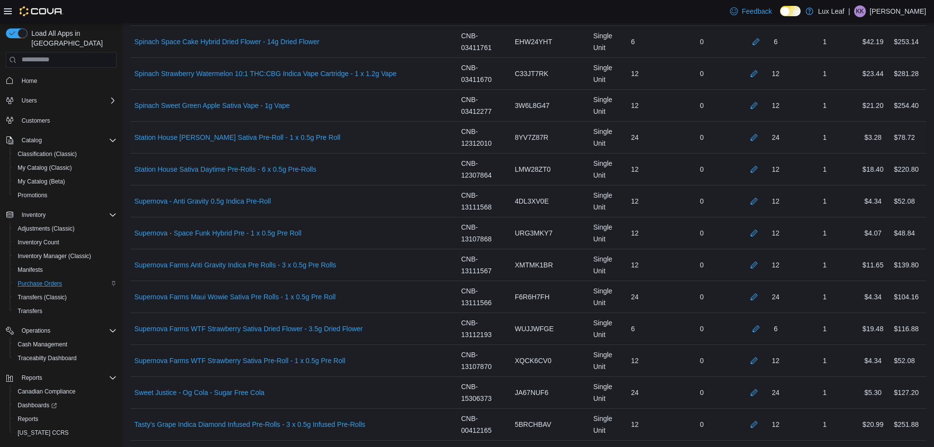
drag, startPoint x: 760, startPoint y: 144, endPoint x: 770, endPoint y: 136, distance: 12.9
click at [761, 143] on div "24" at bounding box center [764, 138] width 59 height 20
click at [759, 135] on button "button" at bounding box center [754, 137] width 12 height 12
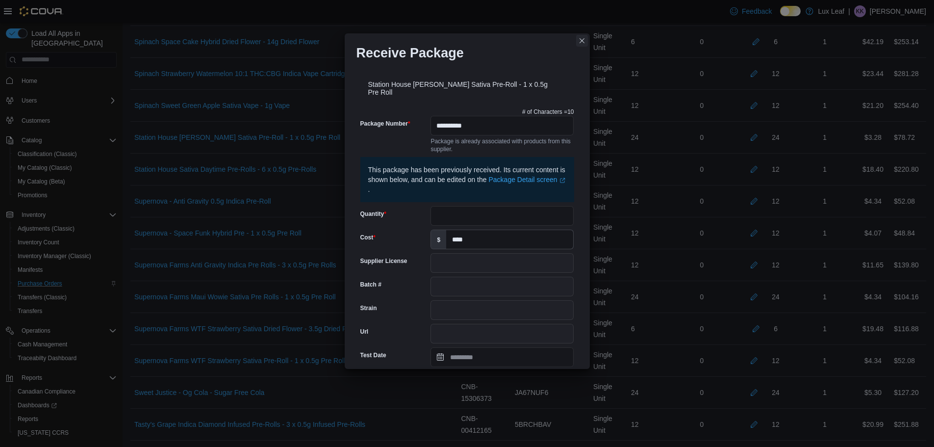
click at [580, 39] on button "Closes this modal window" at bounding box center [582, 41] width 12 height 12
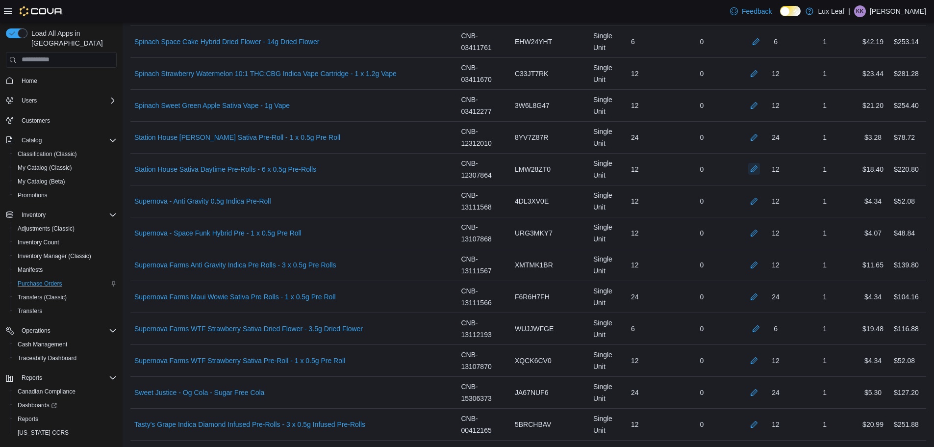
click at [760, 168] on button "button" at bounding box center [754, 169] width 12 height 12
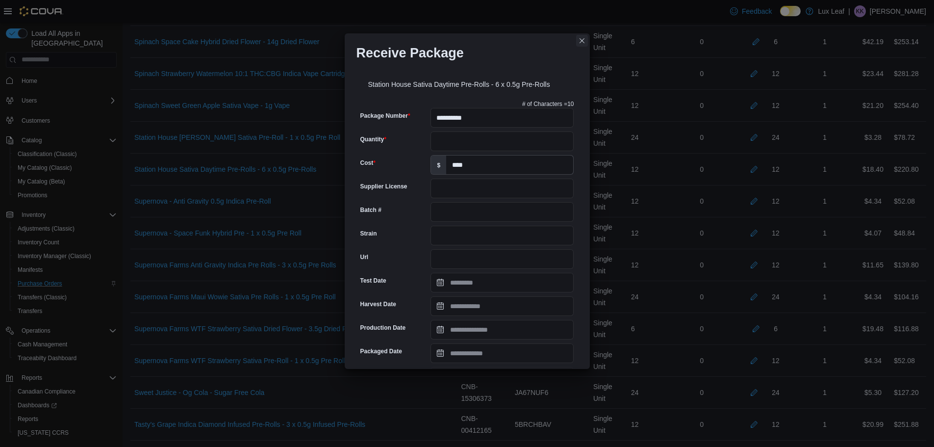
click at [582, 42] on button "Closes this modal window" at bounding box center [582, 41] width 12 height 12
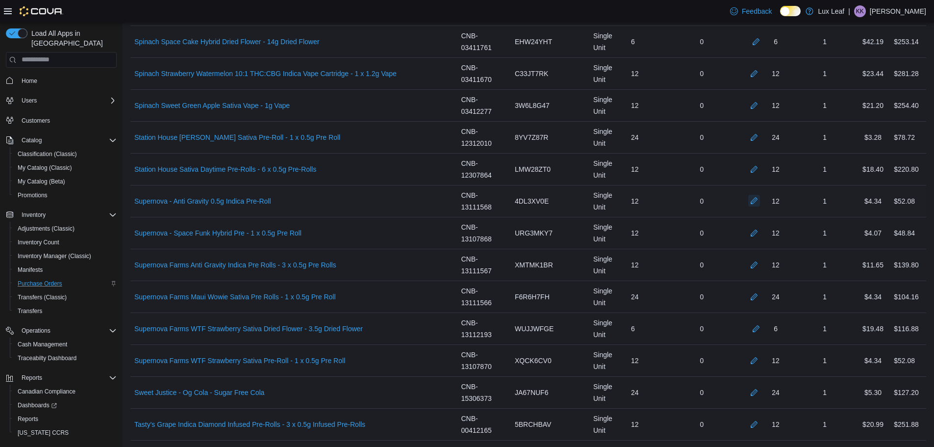
click at [760, 201] on button "button" at bounding box center [754, 201] width 12 height 12
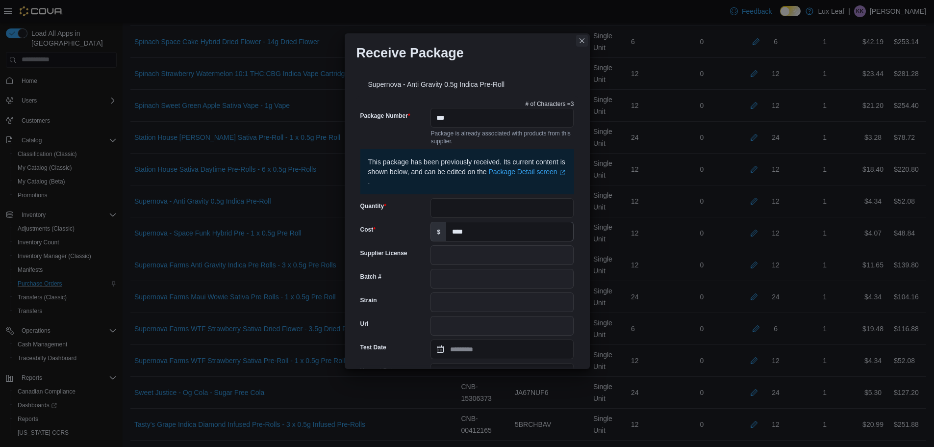
click at [581, 44] on button "Closes this modal window" at bounding box center [582, 41] width 12 height 12
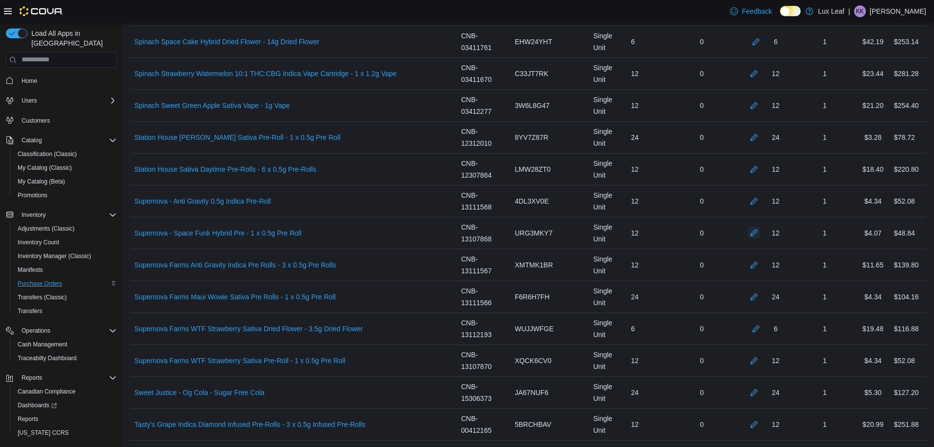
click at [760, 236] on button "button" at bounding box center [754, 233] width 12 height 12
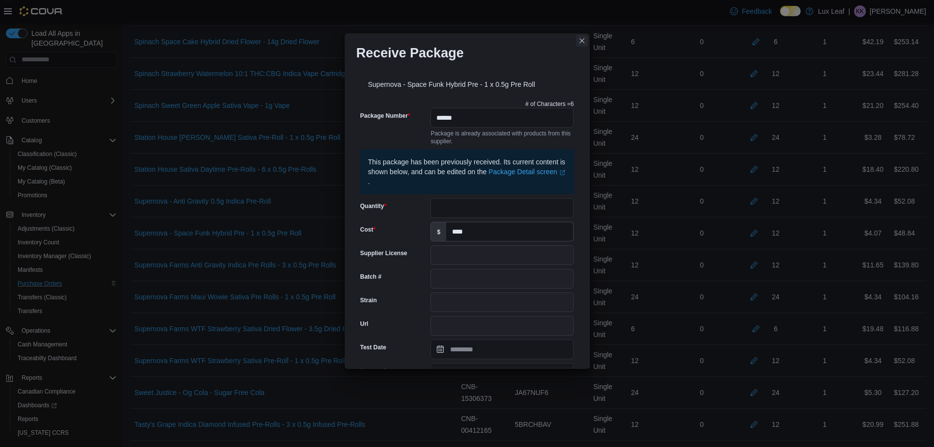
click at [583, 43] on button "Closes this modal window" at bounding box center [582, 41] width 12 height 12
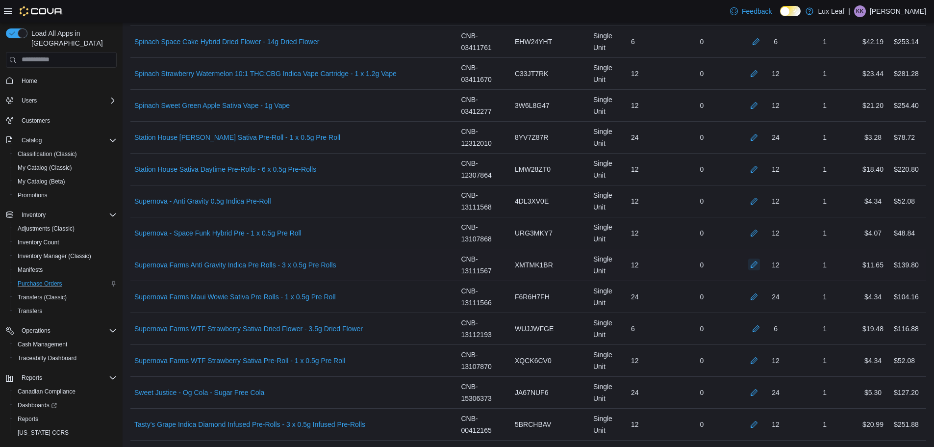
click at [760, 269] on button "button" at bounding box center [754, 264] width 12 height 12
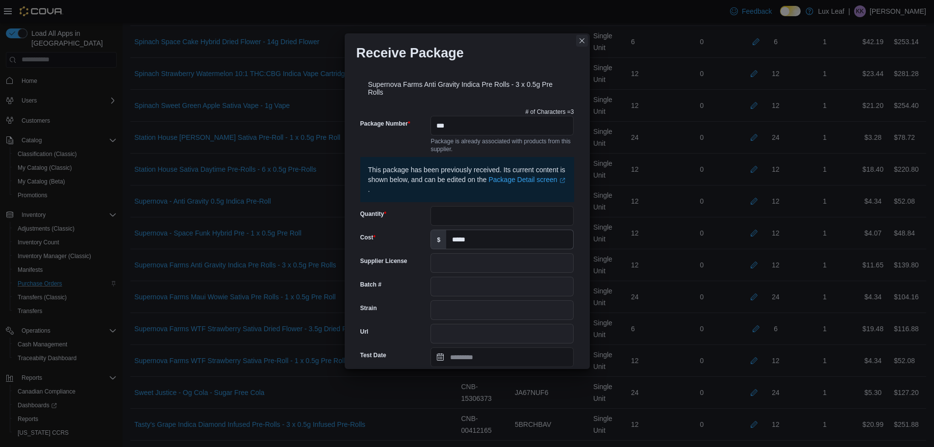
click at [579, 40] on button "Closes this modal window" at bounding box center [582, 41] width 12 height 12
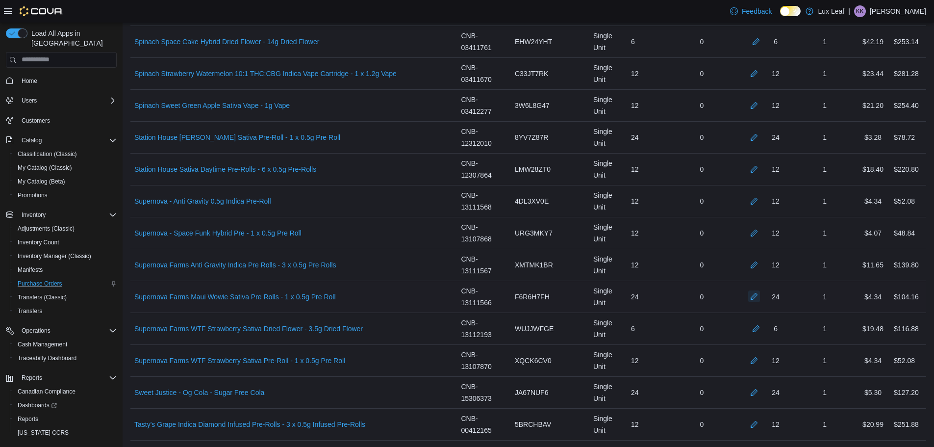
click at [760, 295] on button "button" at bounding box center [754, 296] width 12 height 12
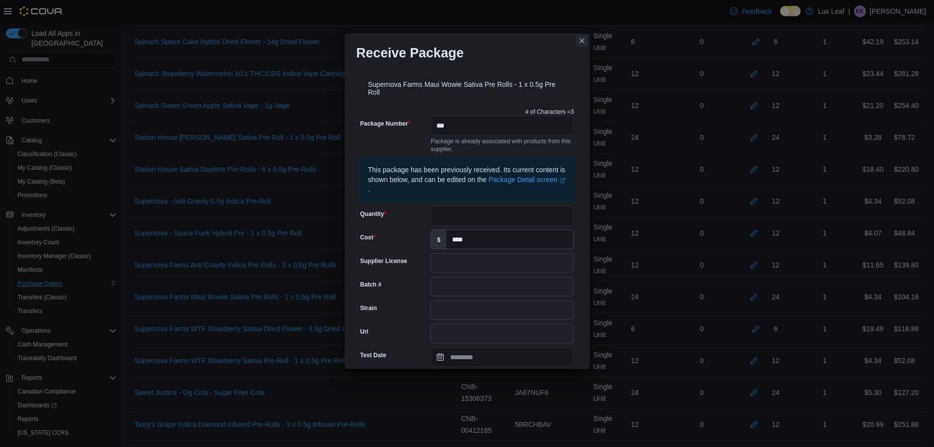
click at [582, 36] on button "Closes this modal window" at bounding box center [582, 41] width 12 height 12
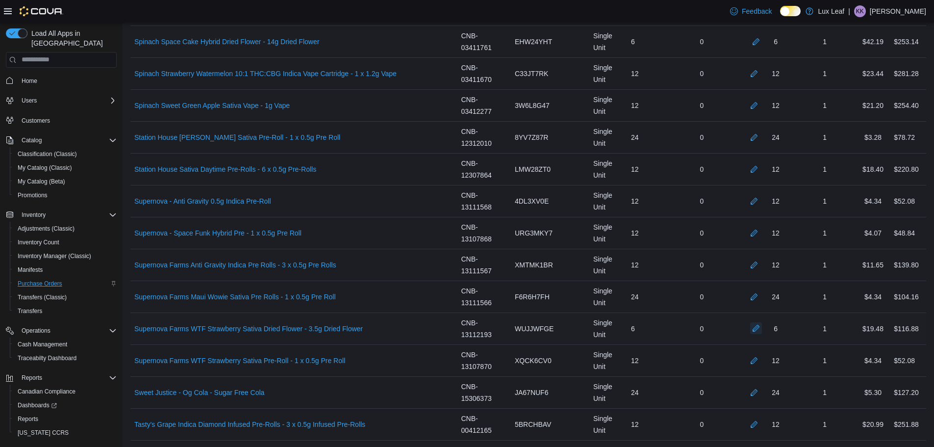
click at [758, 324] on button "button" at bounding box center [756, 328] width 12 height 12
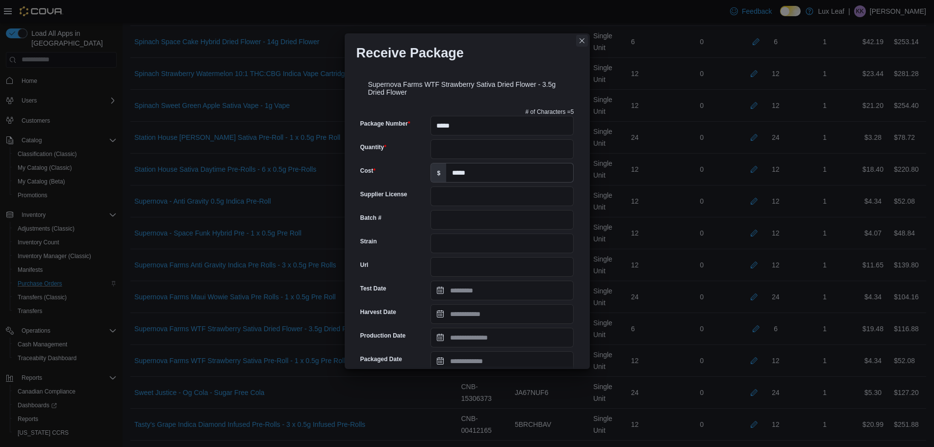
click at [580, 39] on button "Closes this modal window" at bounding box center [582, 41] width 12 height 12
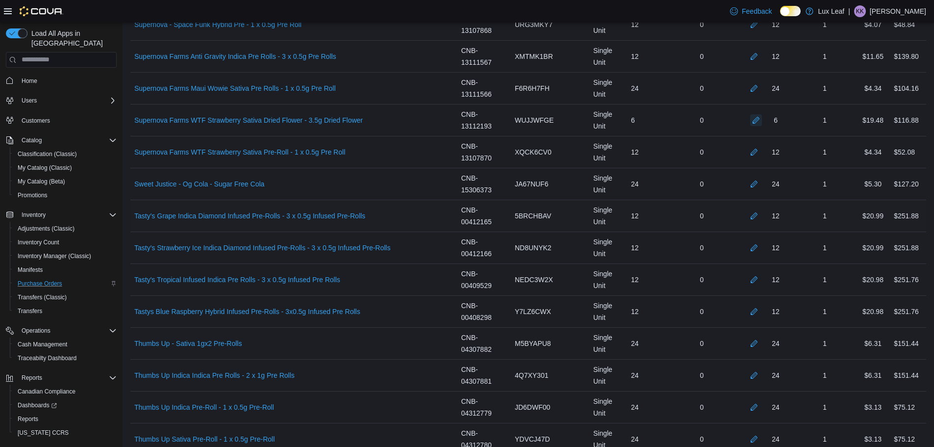
scroll to position [4071, 0]
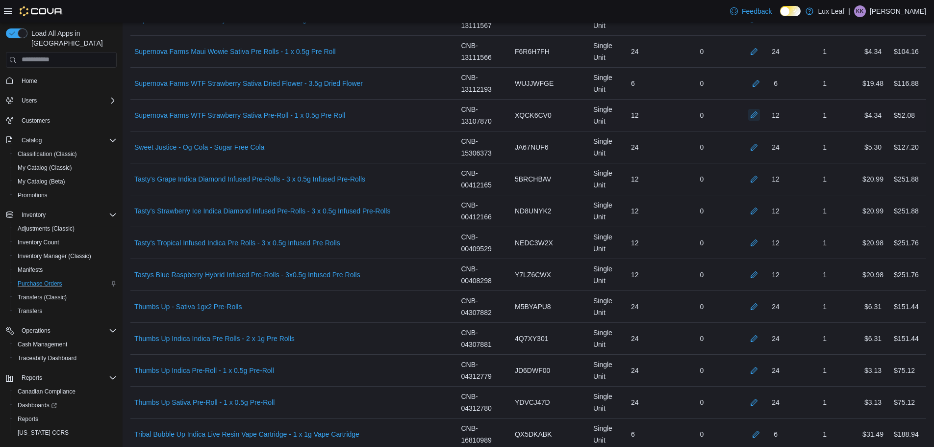
click at [760, 114] on button "button" at bounding box center [754, 115] width 12 height 12
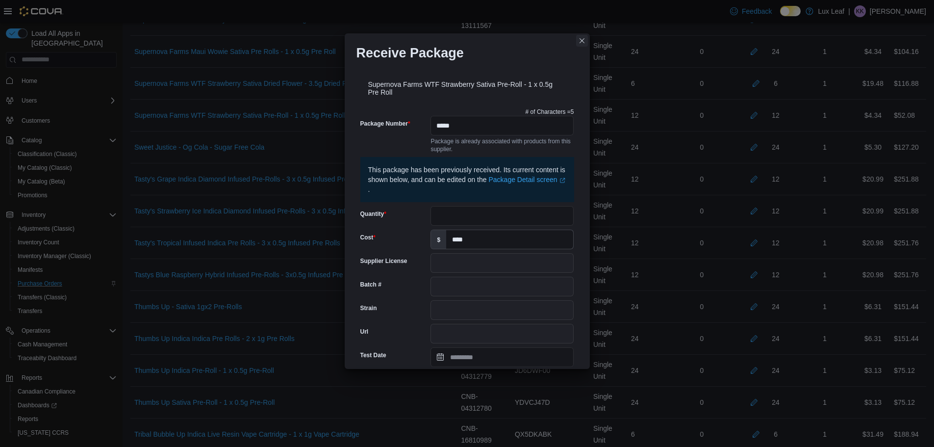
click at [584, 37] on button "Closes this modal window" at bounding box center [582, 41] width 12 height 12
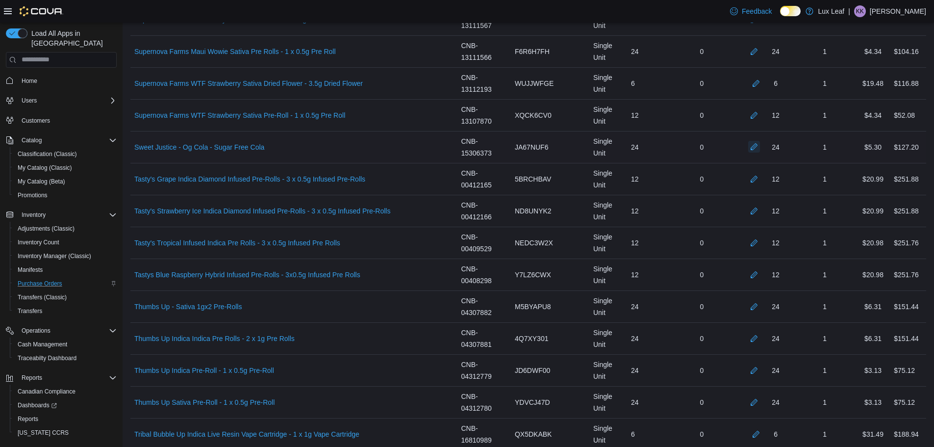
click at [760, 152] on button "button" at bounding box center [754, 147] width 12 height 12
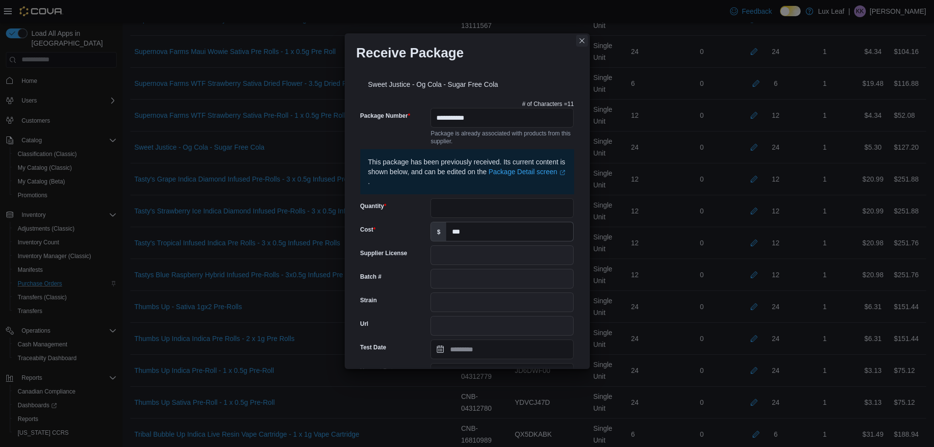
click at [581, 38] on button "Closes this modal window" at bounding box center [582, 41] width 12 height 12
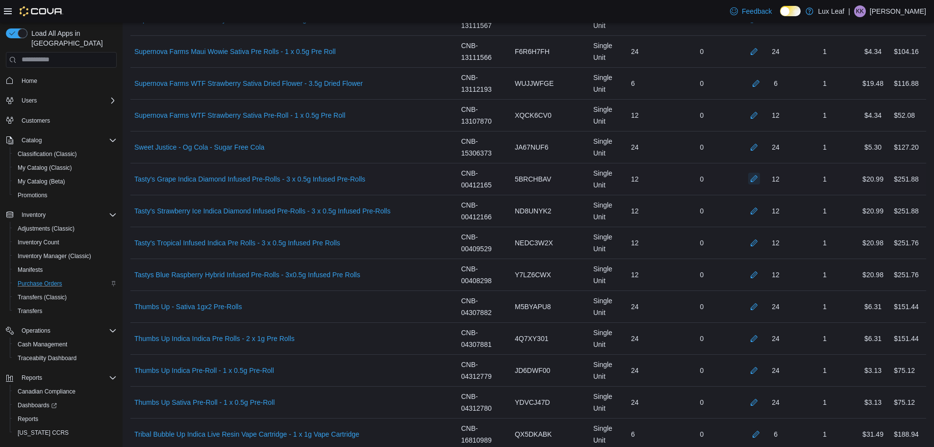
click at [760, 175] on button "button" at bounding box center [754, 179] width 12 height 12
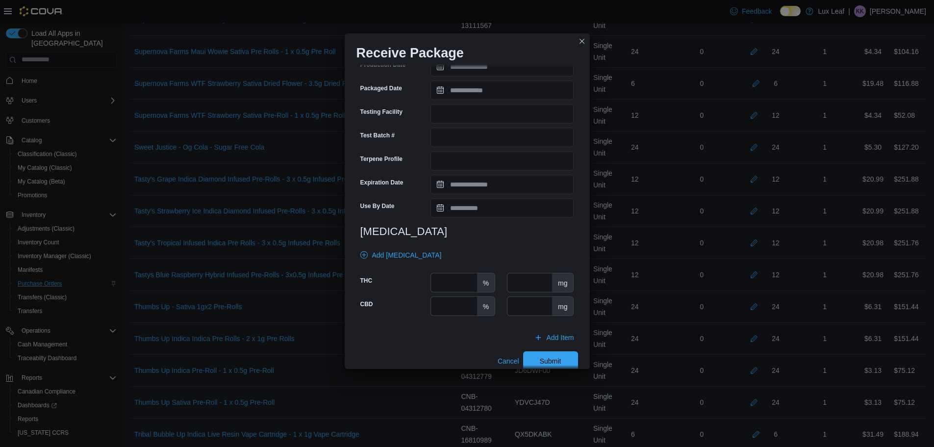
scroll to position [284, 0]
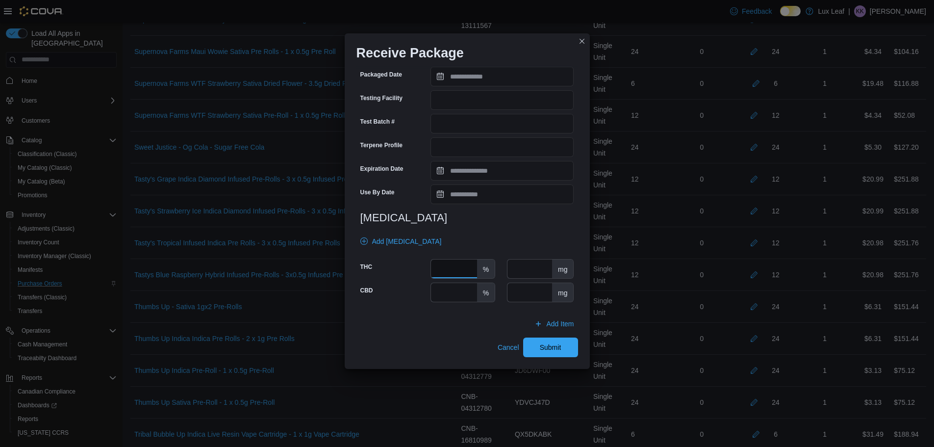
click at [441, 266] on input "number" at bounding box center [454, 268] width 46 height 19
type input "**"
drag, startPoint x: 548, startPoint y: 343, endPoint x: 601, endPoint y: 306, distance: 65.1
click at [548, 344] on span "Submit" at bounding box center [551, 347] width 22 height 10
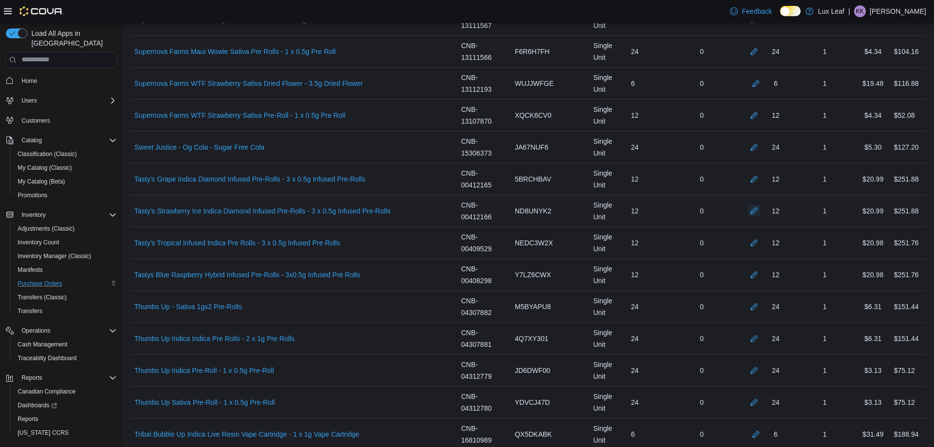
click at [760, 206] on button "button" at bounding box center [754, 211] width 12 height 12
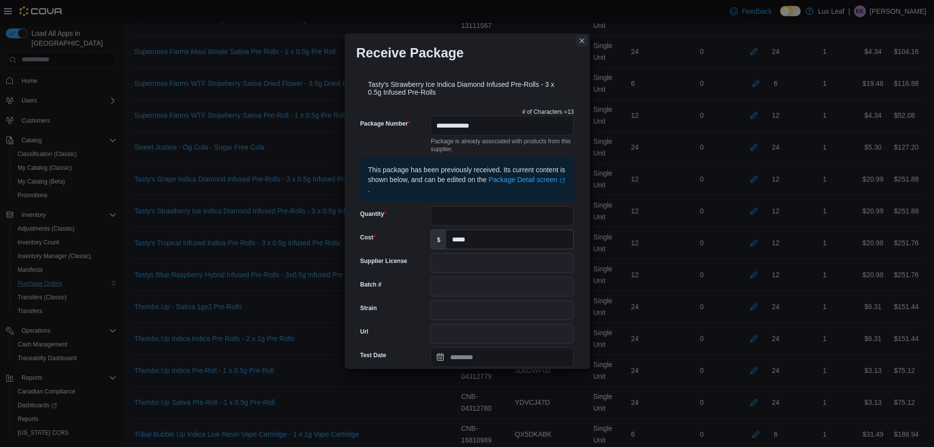
click at [583, 40] on button "Closes this modal window" at bounding box center [582, 41] width 12 height 12
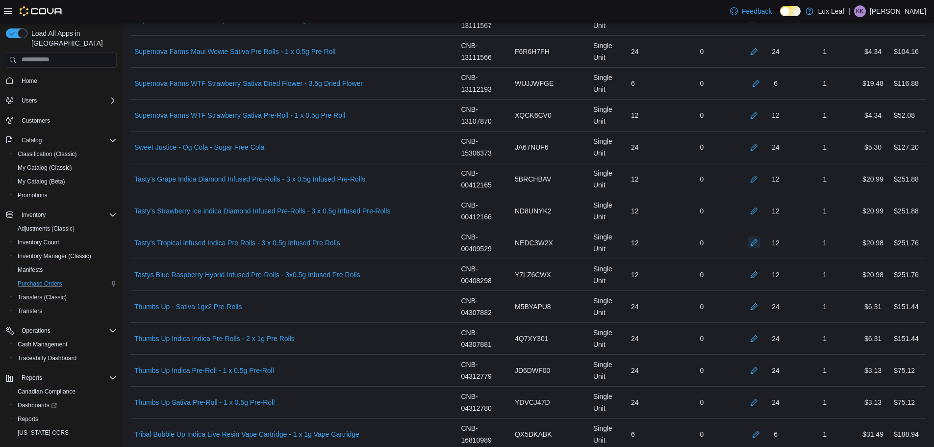
click at [759, 242] on button "button" at bounding box center [754, 242] width 12 height 12
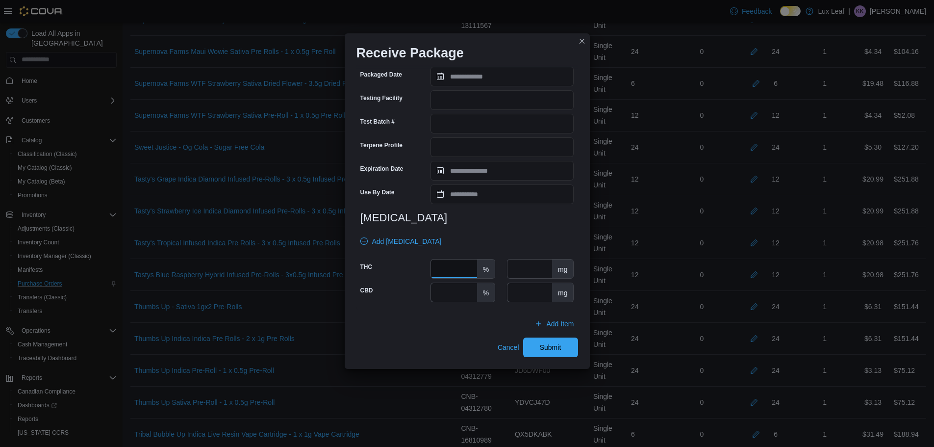
click at [466, 275] on input "number" at bounding box center [454, 268] width 46 height 19
type input "**"
click at [570, 350] on button "Submit" at bounding box center [550, 347] width 55 height 20
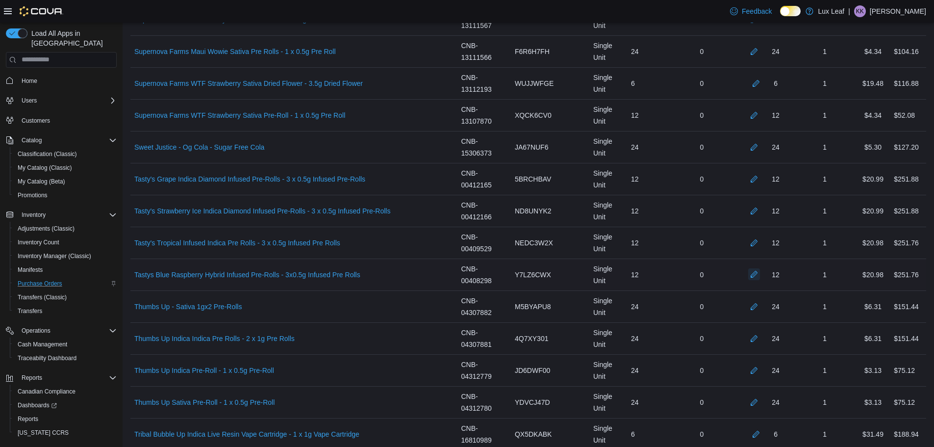
click at [760, 274] on button "button" at bounding box center [754, 274] width 12 height 12
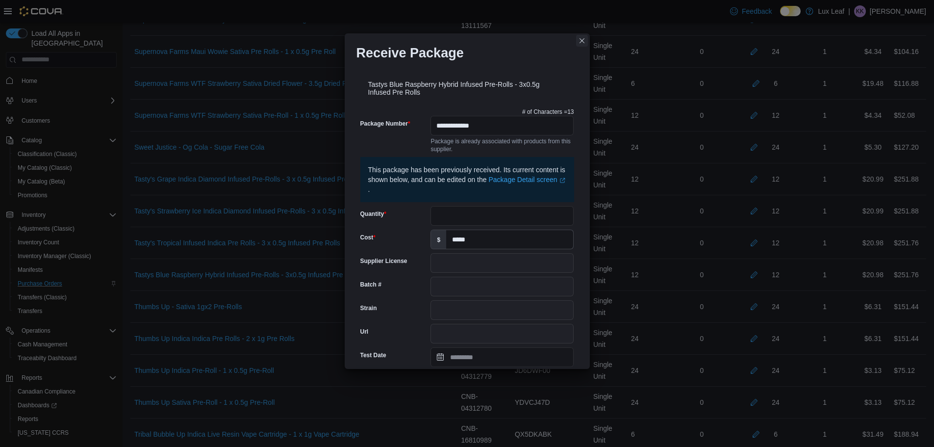
drag, startPoint x: 583, startPoint y: 40, endPoint x: 831, endPoint y: 293, distance: 354.1
click at [583, 41] on button "Closes this modal window" at bounding box center [582, 41] width 12 height 12
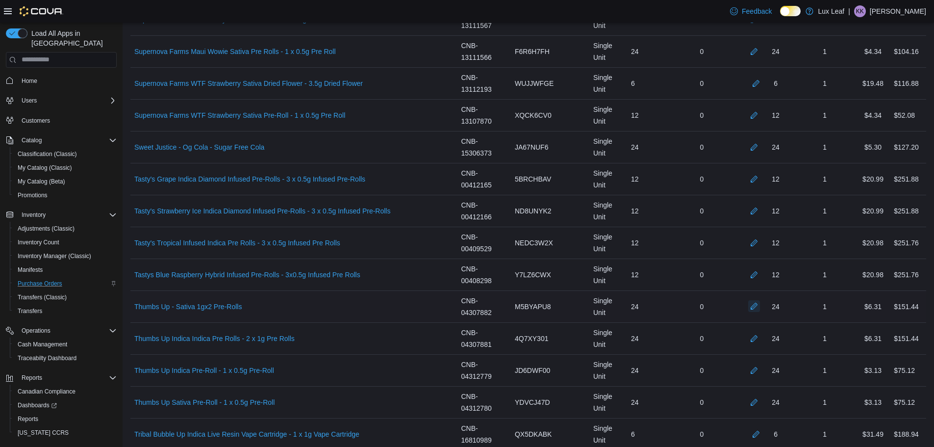
click at [760, 308] on button "button" at bounding box center [754, 306] width 12 height 12
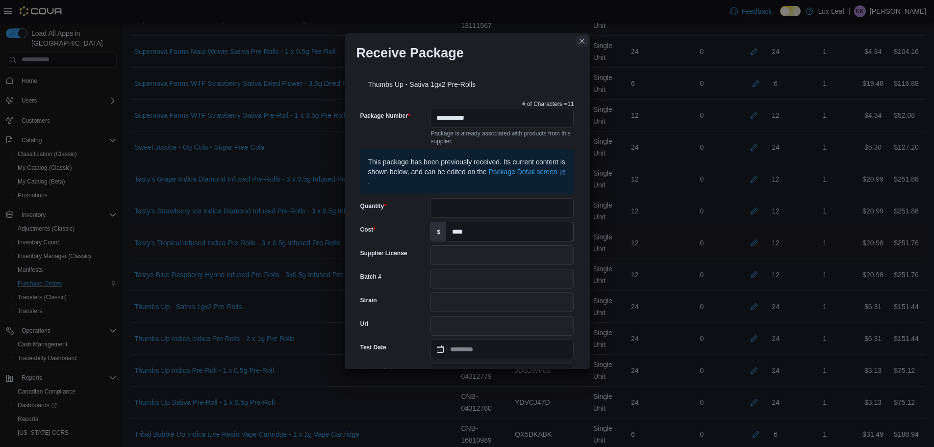
drag, startPoint x: 577, startPoint y: 40, endPoint x: 704, endPoint y: 232, distance: 231.1
click at [580, 45] on button "Closes this modal window" at bounding box center [582, 41] width 12 height 12
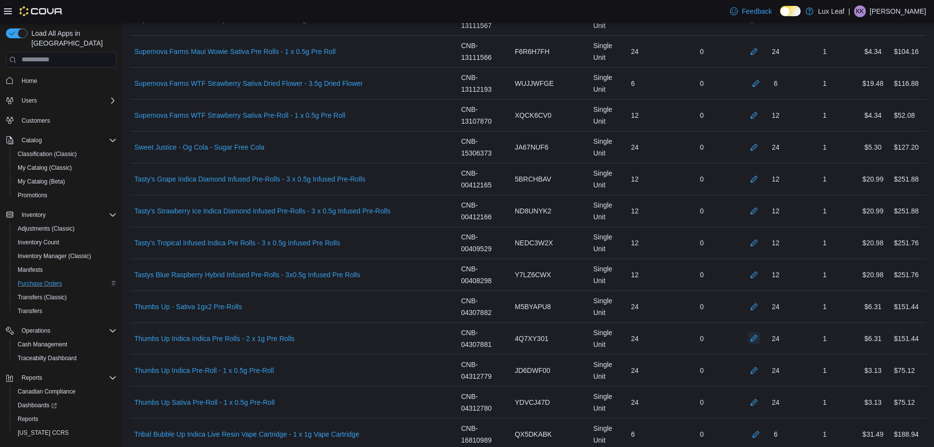
click at [760, 336] on button "button" at bounding box center [754, 338] width 12 height 12
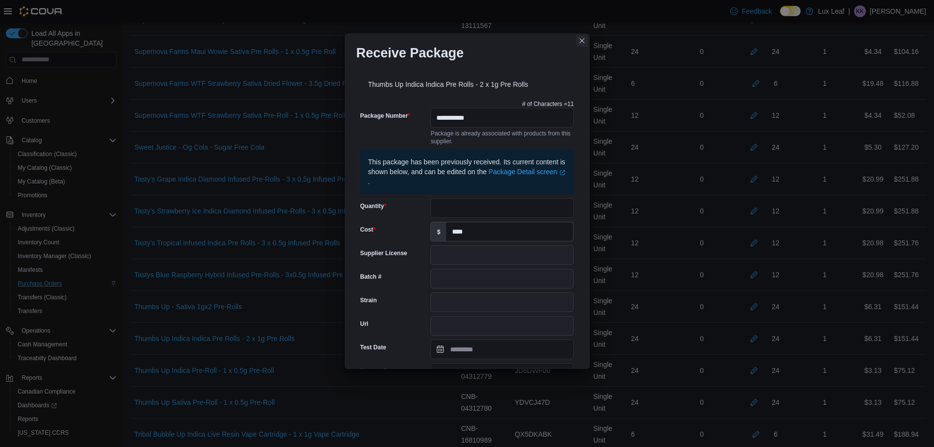
click at [588, 40] on button "Closes this modal window" at bounding box center [582, 41] width 12 height 12
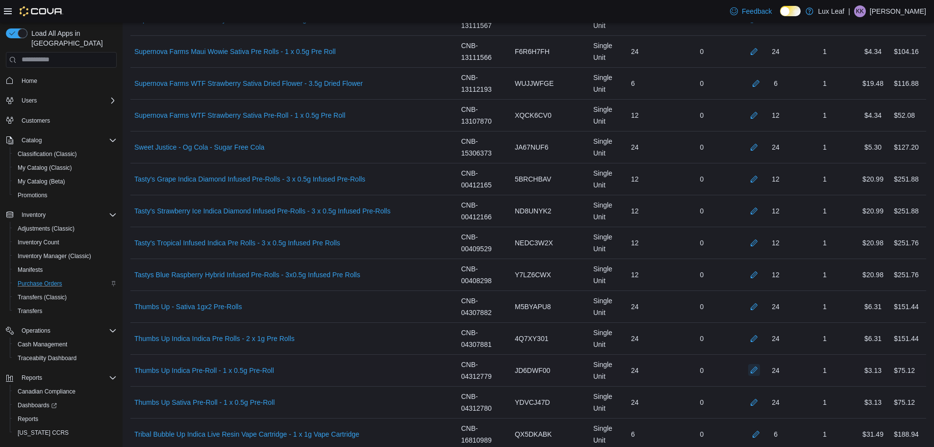
click at [760, 366] on button "button" at bounding box center [754, 370] width 12 height 12
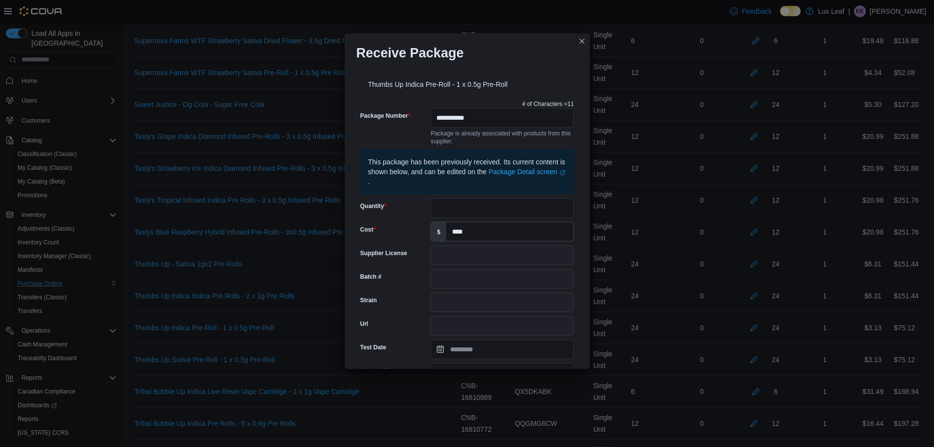
scroll to position [4169, 0]
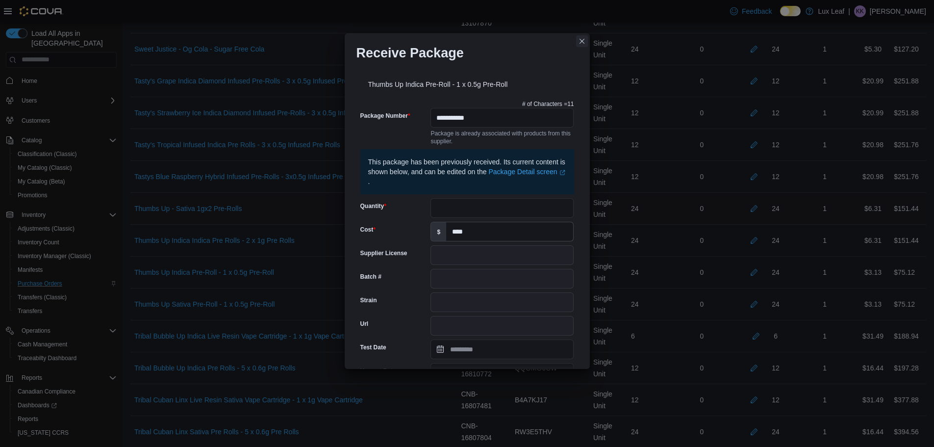
drag, startPoint x: 584, startPoint y: 42, endPoint x: 812, endPoint y: 203, distance: 279.4
click at [584, 41] on button "Closes this modal window" at bounding box center [582, 41] width 12 height 12
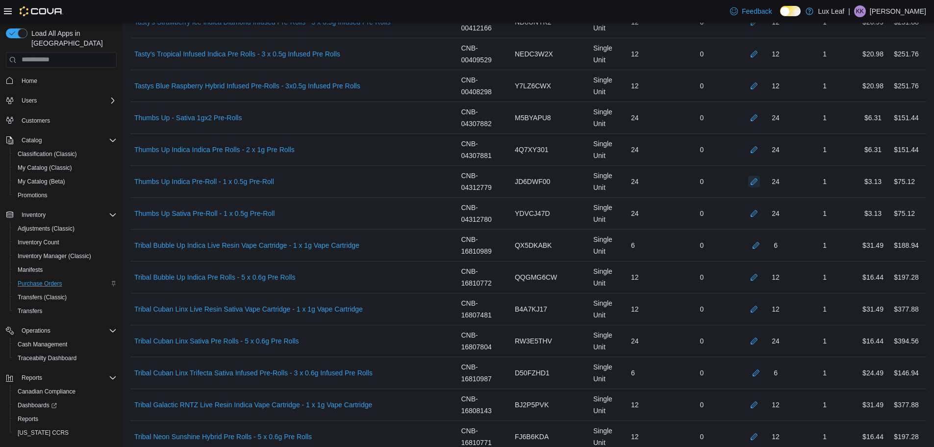
scroll to position [4267, 0]
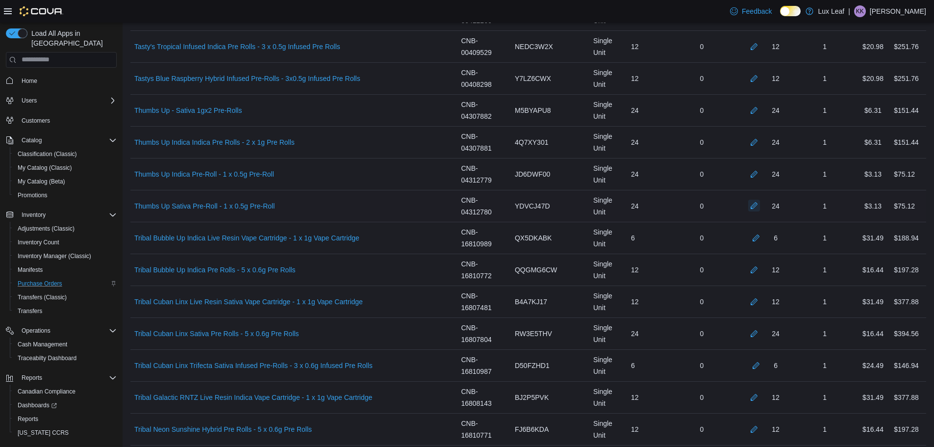
click at [758, 208] on button "button" at bounding box center [754, 206] width 12 height 12
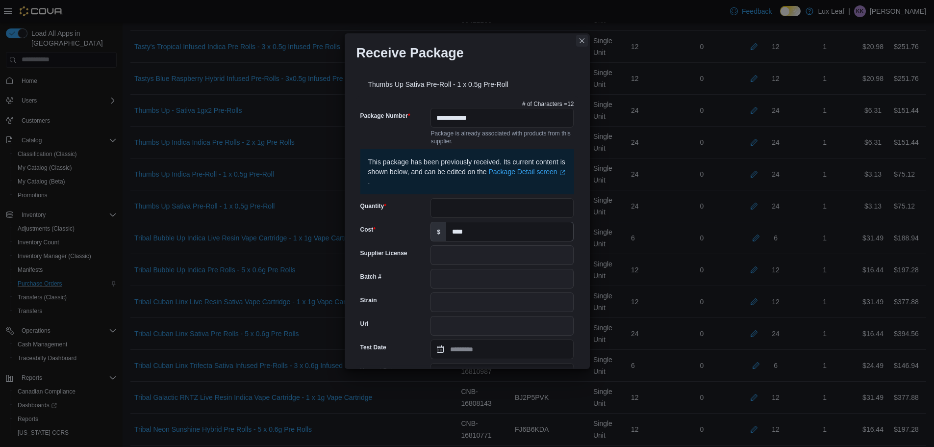
click at [584, 39] on button "Closes this modal window" at bounding box center [582, 41] width 12 height 12
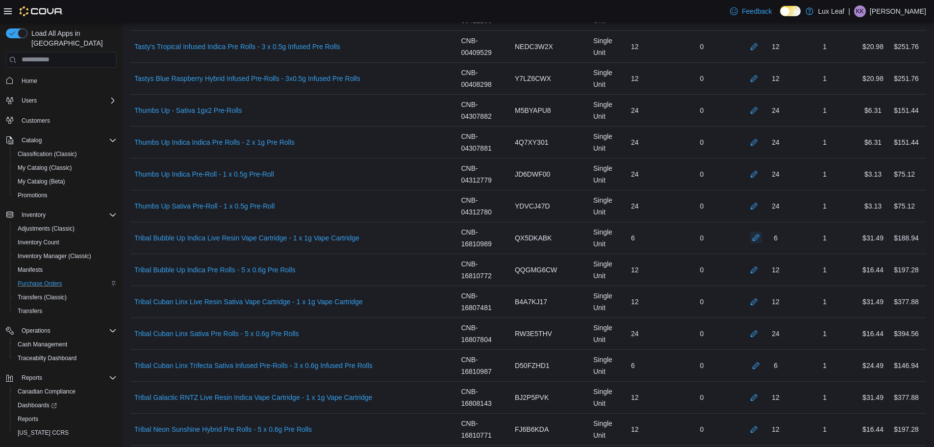
click at [761, 237] on button "button" at bounding box center [756, 237] width 12 height 12
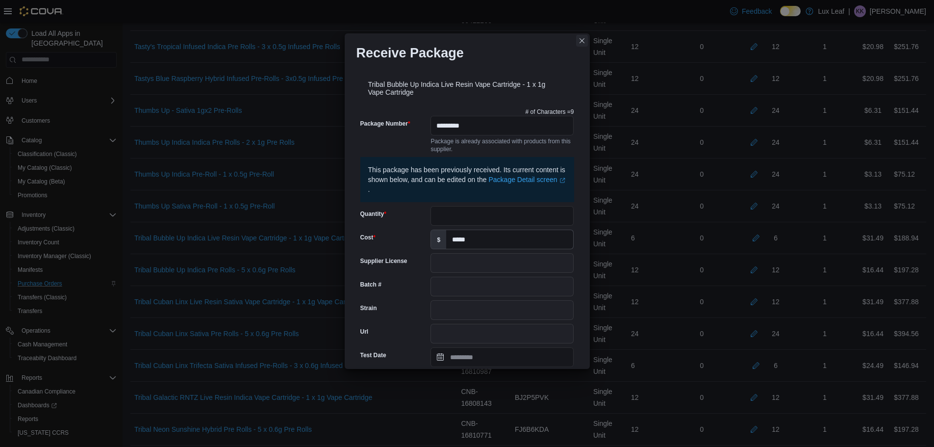
click at [585, 39] on button "Closes this modal window" at bounding box center [582, 41] width 12 height 12
click at [585, 39] on div "NEDC3W2X" at bounding box center [550, 47] width 78 height 20
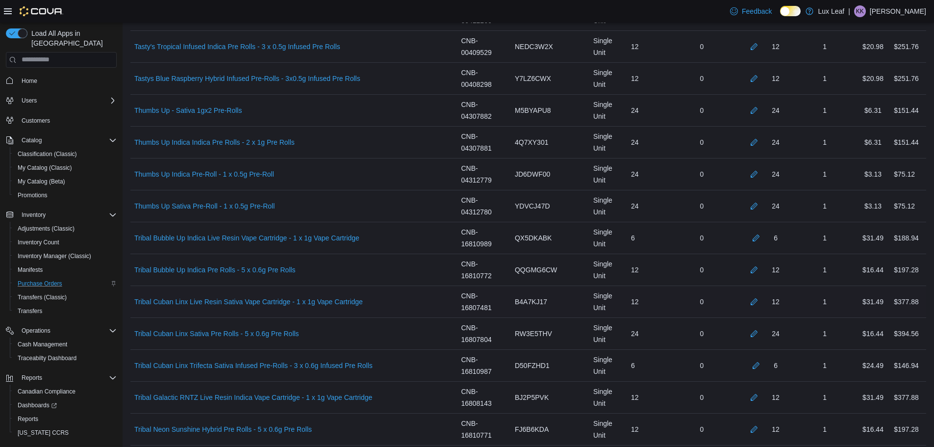
click at [722, 309] on div "0" at bounding box center [701, 302] width 65 height 20
click at [754, 265] on div "12" at bounding box center [764, 270] width 51 height 12
click at [760, 268] on button "button" at bounding box center [754, 269] width 12 height 12
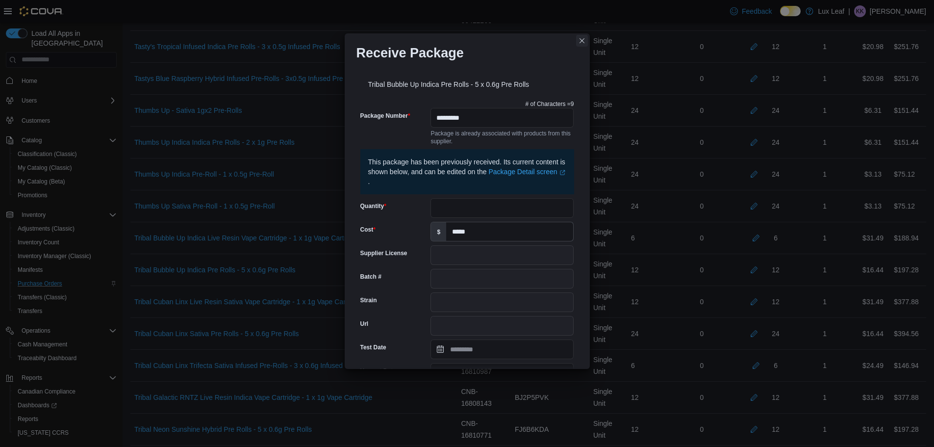
click at [576, 42] on button "Closes this modal window" at bounding box center [582, 41] width 12 height 12
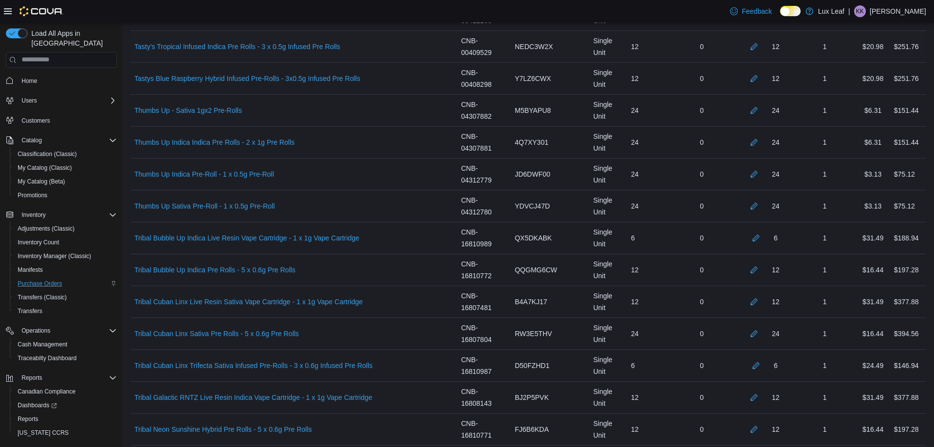
click at [553, 41] on span "NEDC3W2X" at bounding box center [534, 47] width 38 height 12
click at [760, 305] on button "button" at bounding box center [754, 301] width 12 height 12
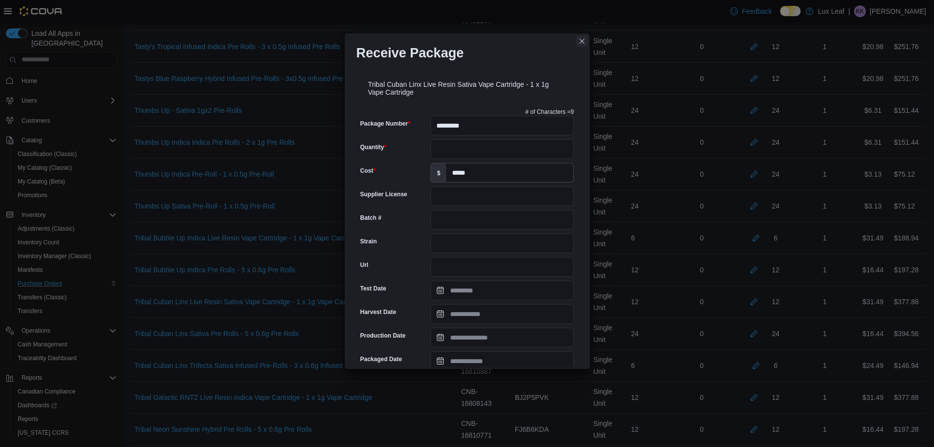
drag, startPoint x: 586, startPoint y: 40, endPoint x: 761, endPoint y: 134, distance: 199.0
click at [585, 40] on button "Closes this modal window" at bounding box center [582, 41] width 12 height 12
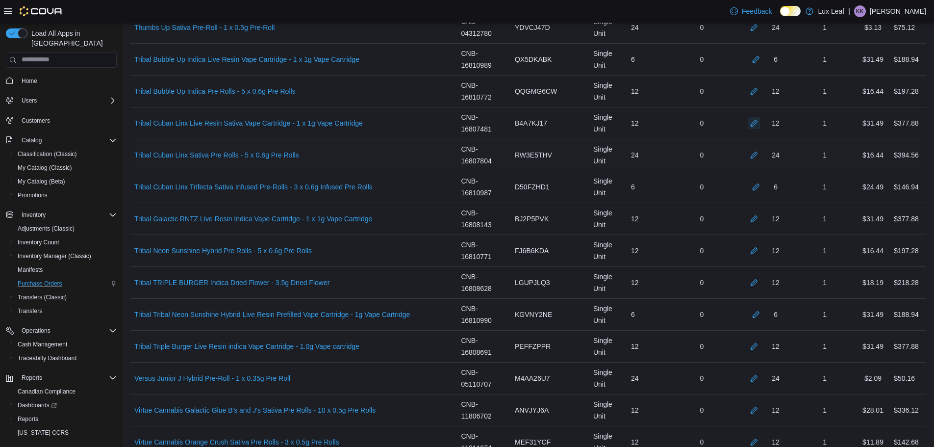
scroll to position [4463, 0]
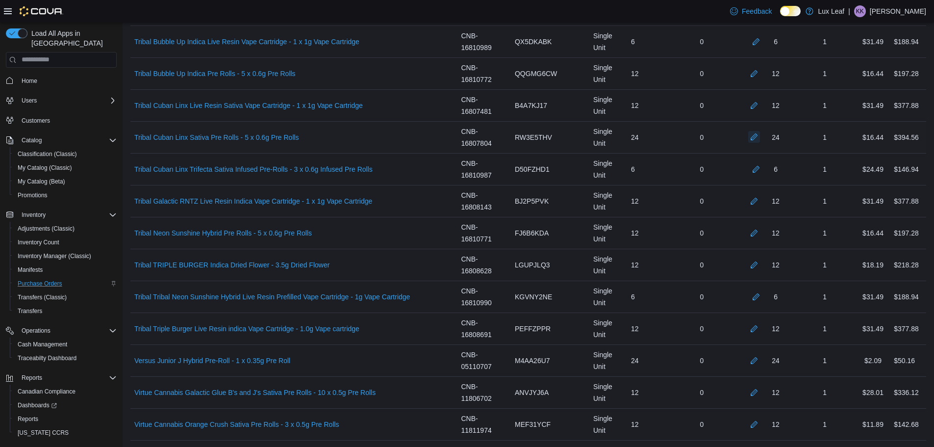
click at [760, 138] on button "button" at bounding box center [754, 137] width 12 height 12
click at [762, 173] on button "button" at bounding box center [756, 169] width 12 height 12
click at [760, 200] on button "button" at bounding box center [754, 201] width 12 height 12
click at [760, 233] on button "button" at bounding box center [754, 233] width 12 height 12
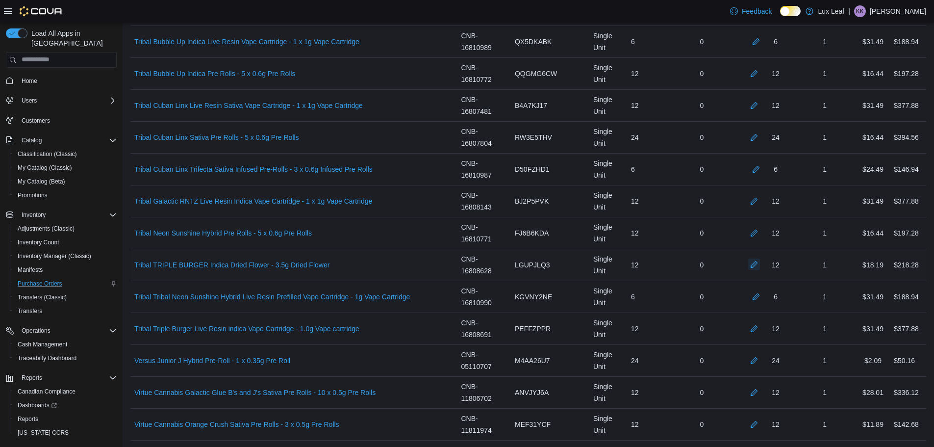
click at [760, 266] on button "button" at bounding box center [754, 264] width 12 height 12
click at [762, 298] on button "button" at bounding box center [756, 296] width 12 height 12
click at [760, 331] on button "button" at bounding box center [754, 328] width 12 height 12
click at [768, 354] on div "24" at bounding box center [764, 361] width 59 height 20
click at [760, 355] on div at bounding box center [754, 361] width 12 height 12
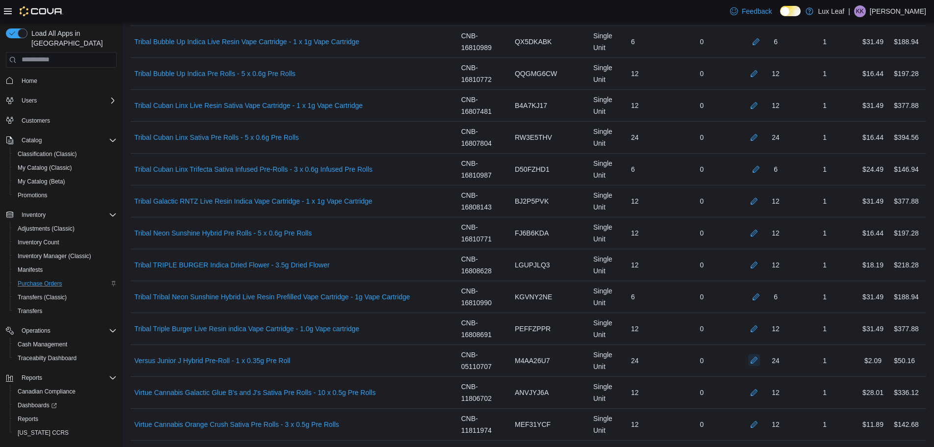
click at [760, 358] on button "button" at bounding box center [754, 360] width 12 height 12
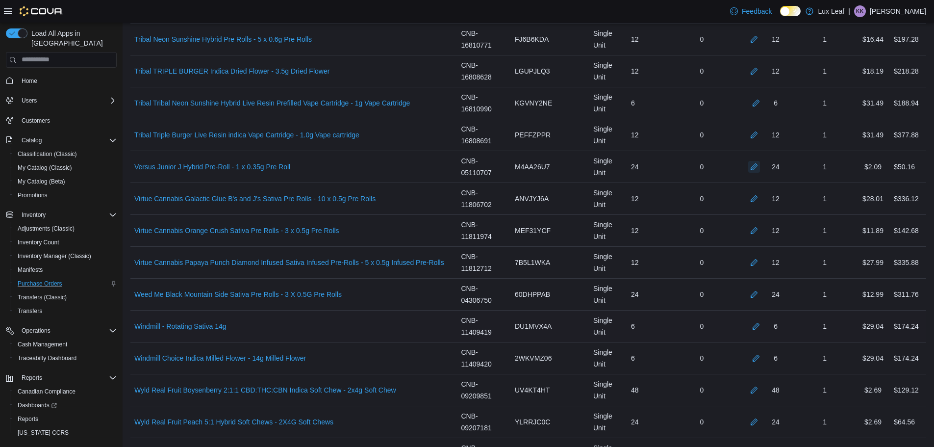
scroll to position [4708, 0]
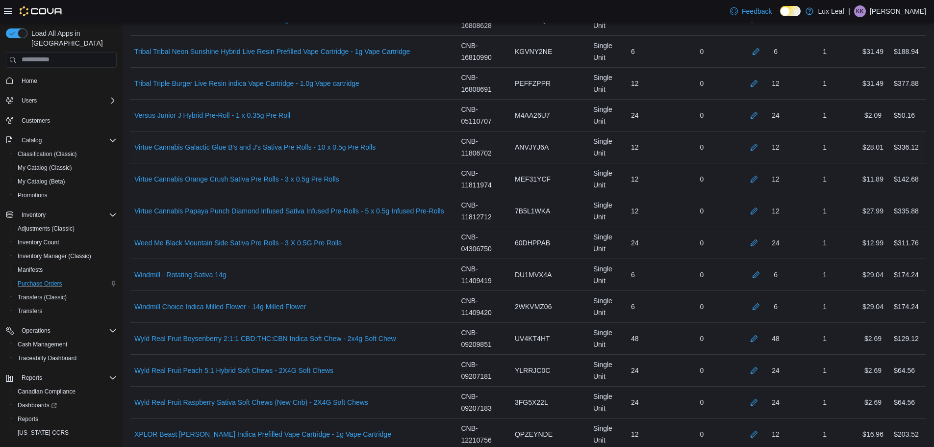
click at [832, 155] on div "1" at bounding box center [825, 147] width 62 height 20
click at [760, 146] on button "button" at bounding box center [754, 147] width 12 height 12
click at [760, 180] on button "button" at bounding box center [754, 179] width 12 height 12
click at [760, 208] on button "button" at bounding box center [754, 211] width 12 height 12
drag, startPoint x: 764, startPoint y: 243, endPoint x: 756, endPoint y: 242, distance: 7.5
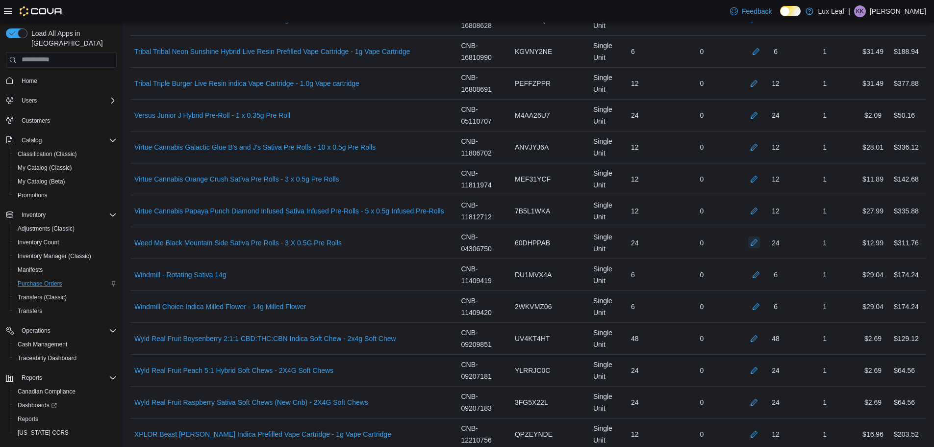
click at [756, 242] on button "button" at bounding box center [754, 242] width 12 height 12
click at [762, 277] on button "button" at bounding box center [756, 274] width 12 height 12
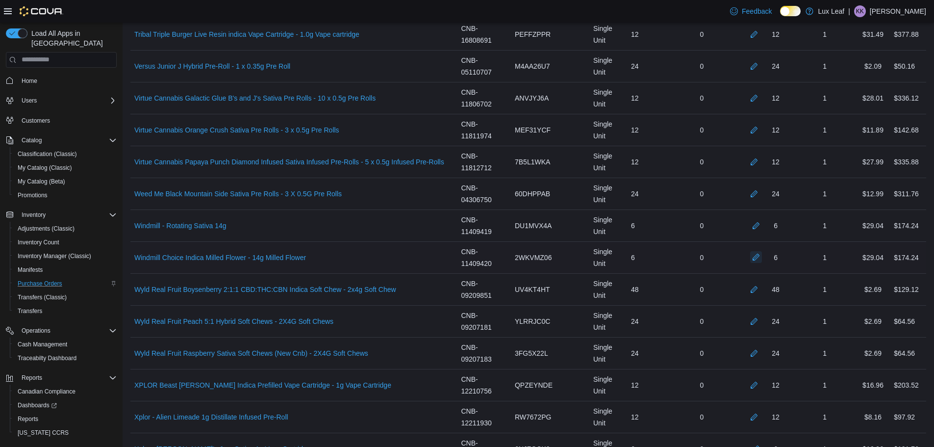
click at [762, 262] on button "button" at bounding box center [756, 257] width 12 height 12
click at [760, 291] on button "button" at bounding box center [754, 289] width 12 height 12
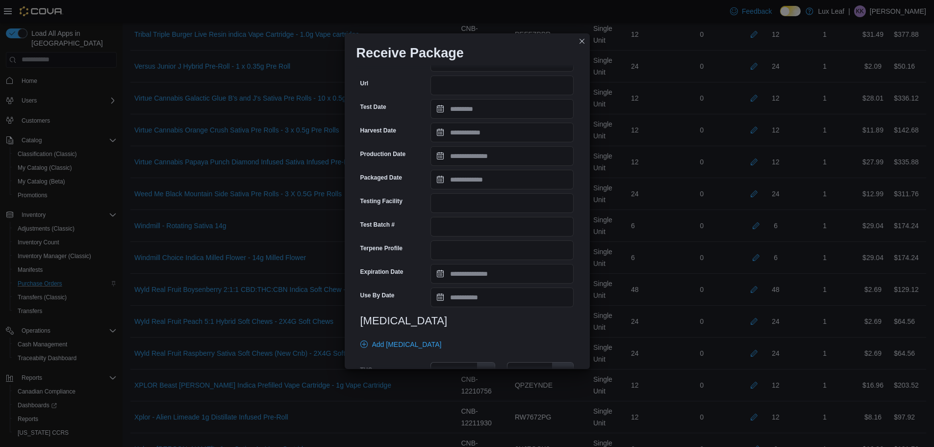
scroll to position [284, 0]
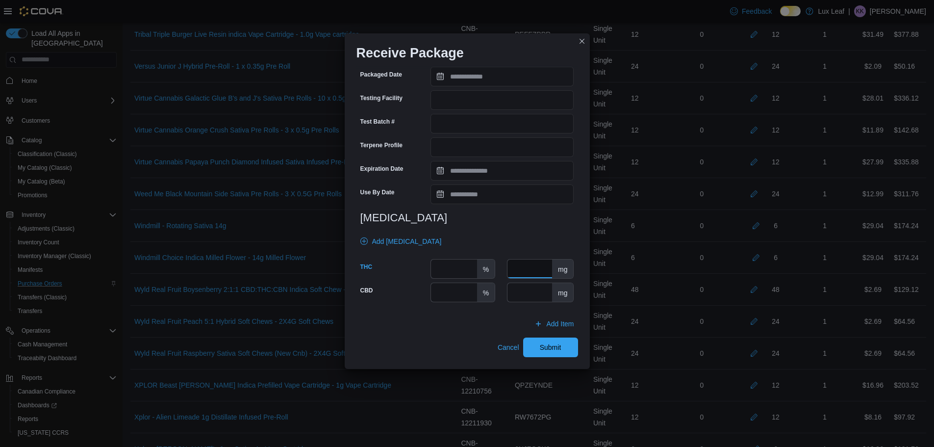
drag, startPoint x: 523, startPoint y: 265, endPoint x: 538, endPoint y: 265, distance: 15.2
click at [526, 265] on input "number" at bounding box center [530, 268] width 45 height 19
type input "**"
click at [541, 291] on input "number" at bounding box center [530, 292] width 45 height 19
type input "**"
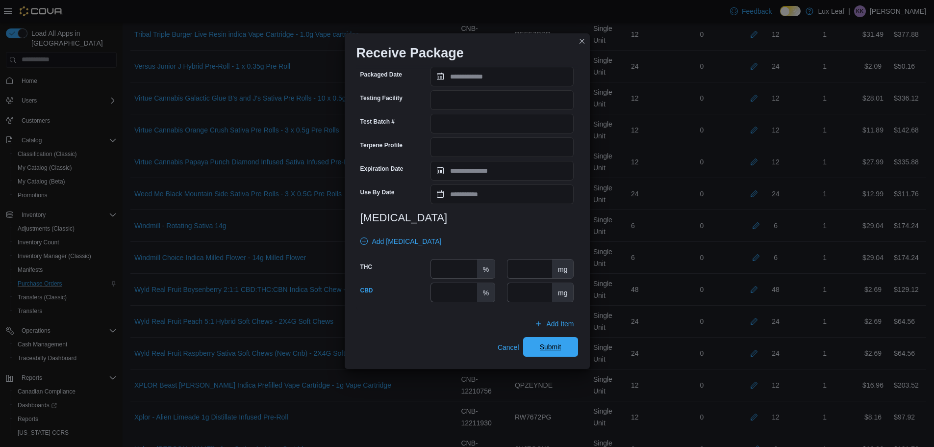
click at [561, 351] on span "Submit" at bounding box center [550, 347] width 43 height 20
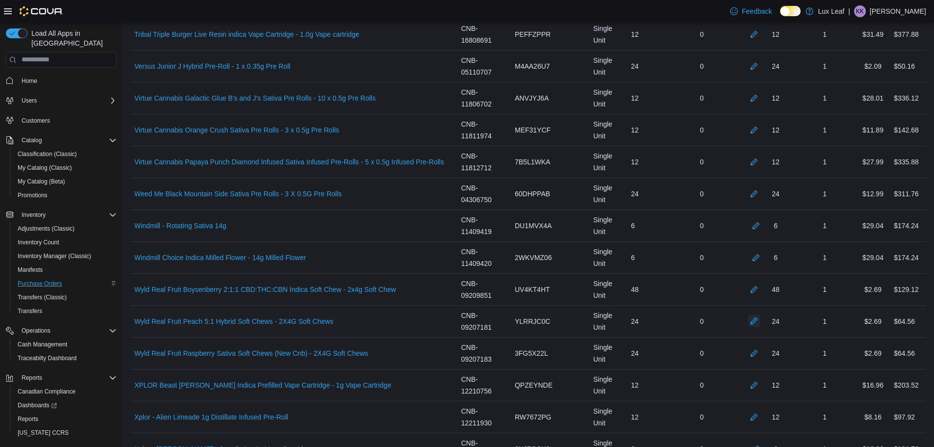
click at [760, 319] on button "button" at bounding box center [754, 321] width 12 height 12
click at [760, 353] on button "button" at bounding box center [754, 353] width 12 height 12
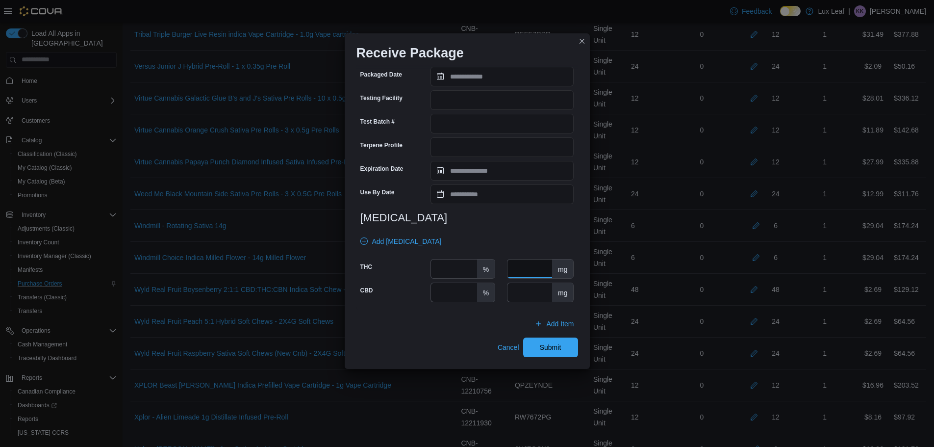
drag, startPoint x: 514, startPoint y: 271, endPoint x: 534, endPoint y: 274, distance: 19.8
click at [516, 271] on input "number" at bounding box center [530, 268] width 45 height 19
type input "**"
click at [560, 350] on span "Submit" at bounding box center [550, 347] width 43 height 20
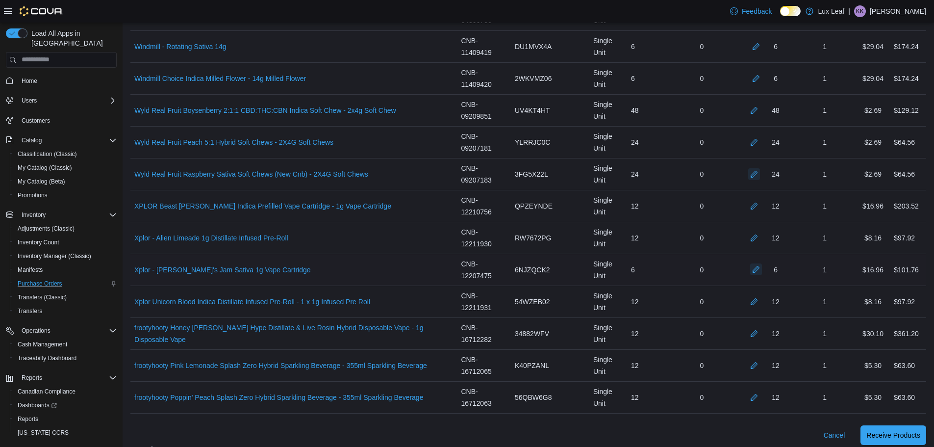
scroll to position [4954, 0]
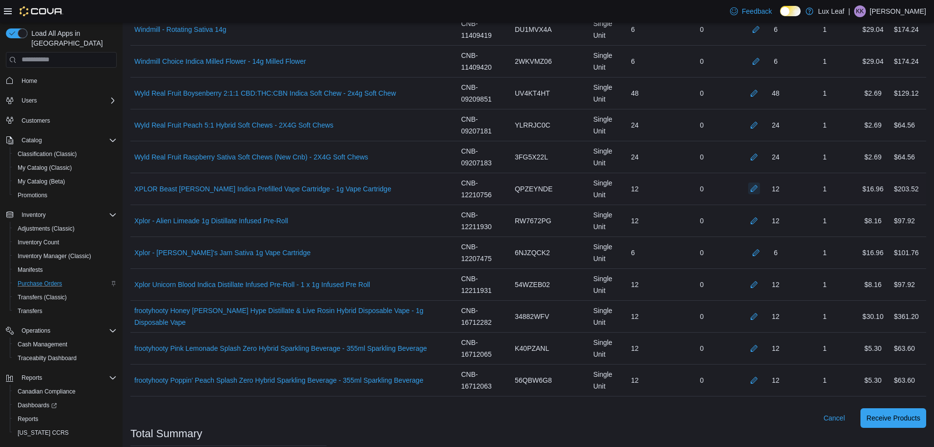
click at [760, 187] on button "button" at bounding box center [754, 188] width 12 height 12
click at [760, 222] on button "button" at bounding box center [754, 220] width 12 height 12
click at [762, 255] on button "button" at bounding box center [756, 252] width 12 height 12
click at [760, 287] on button "button" at bounding box center [754, 284] width 12 height 12
click at [760, 313] on button "button" at bounding box center [754, 316] width 12 height 12
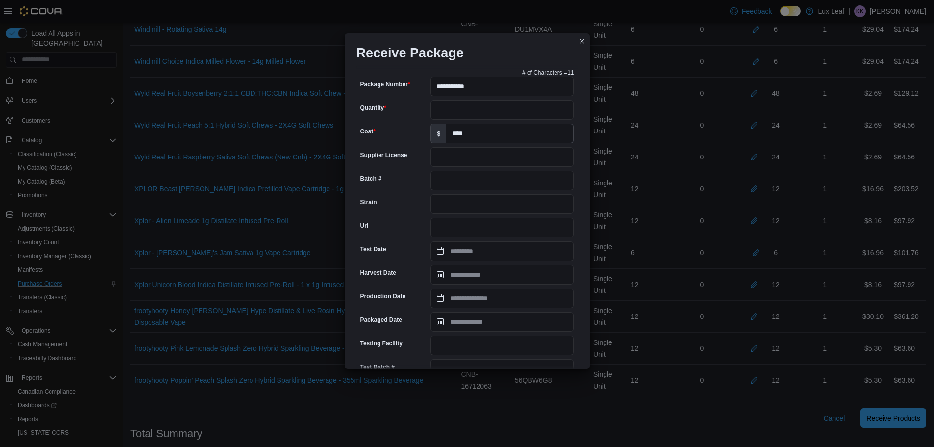
scroll to position [0, 0]
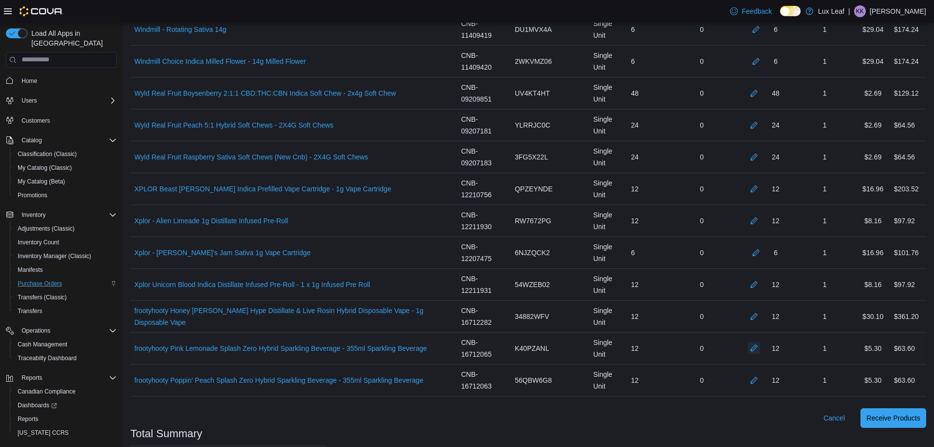
click at [760, 348] on button "button" at bounding box center [754, 348] width 12 height 12
click at [760, 381] on button "button" at bounding box center [754, 380] width 12 height 12
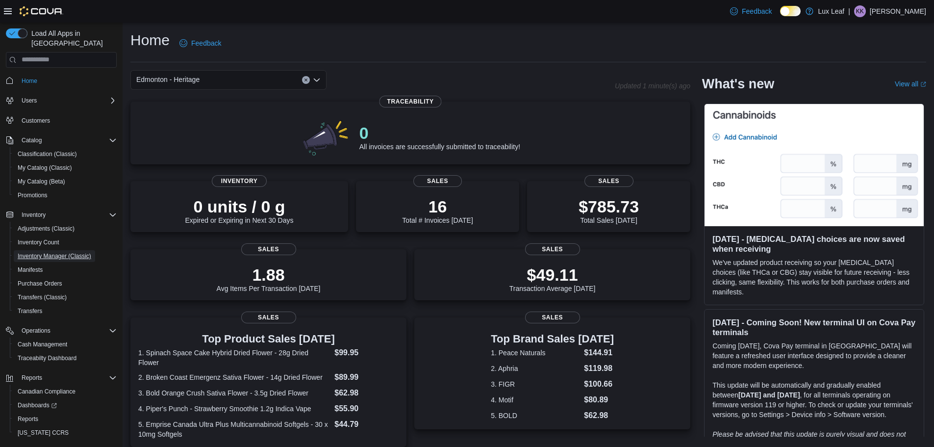
click at [69, 252] on span "Inventory Manager (Classic)" at bounding box center [55, 256] width 74 height 8
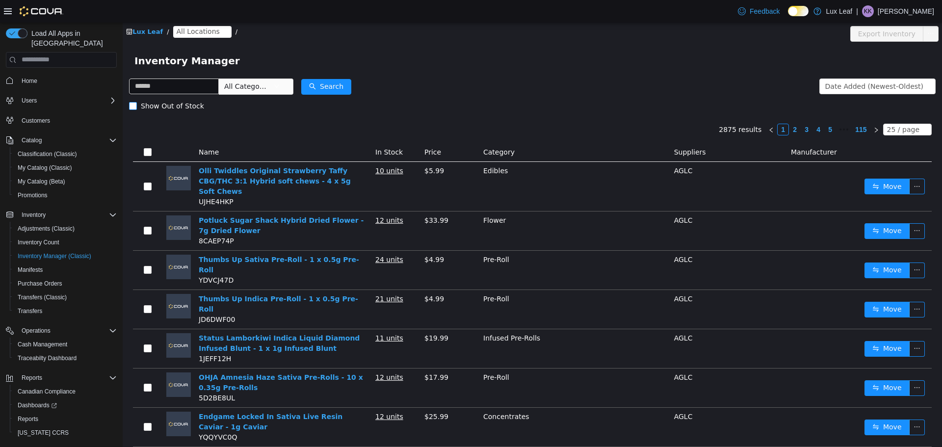
click at [142, 108] on span "Show Out of Stock" at bounding box center [172, 106] width 71 height 8
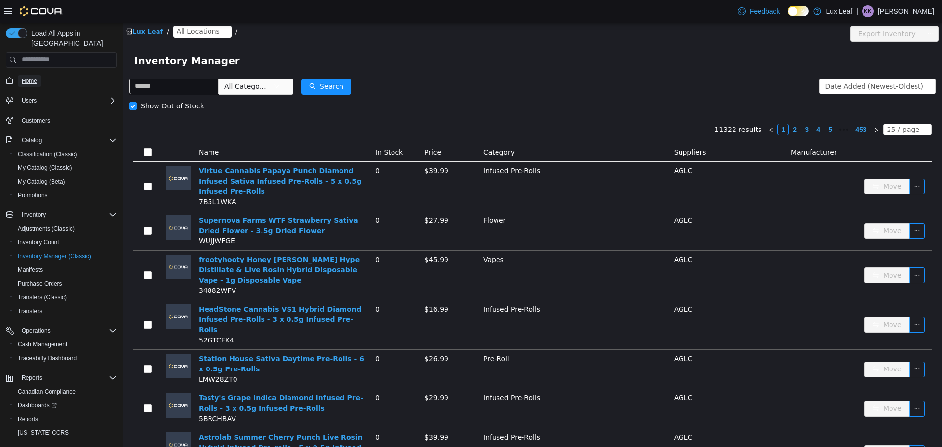
click at [26, 75] on span "Home" at bounding box center [30, 81] width 16 height 12
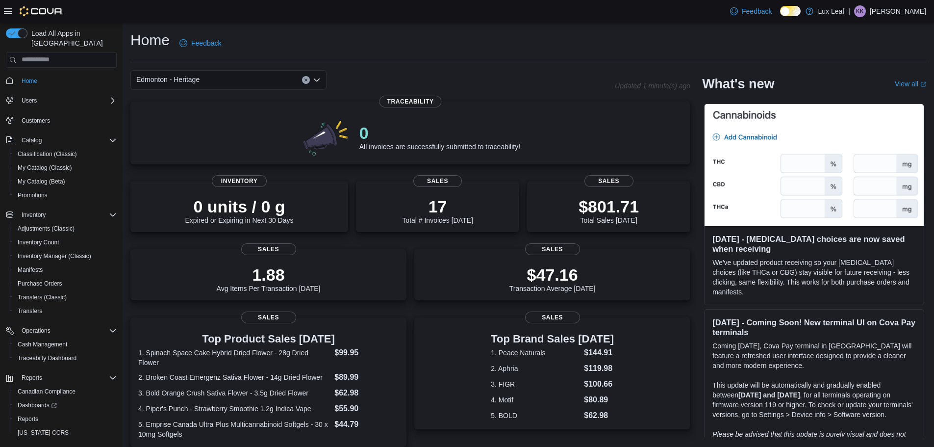
click at [245, 84] on div "Edmonton - Heritage" at bounding box center [228, 80] width 196 height 20
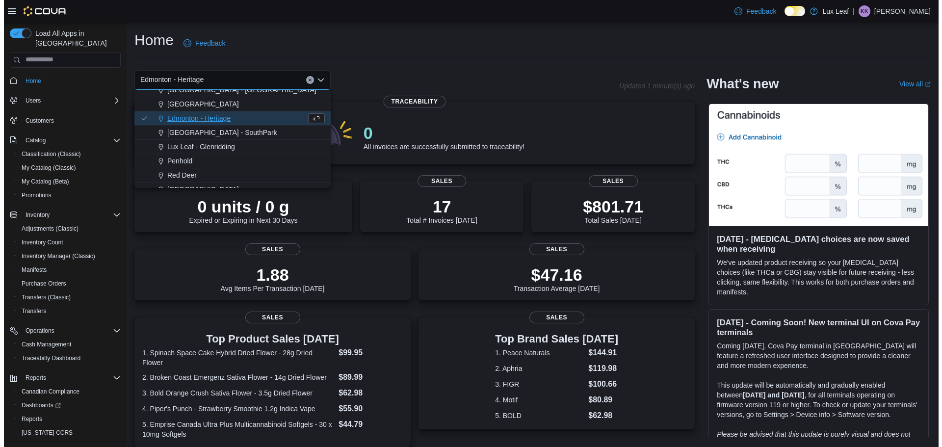
scroll to position [87, 0]
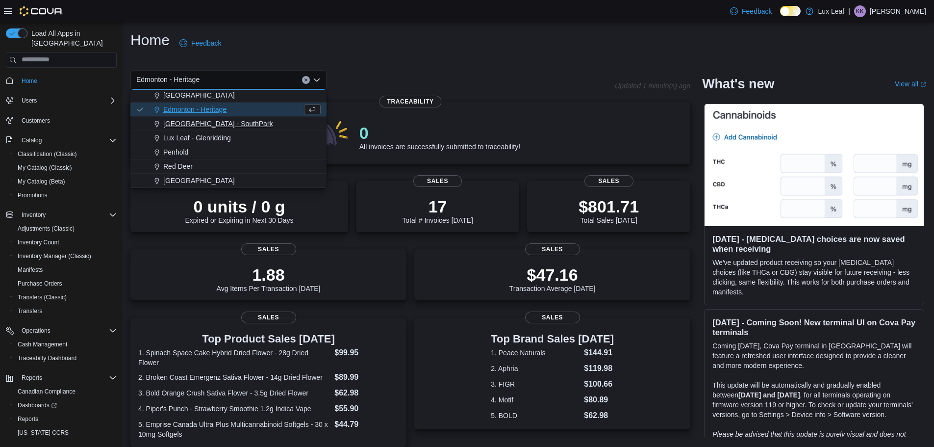
click at [219, 123] on span "[GEOGRAPHIC_DATA] - SouthPark" at bounding box center [218, 124] width 110 height 10
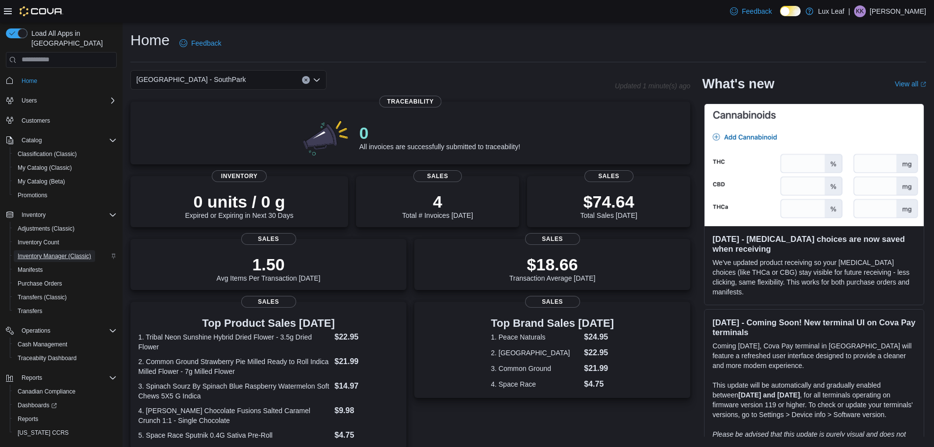
click at [72, 252] on span "Inventory Manager (Classic)" at bounding box center [55, 256] width 74 height 8
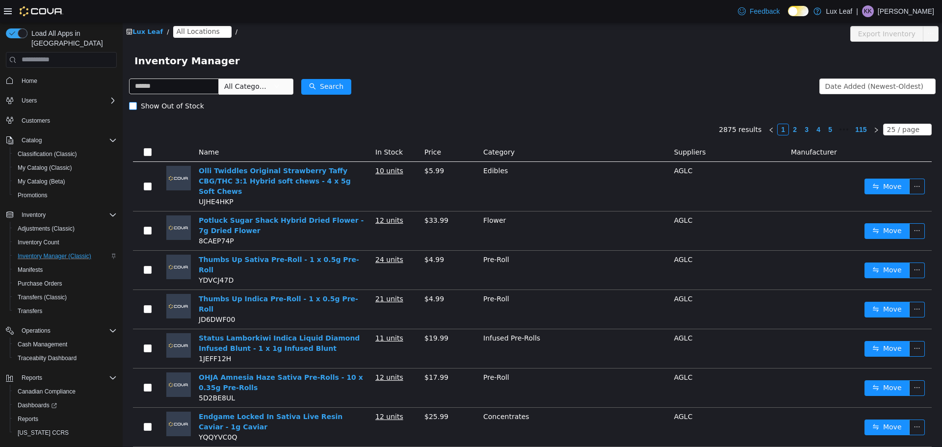
click at [163, 103] on span "Show Out of Stock" at bounding box center [172, 106] width 71 height 8
click at [170, 107] on span "Show Out of Stock" at bounding box center [172, 106] width 71 height 8
click at [147, 102] on span "Show Out of Stock" at bounding box center [172, 106] width 71 height 8
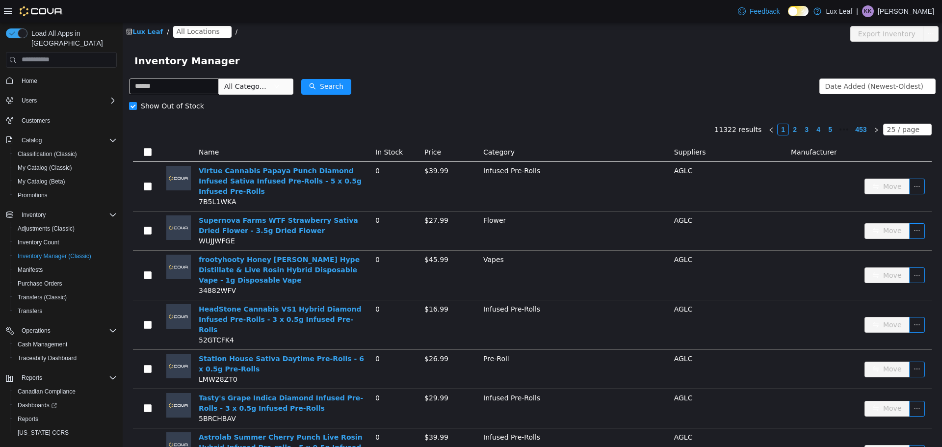
click at [147, 102] on span "Show Out of Stock" at bounding box center [172, 106] width 71 height 8
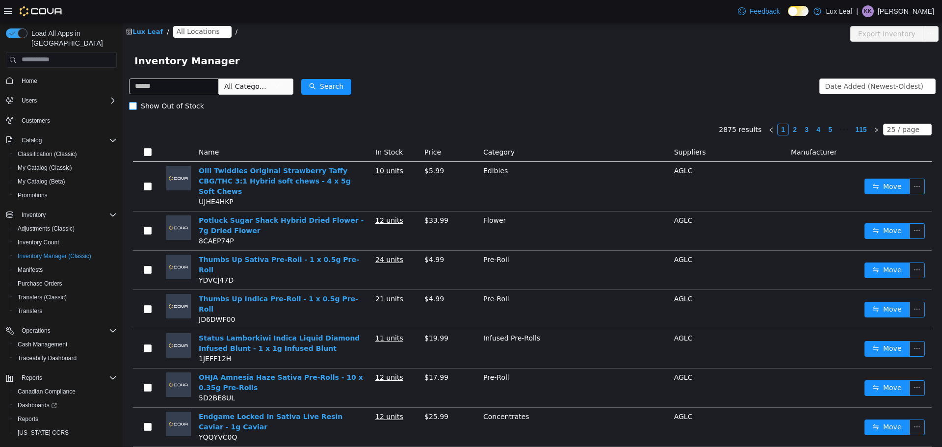
click at [145, 103] on span "Show Out of Stock" at bounding box center [172, 106] width 71 height 8
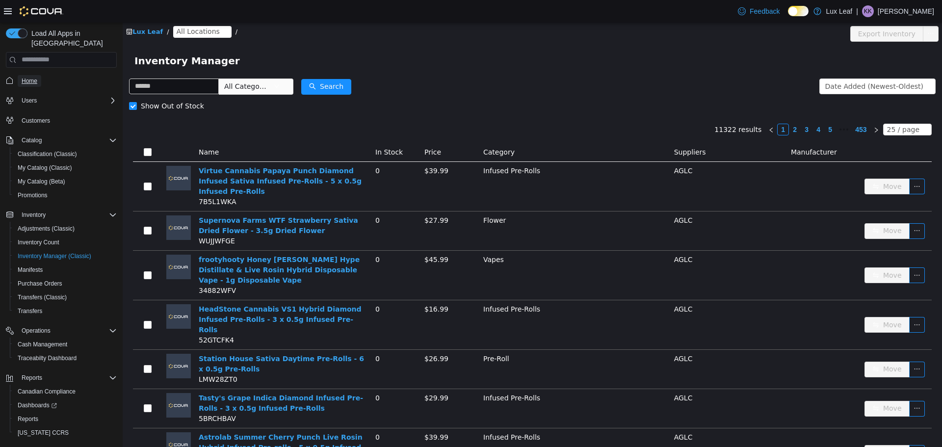
click at [30, 77] on span "Home" at bounding box center [30, 81] width 16 height 8
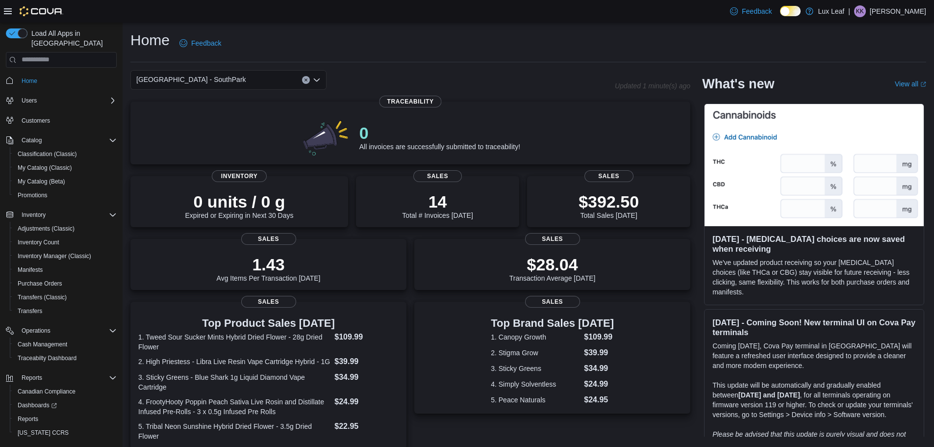
click at [223, 82] on div "[GEOGRAPHIC_DATA] - SouthPark" at bounding box center [228, 80] width 196 height 20
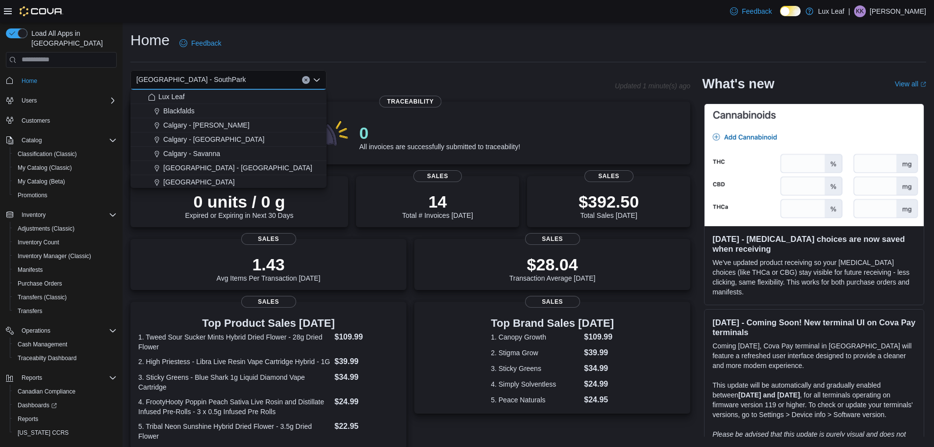
scroll to position [49, 0]
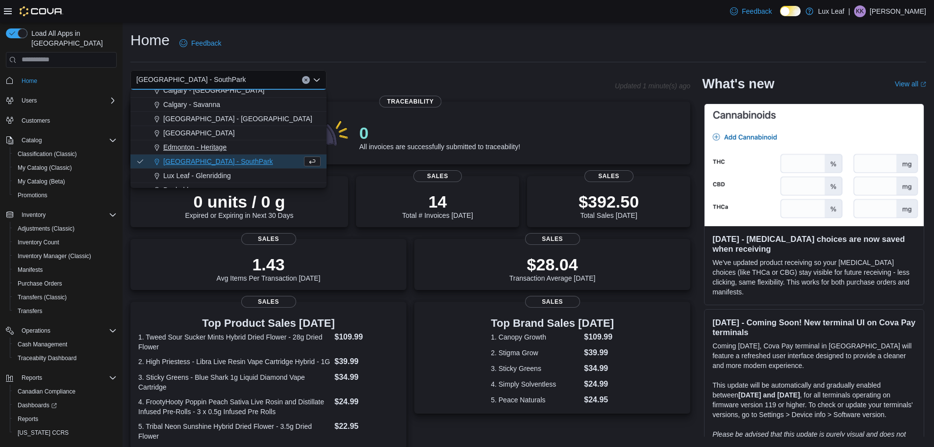
click at [215, 140] on button "Edmonton - Heritage" at bounding box center [228, 147] width 196 height 14
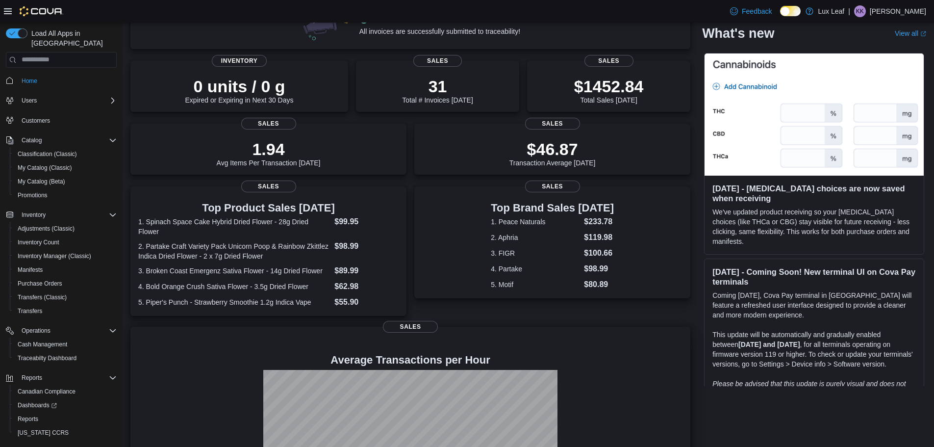
scroll to position [0, 0]
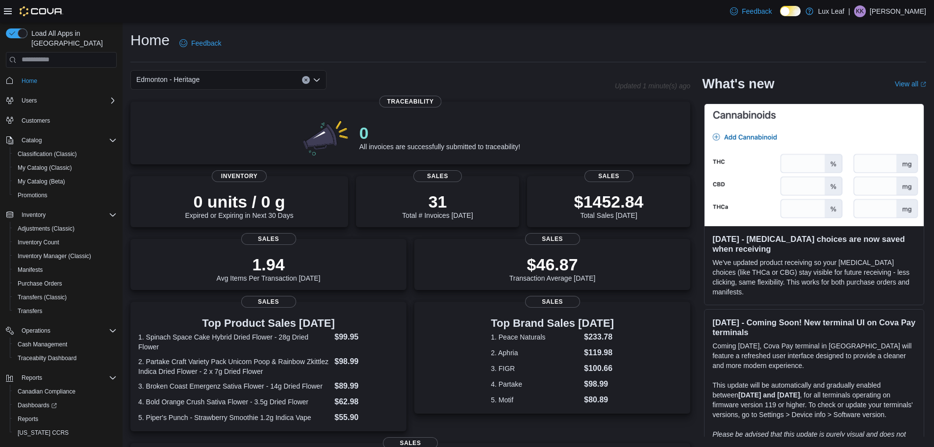
click at [240, 77] on div "Edmonton - Heritage" at bounding box center [228, 80] width 196 height 20
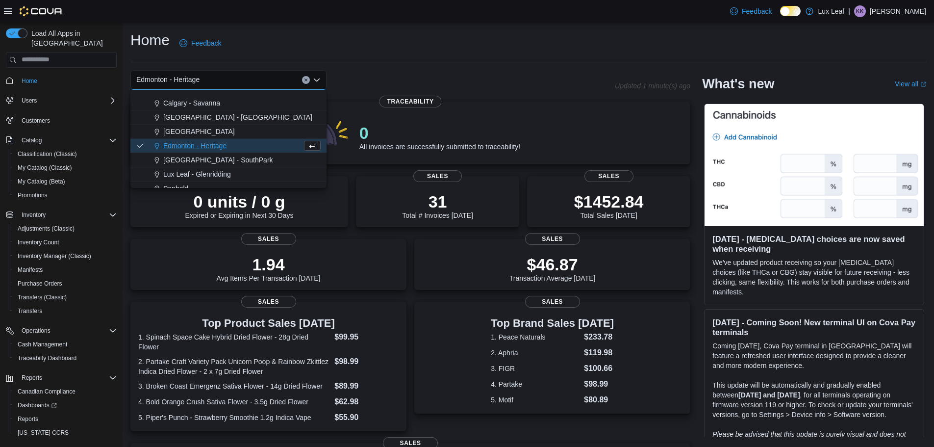
scroll to position [87, 0]
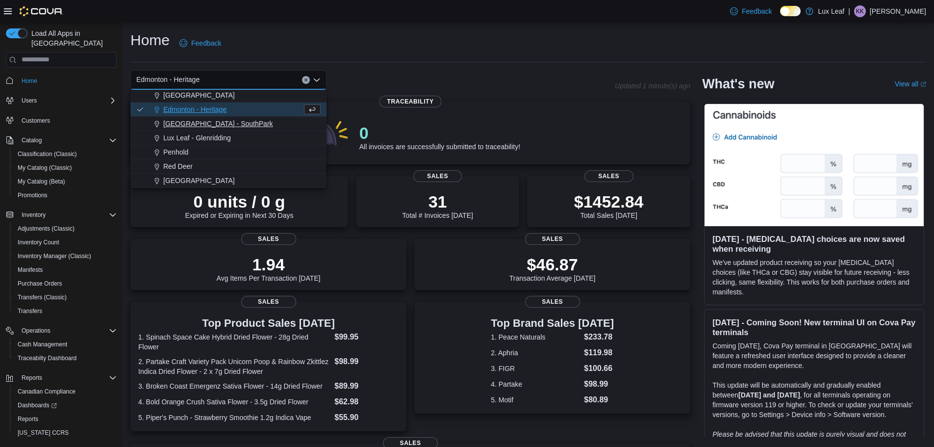
click at [214, 118] on button "[GEOGRAPHIC_DATA] - SouthPark" at bounding box center [228, 124] width 196 height 14
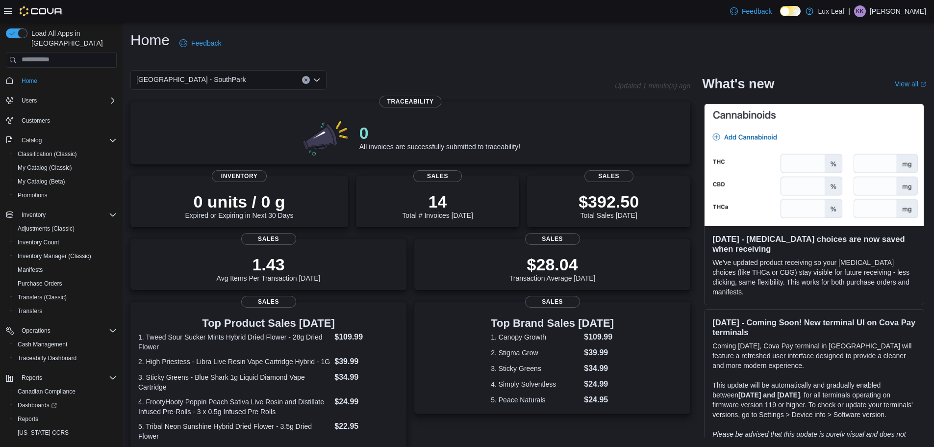
click at [238, 85] on div "[GEOGRAPHIC_DATA] - SouthPark Combo box. Selected. [GEOGRAPHIC_DATA] - [GEOGRAP…" at bounding box center [228, 80] width 196 height 20
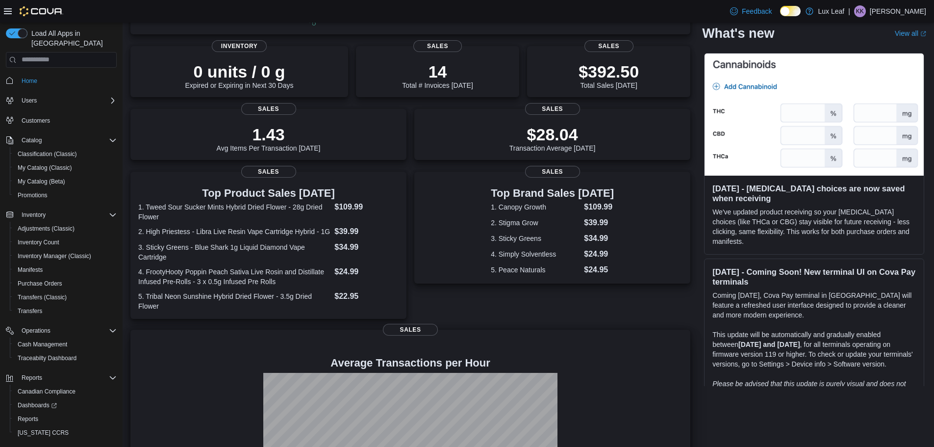
scroll to position [0, 0]
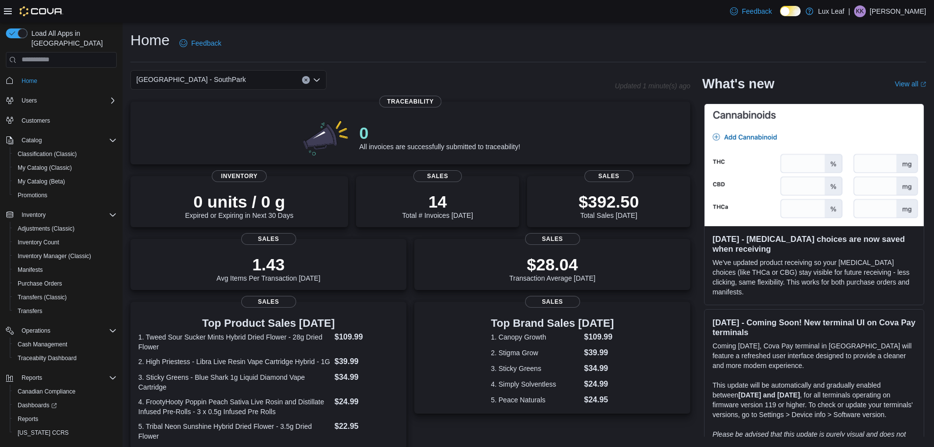
click at [248, 81] on div "[GEOGRAPHIC_DATA] - SouthPark Combo box. Selected. [GEOGRAPHIC_DATA] - [GEOGRAP…" at bounding box center [228, 80] width 196 height 20
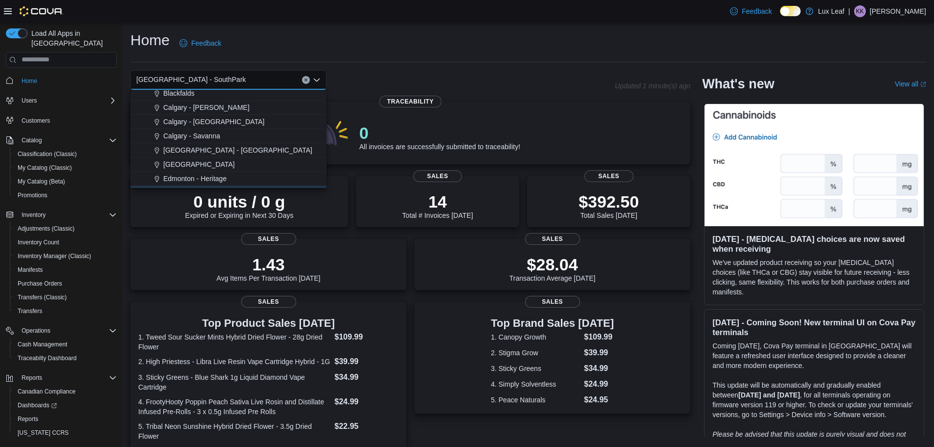
scroll to position [49, 0]
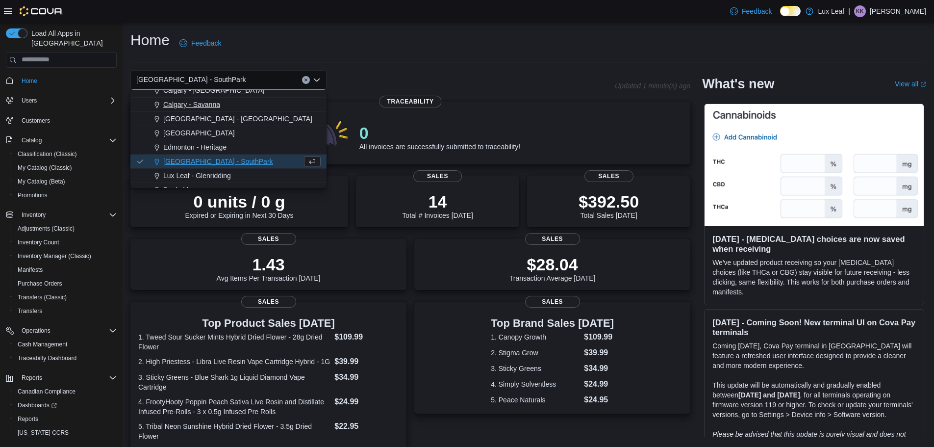
click at [219, 152] on button "Edmonton - Heritage" at bounding box center [228, 147] width 196 height 14
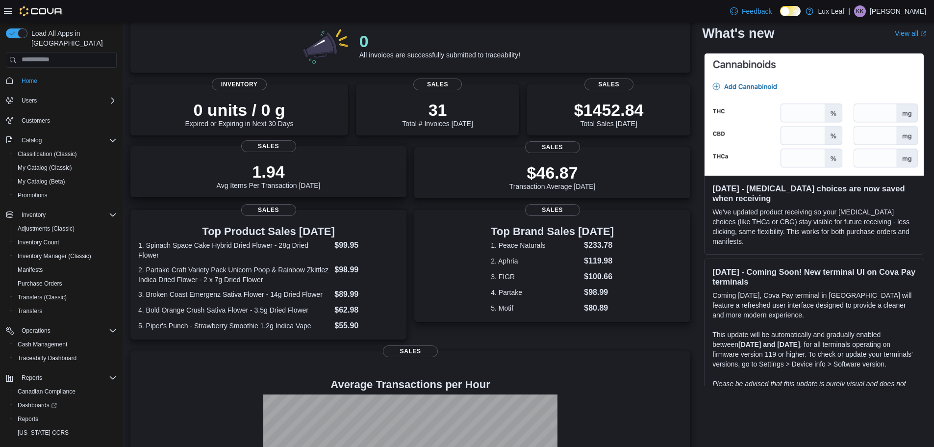
scroll to position [0, 0]
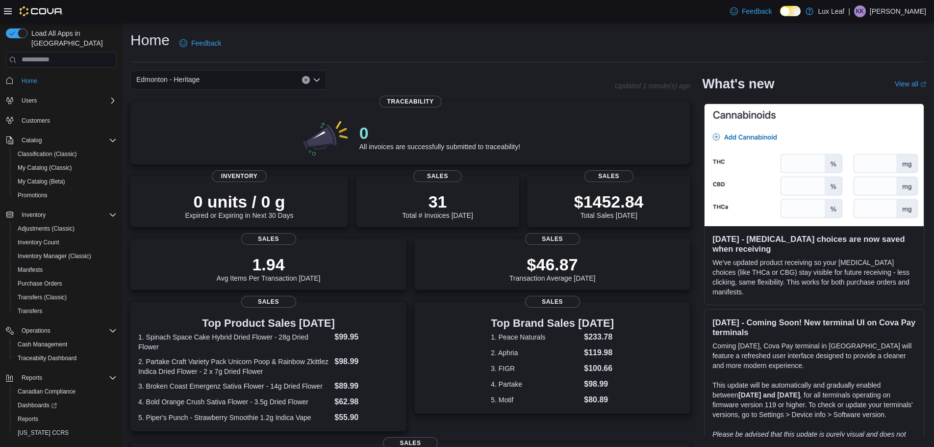
click at [219, 81] on div "Edmonton - Heritage Combo box. Selected. [GEOGRAPHIC_DATA] - Heritage. Press Ba…" at bounding box center [228, 80] width 196 height 20
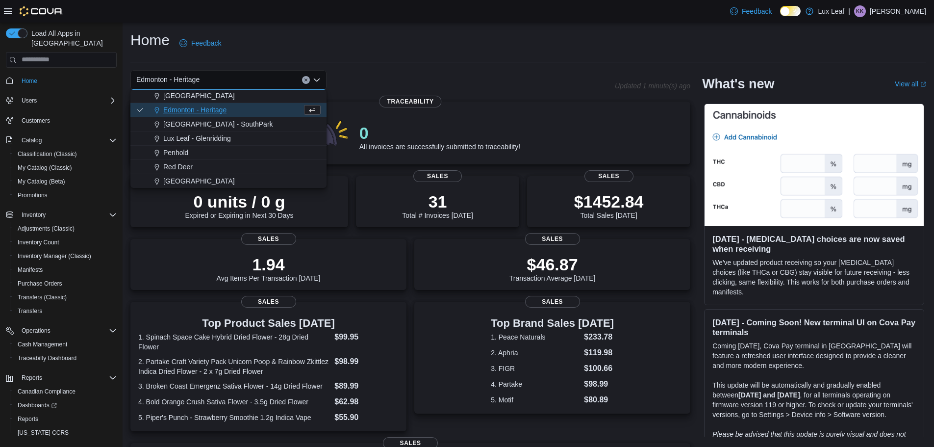
scroll to position [87, 0]
click at [206, 123] on span "[GEOGRAPHIC_DATA] - SouthPark" at bounding box center [218, 124] width 110 height 10
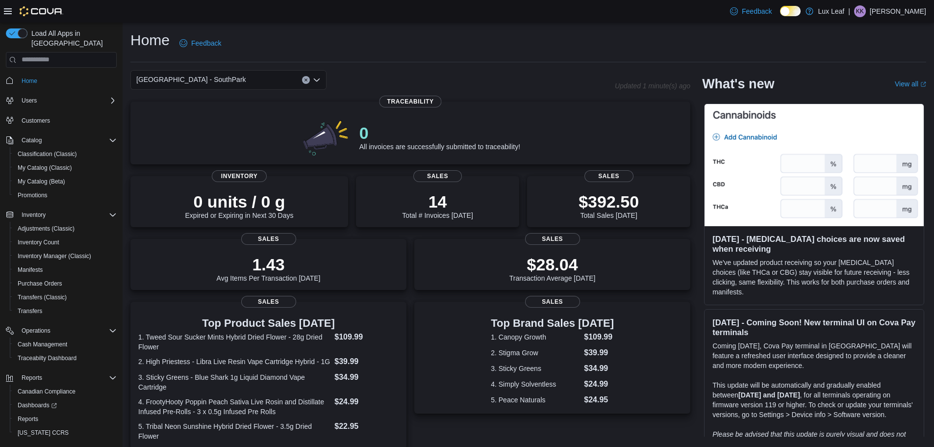
click at [246, 80] on div "[GEOGRAPHIC_DATA] - SouthPark Combo box. Selected. [GEOGRAPHIC_DATA] - [GEOGRAP…" at bounding box center [228, 80] width 196 height 20
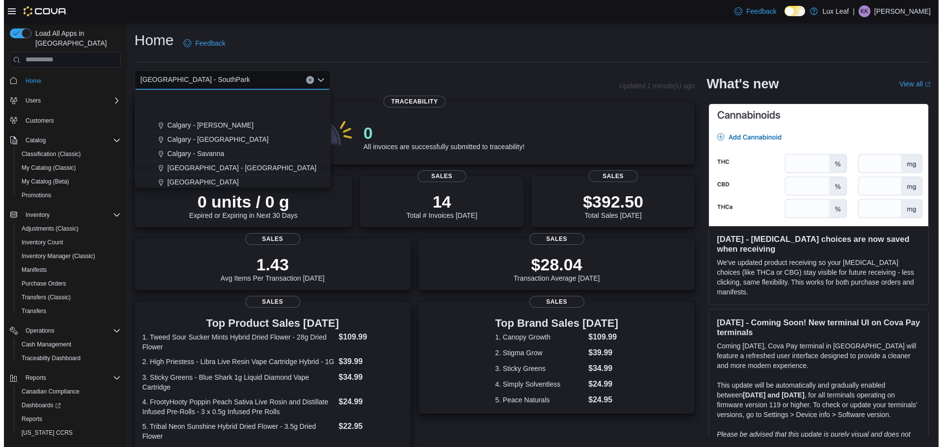
scroll to position [87, 0]
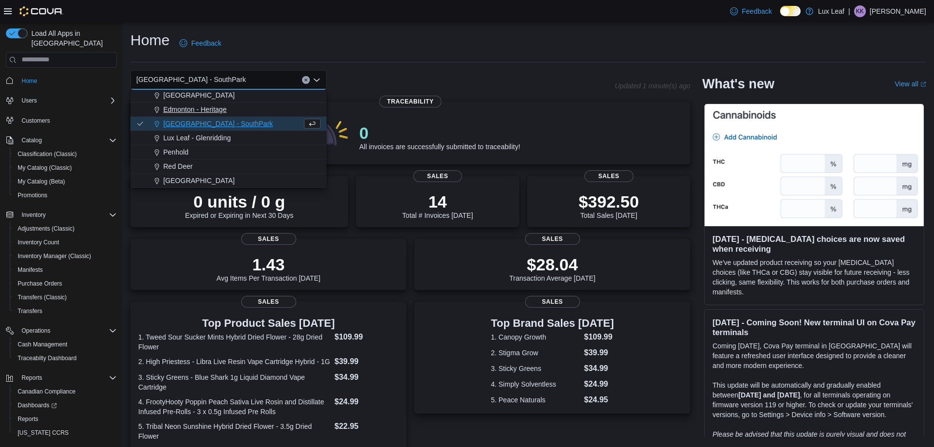
click at [199, 105] on span "Edmonton - Heritage" at bounding box center [194, 109] width 63 height 10
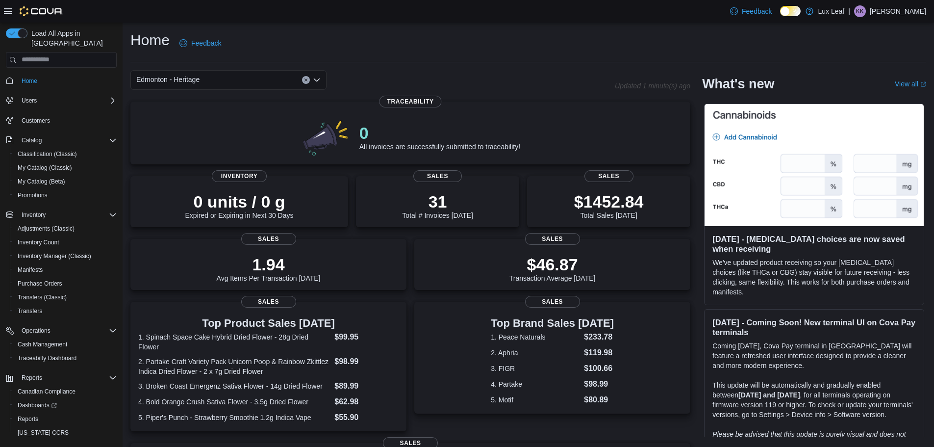
click at [244, 42] on div "Home Feedback" at bounding box center [528, 43] width 796 height 26
drag, startPoint x: 421, startPoint y: 51, endPoint x: 417, endPoint y: 56, distance: 5.9
click at [417, 56] on div "Home Feedback" at bounding box center [528, 46] width 796 height 32
